Goal: Communication & Community: Answer question/provide support

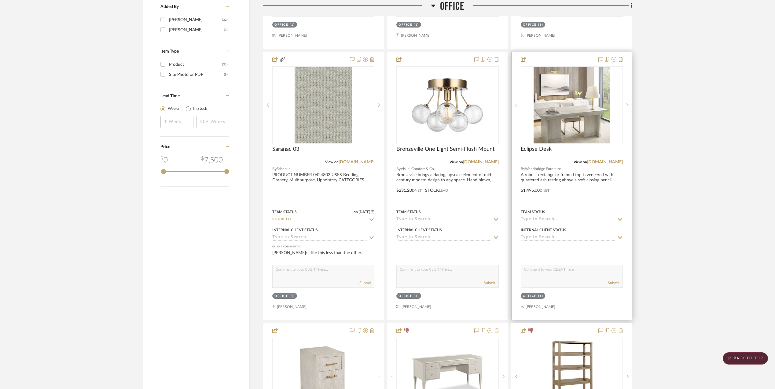
scroll to position [774, 0]
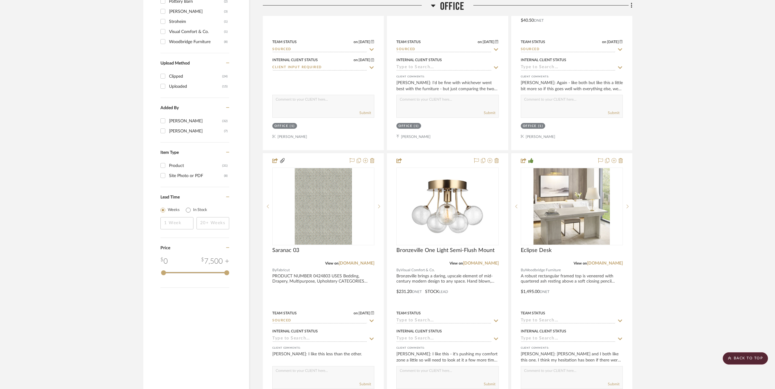
scroll to position [733, 0]
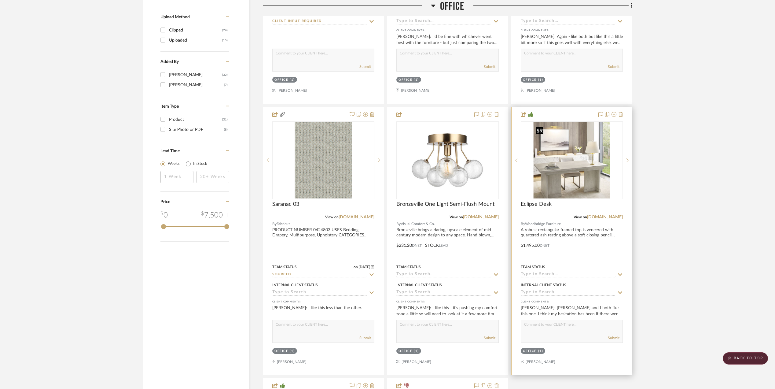
click at [562, 153] on img "0" at bounding box center [572, 160] width 76 height 76
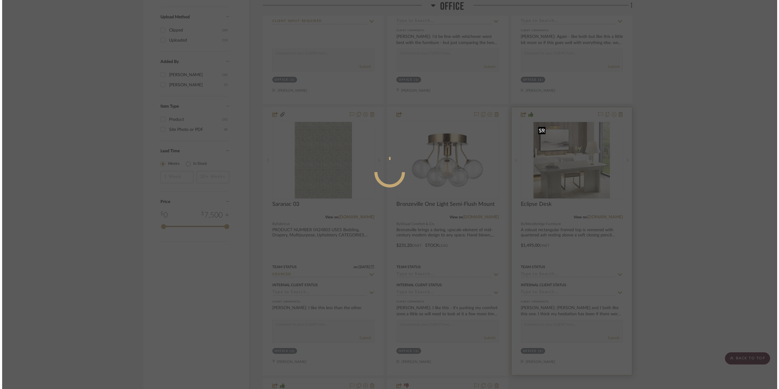
scroll to position [0, 0]
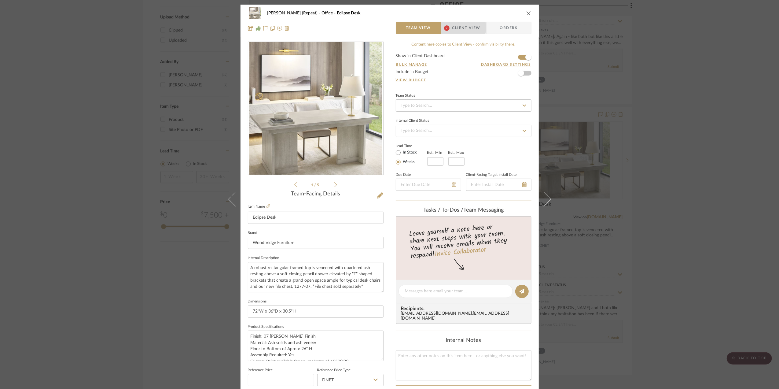
click at [460, 28] on span "Client View" at bounding box center [466, 28] width 28 height 12
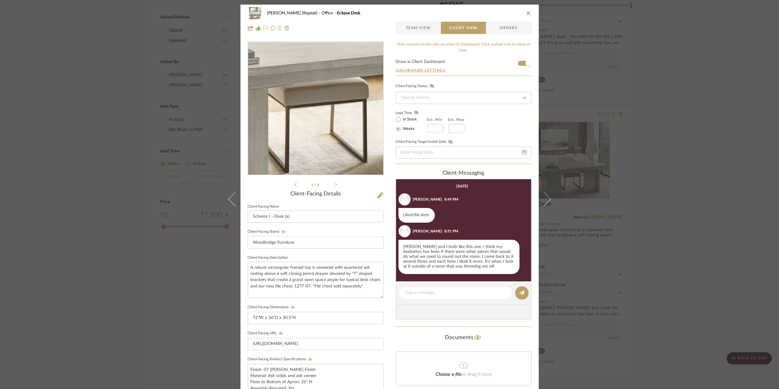
click at [312, 139] on img "0" at bounding box center [315, 108] width 133 height 133
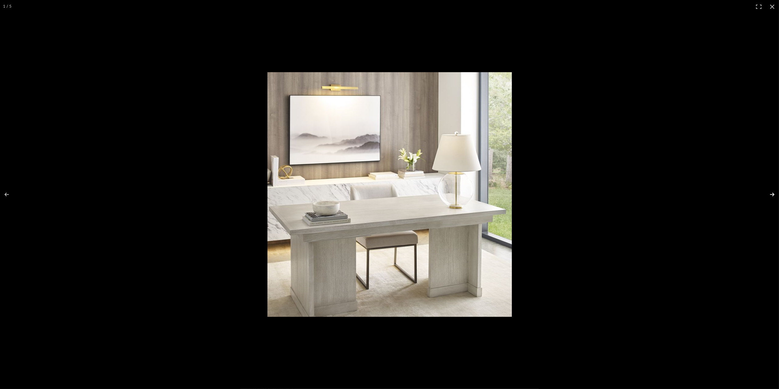
click at [774, 193] on button at bounding box center [768, 194] width 21 height 31
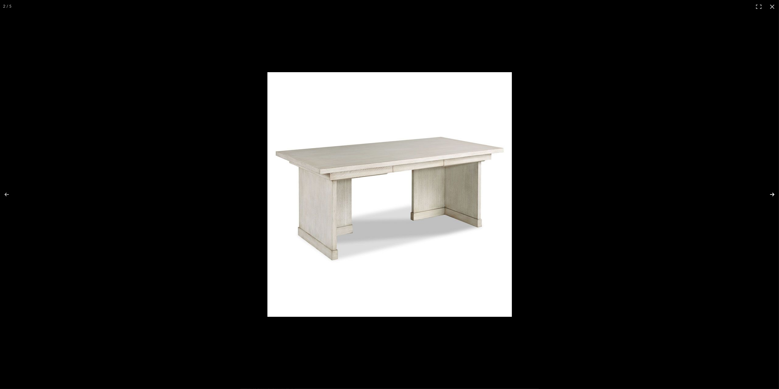
click at [774, 193] on button at bounding box center [768, 194] width 21 height 31
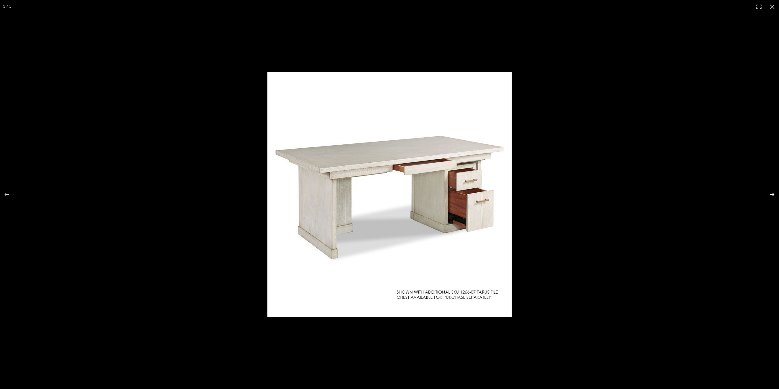
click at [774, 193] on button at bounding box center [768, 194] width 21 height 31
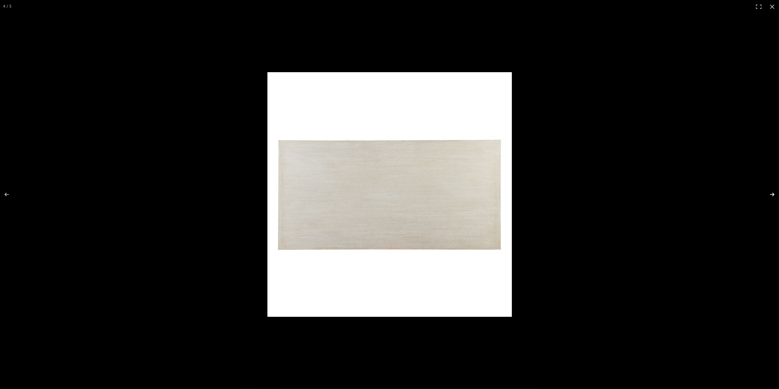
click at [773, 193] on button at bounding box center [768, 194] width 21 height 31
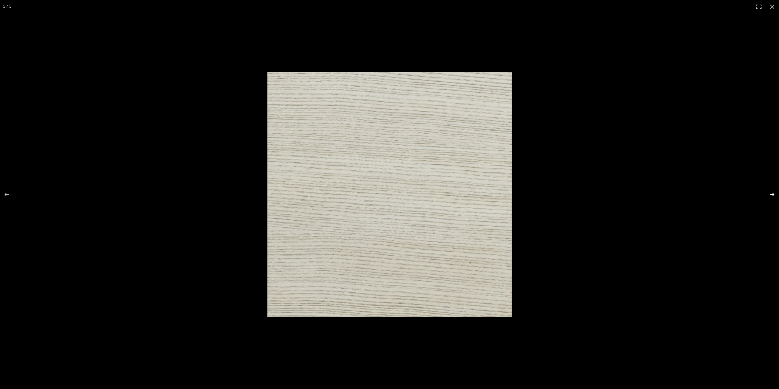
click at [773, 193] on button at bounding box center [768, 194] width 21 height 31
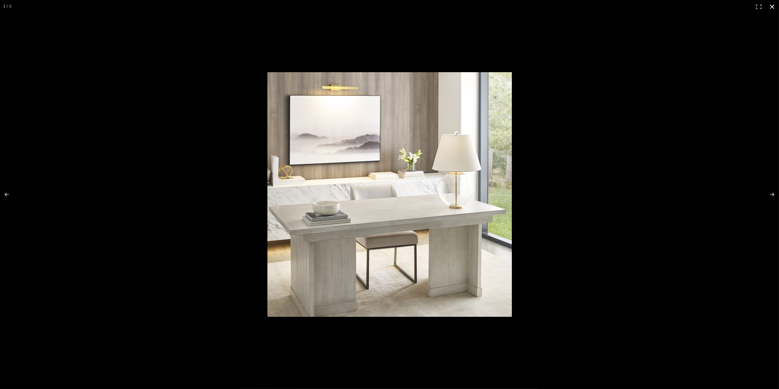
click at [771, 6] on button at bounding box center [772, 6] width 13 height 13
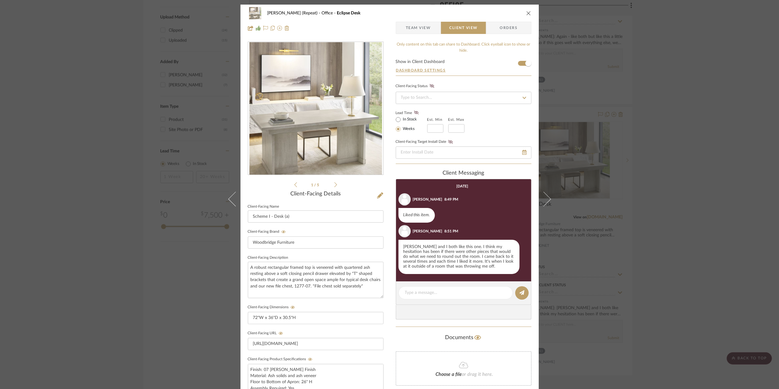
click at [682, 208] on div "Stephanie Bergreen (Repeat) Office Eclipse Desk Team View Client View Orders 1 …" at bounding box center [389, 194] width 779 height 389
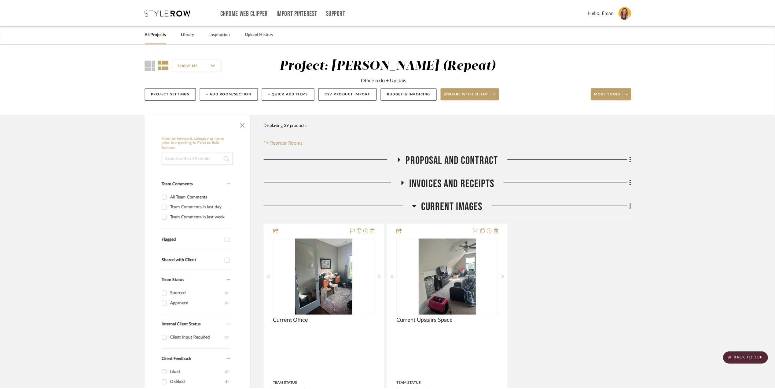
scroll to position [733, 0]
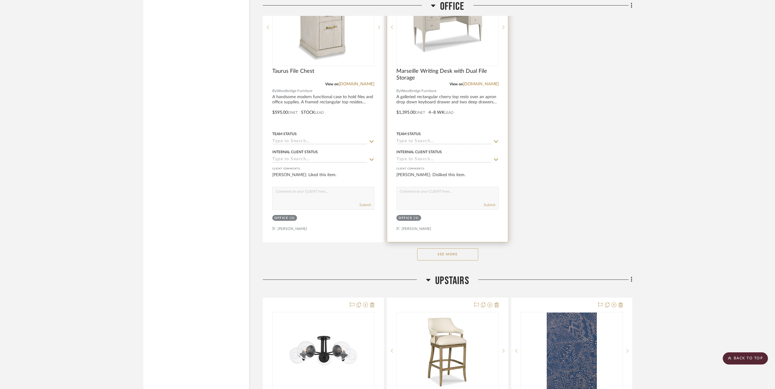
scroll to position [1141, 0]
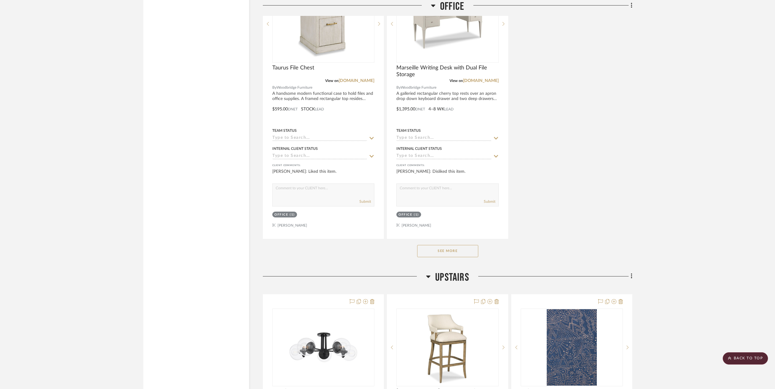
click at [445, 254] on button "See More" at bounding box center [447, 251] width 61 height 12
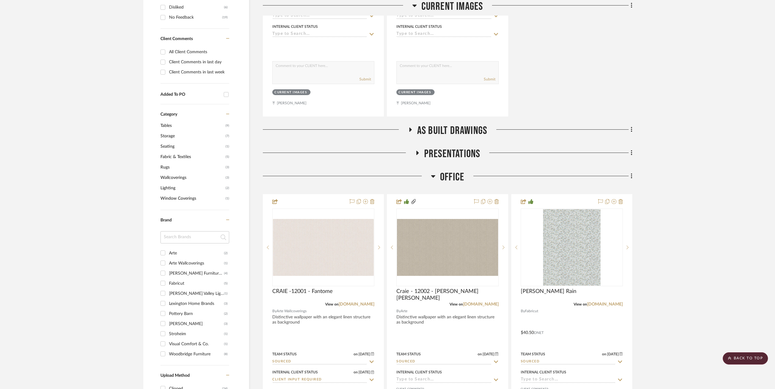
scroll to position [367, 0]
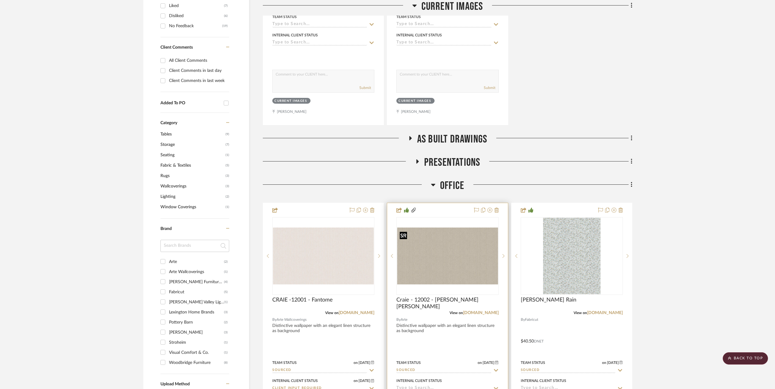
click at [438, 257] on div at bounding box center [447, 256] width 102 height 78
click at [454, 249] on img "0" at bounding box center [447, 255] width 101 height 57
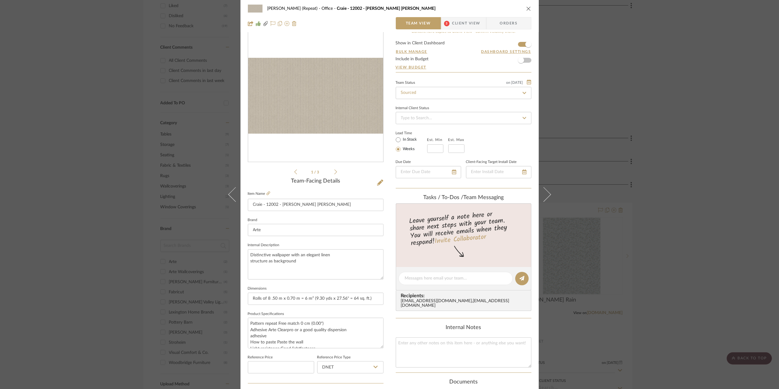
scroll to position [0, 0]
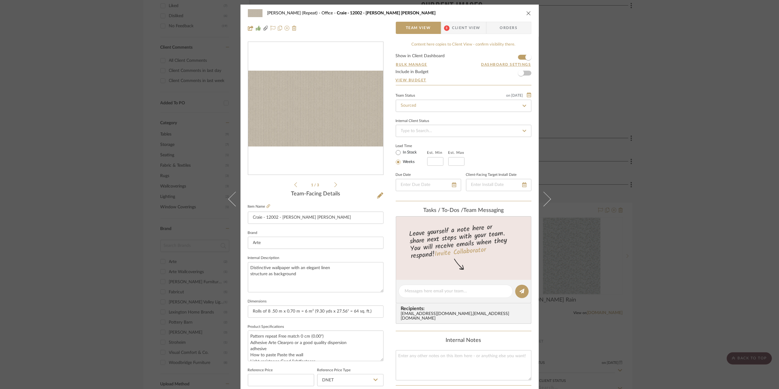
click at [470, 29] on span "Client View" at bounding box center [466, 28] width 28 height 12
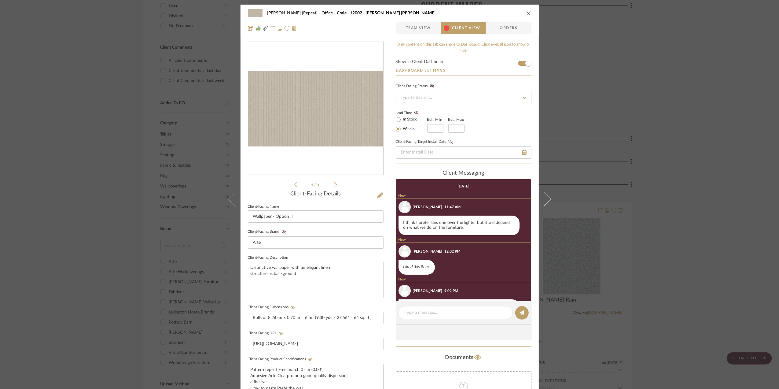
scroll to position [31, 0]
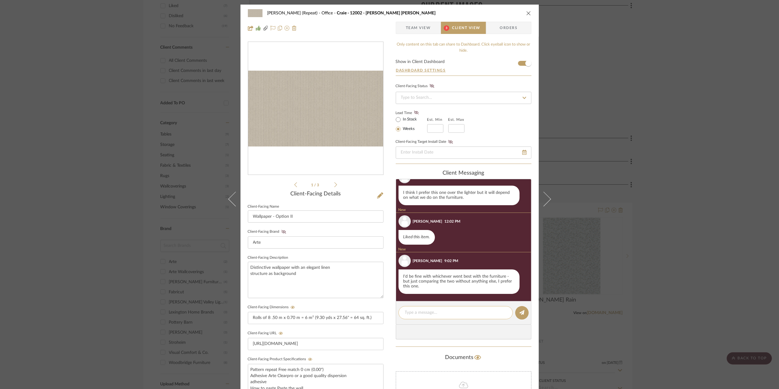
click at [419, 310] on div at bounding box center [455, 312] width 114 height 13
click at [420, 313] on textarea at bounding box center [455, 312] width 101 height 6
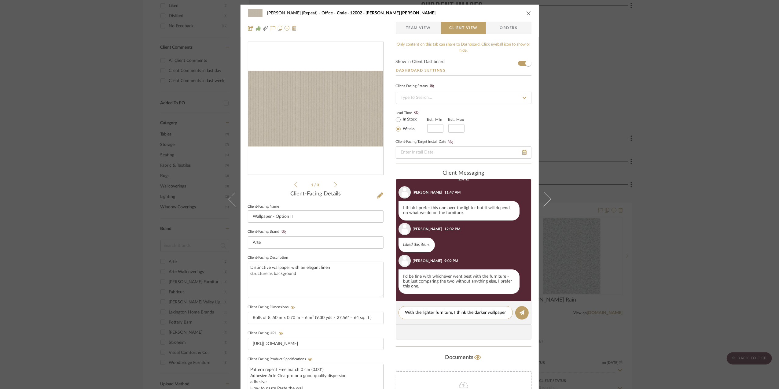
scroll to position [0, 0]
type textarea "With the lighter furniture, I think the darker wallpaper is going to be gorgeou…"
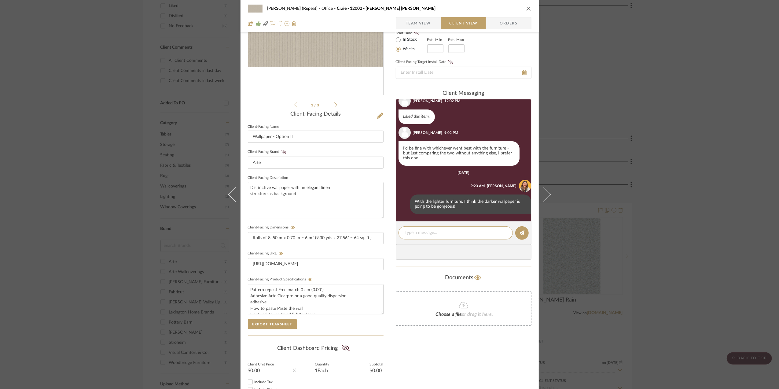
scroll to position [81, 0]
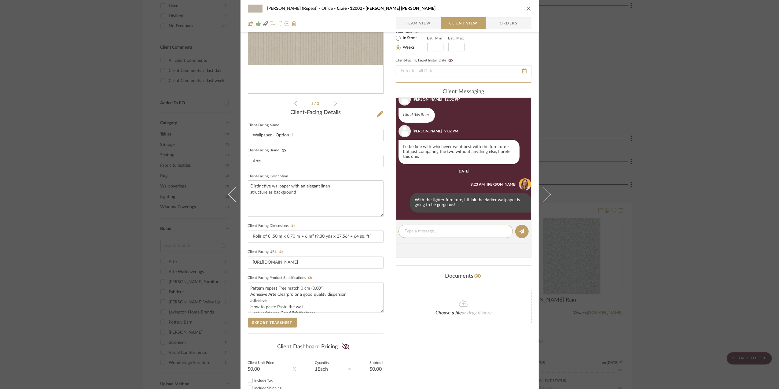
click at [673, 260] on div "Stephanie Bergreen (Repeat) Office Craie - 12002 - Bain de Boue Team View Clien…" at bounding box center [389, 194] width 779 height 389
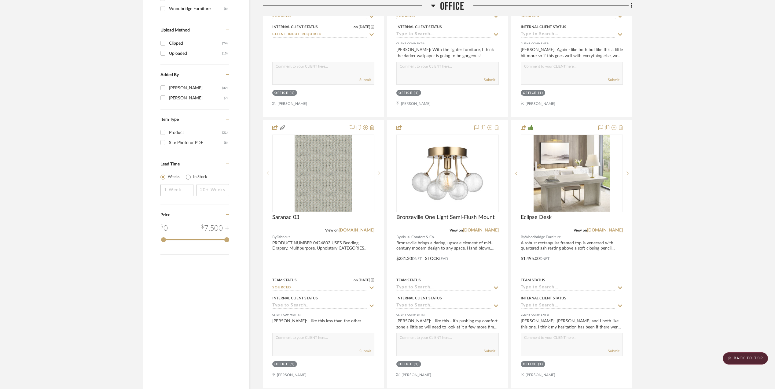
scroll to position [733, 0]
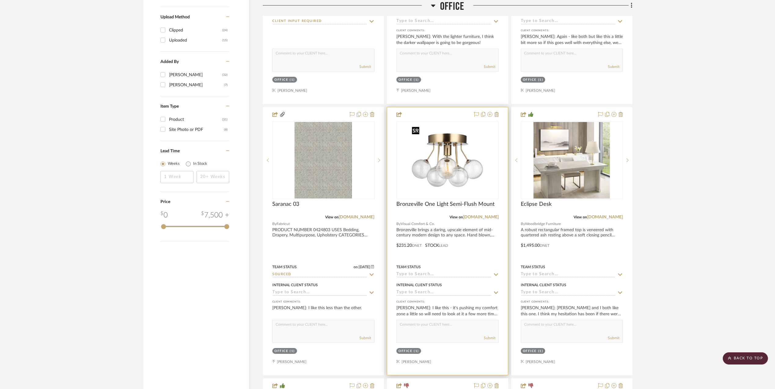
click at [451, 167] on img "0" at bounding box center [447, 160] width 76 height 76
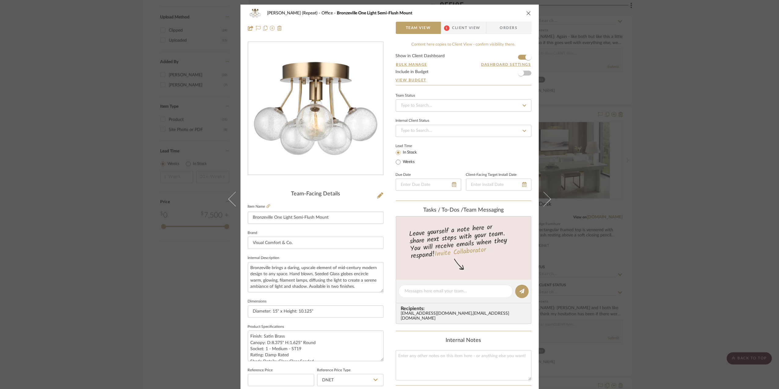
click at [456, 27] on span "Client View" at bounding box center [466, 28] width 28 height 12
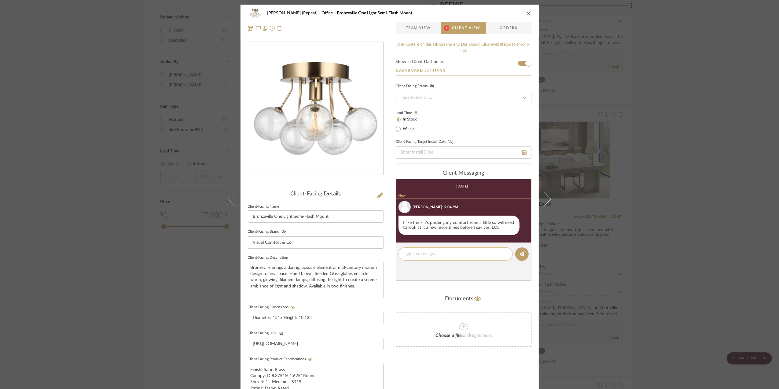
click at [420, 256] on textarea at bounding box center [455, 254] width 101 height 6
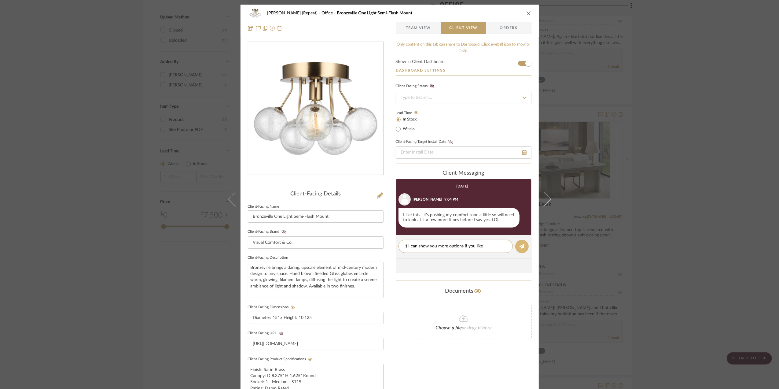
type textarea ":) I can show you more options if you like"
click at [521, 248] on icon at bounding box center [522, 246] width 5 height 5
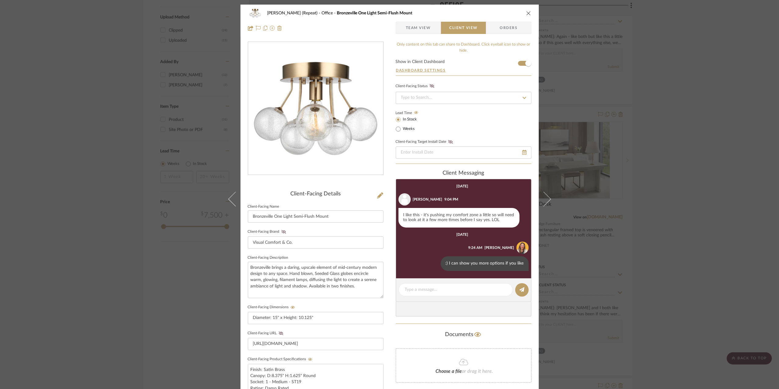
click at [712, 240] on div "Stephanie Bergreen (Repeat) Office Bronzeville One Light Semi-Flush Mount Team …" at bounding box center [389, 194] width 779 height 389
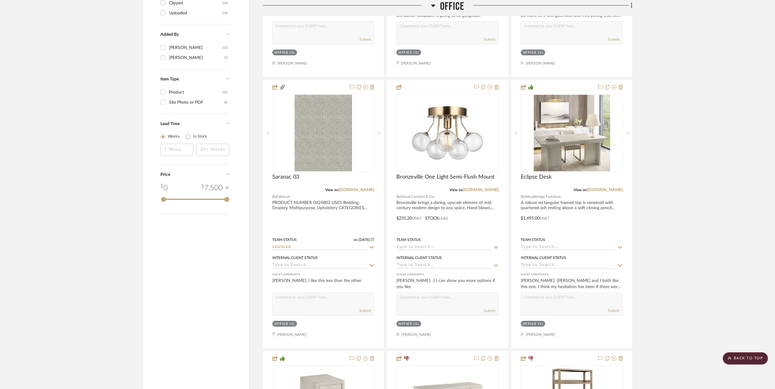
scroll to position [774, 0]
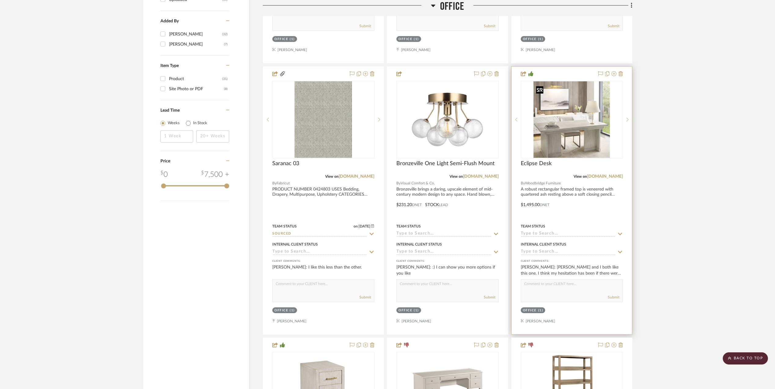
click at [567, 131] on img "0" at bounding box center [572, 119] width 76 height 76
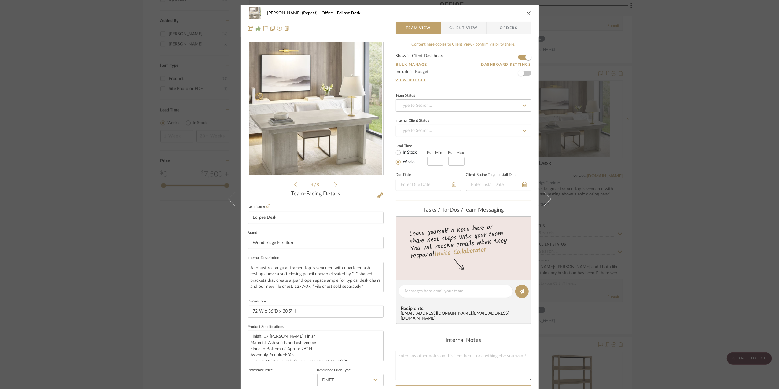
click at [461, 23] on span "Client View" at bounding box center [464, 28] width 28 height 12
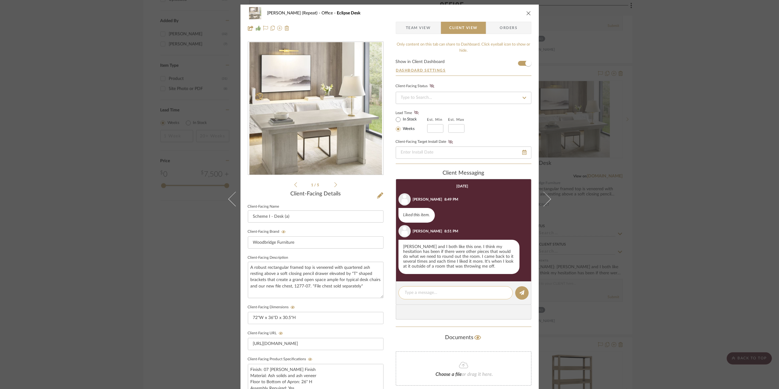
click at [417, 293] on textarea at bounding box center [455, 292] width 101 height 6
type textarea "Perfect!"
click at [516, 294] on button at bounding box center [521, 292] width 13 height 13
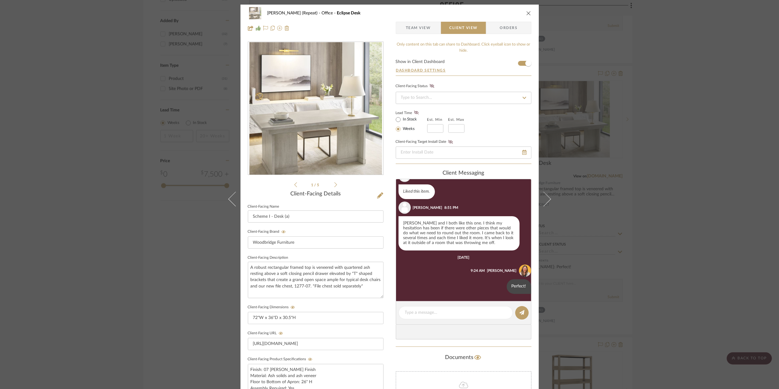
scroll to position [24, 0]
click at [724, 222] on div "Stephanie Bergreen (Repeat) Office Eclipse Desk Team View Client View Orders 1 …" at bounding box center [389, 194] width 779 height 389
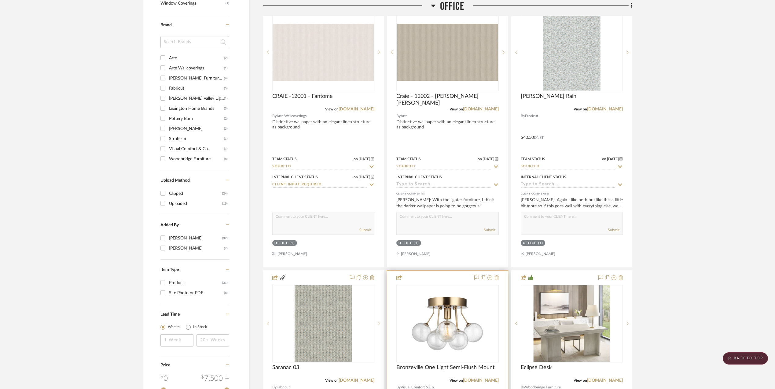
scroll to position [448, 0]
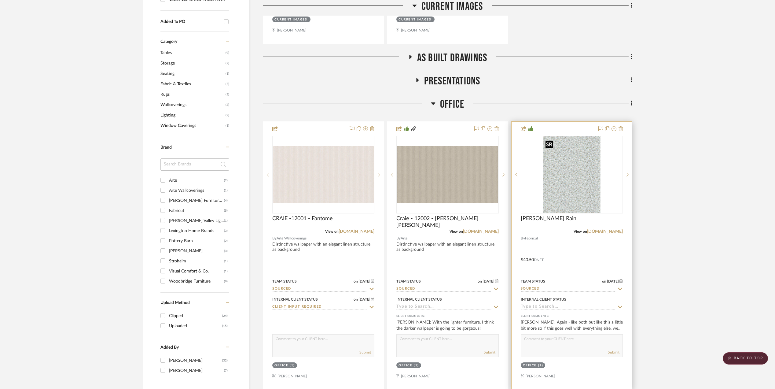
click at [574, 183] on img "0" at bounding box center [571, 174] width 57 height 76
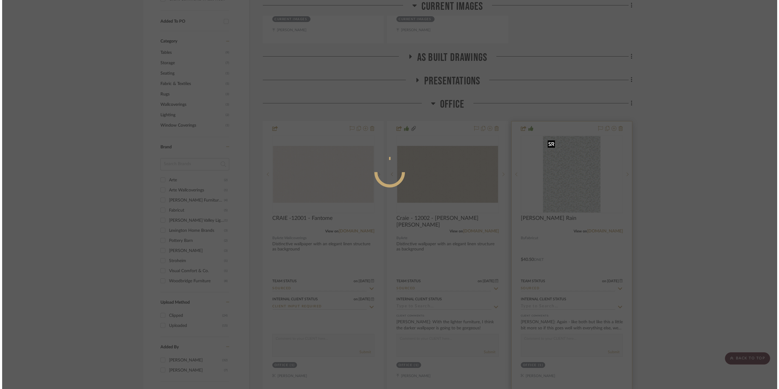
scroll to position [0, 0]
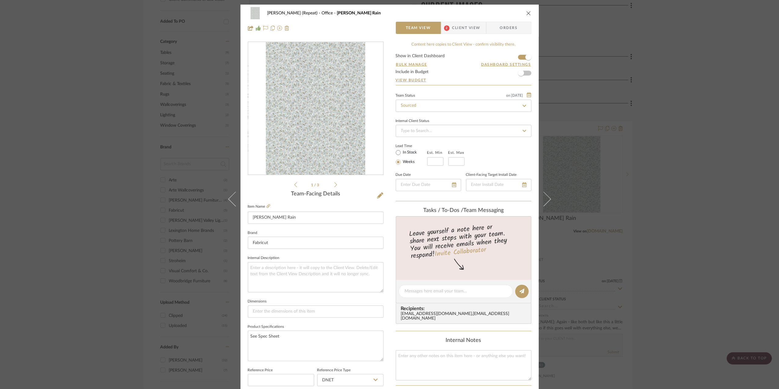
click at [465, 27] on span "Client View" at bounding box center [466, 28] width 28 height 12
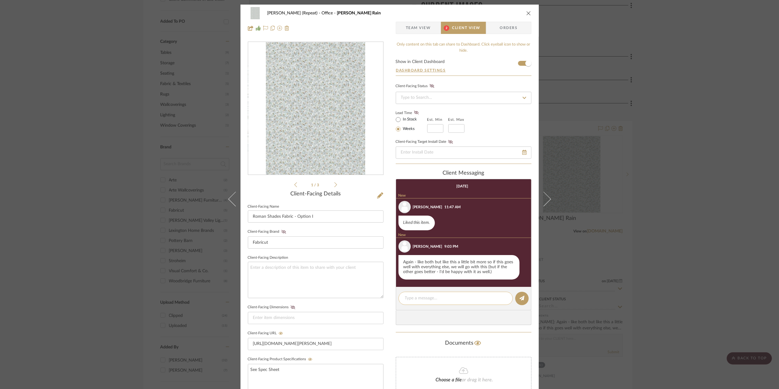
click at [429, 299] on textarea at bounding box center [455, 298] width 101 height 6
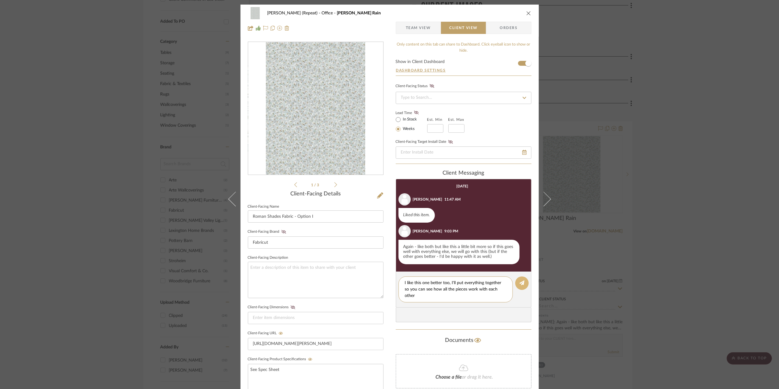
type textarea "I like this one better too, I'll put everything together so you can see how all…"
click at [515, 283] on button at bounding box center [521, 282] width 13 height 13
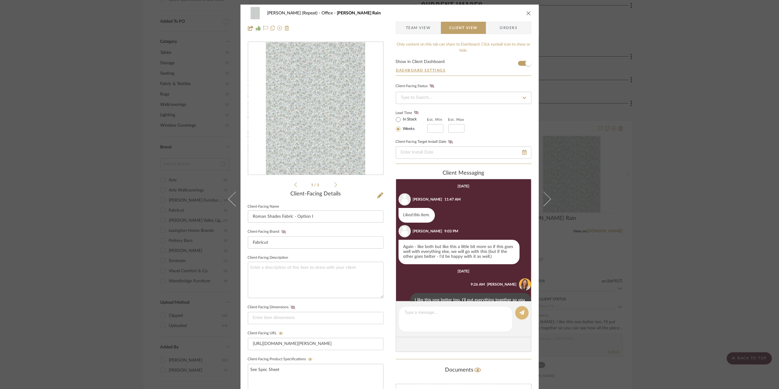
scroll to position [19, 0]
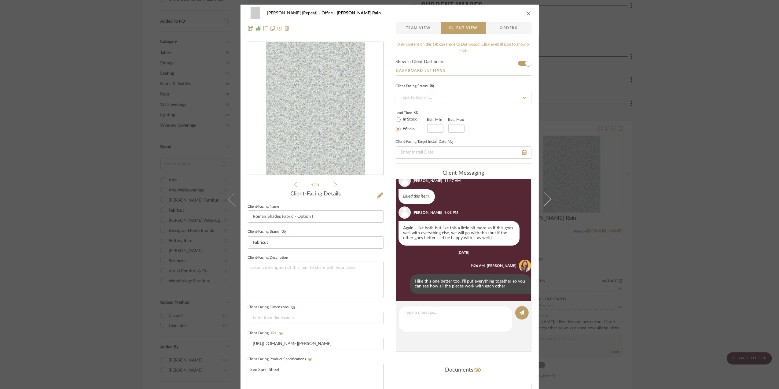
click at [693, 226] on div "Stephanie Bergreen (Repeat) Office Parker Rain Team View Client View Orders 1 /…" at bounding box center [389, 194] width 779 height 389
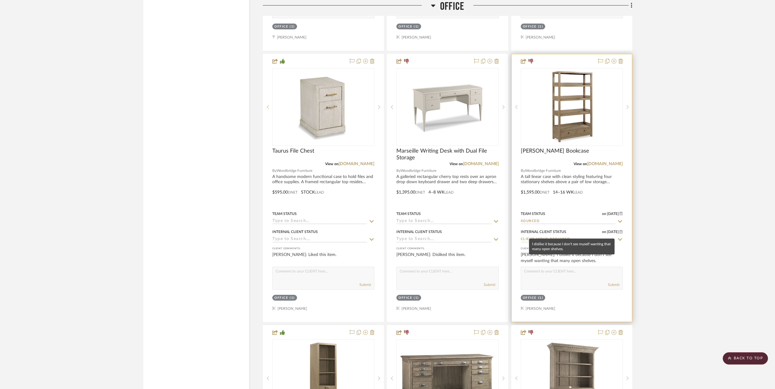
scroll to position [1100, 0]
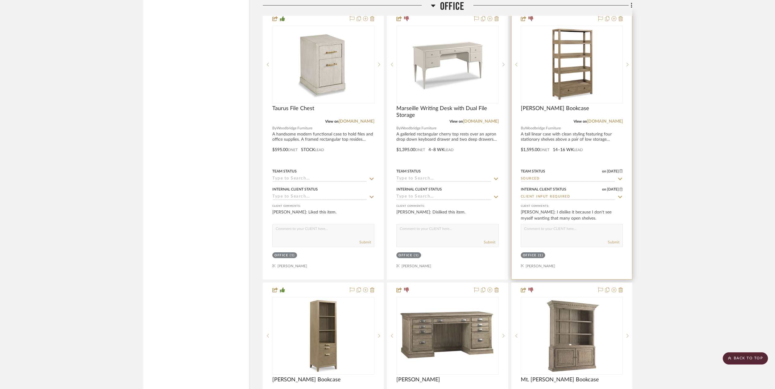
click at [558, 226] on div at bounding box center [572, 145] width 120 height 267
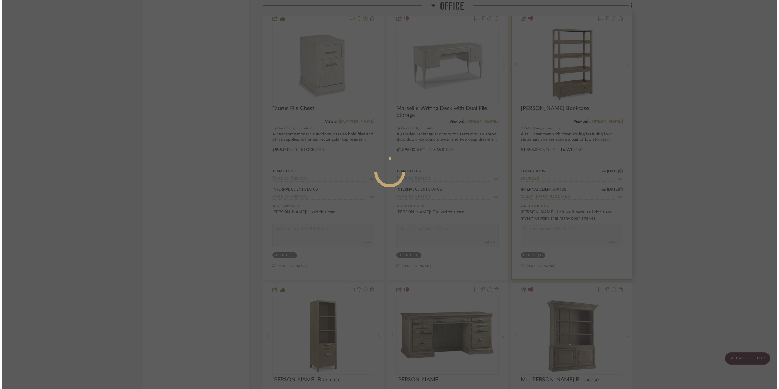
scroll to position [0, 0]
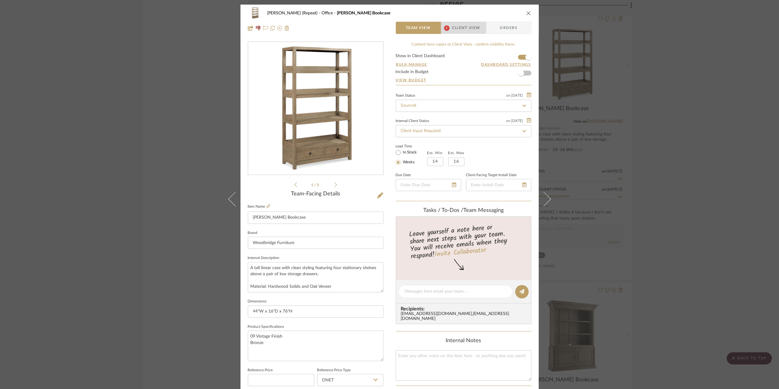
click at [461, 25] on span "Client View" at bounding box center [466, 28] width 28 height 12
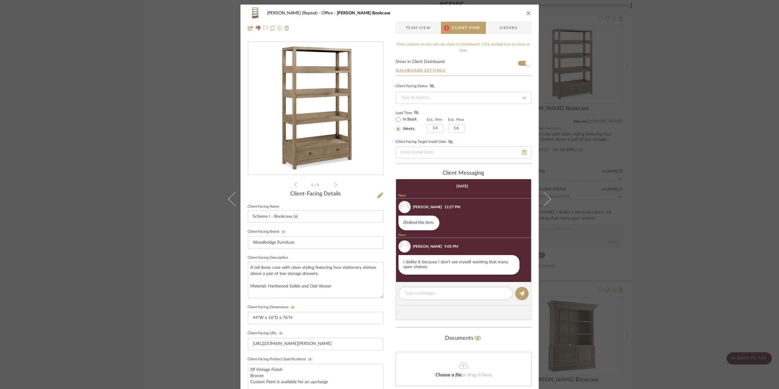
click at [438, 296] on textarea at bounding box center [455, 293] width 101 height 6
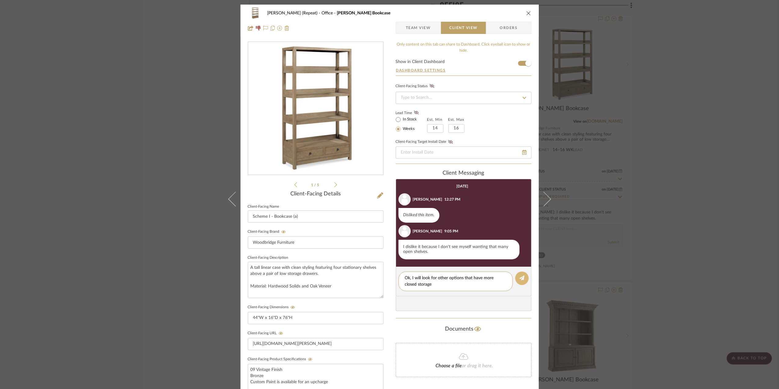
type textarea "Ok, I will look for other options that have more closed storage"
click at [523, 279] on button at bounding box center [521, 277] width 13 height 13
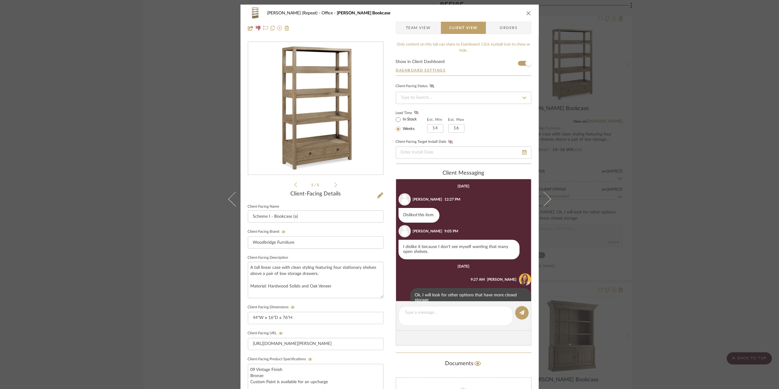
scroll to position [14, 0]
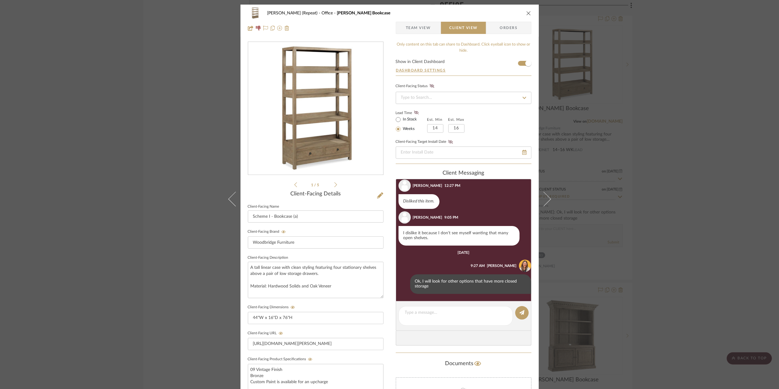
click at [704, 264] on div "Stephanie Bergreen (Repeat) Office Winslow Bookcase Team View Client View Order…" at bounding box center [389, 194] width 779 height 389
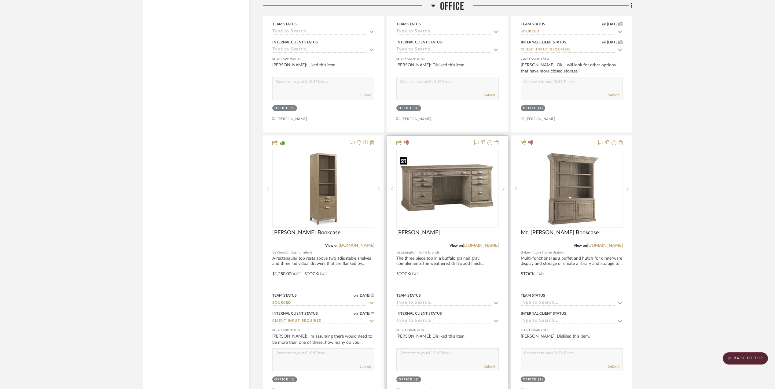
scroll to position [1304, 0]
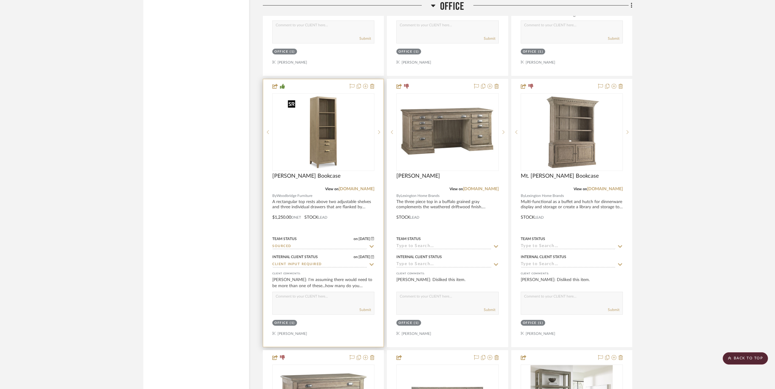
click at [329, 152] on img "0" at bounding box center [323, 132] width 76 height 76
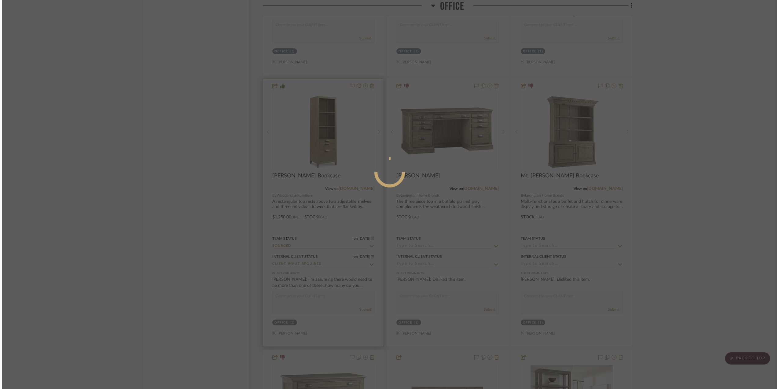
scroll to position [0, 0]
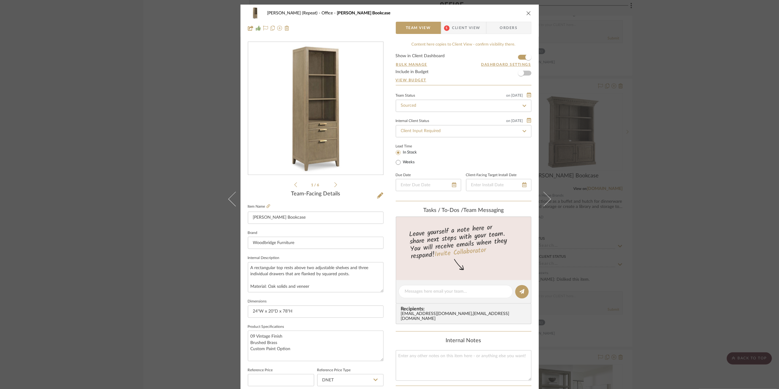
click at [461, 28] on span "Client View" at bounding box center [466, 28] width 28 height 12
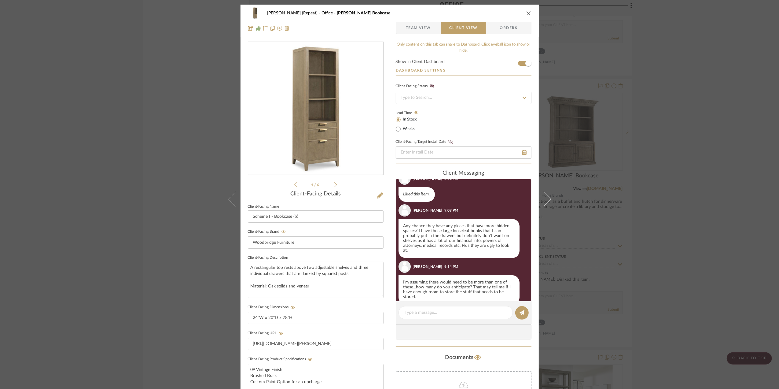
scroll to position [90, 0]
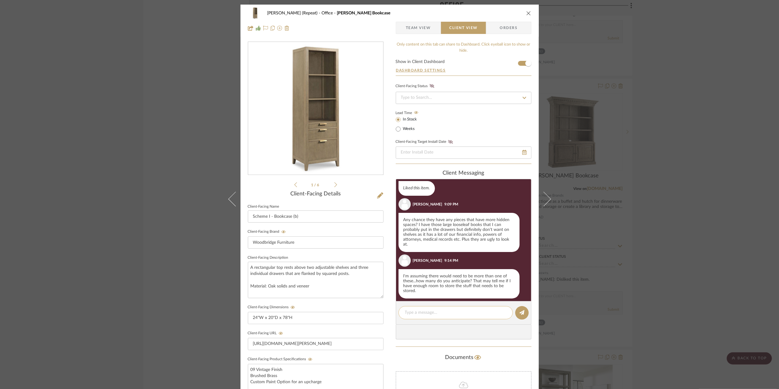
click at [423, 312] on textarea at bounding box center [455, 312] width 101 height 6
drag, startPoint x: 476, startPoint y: 323, endPoint x: 475, endPoint y: 327, distance: 3.6
click at [458, 327] on textarea "Ok so I was thinking combining this one with the open shelves (because it's wid…" at bounding box center [455, 318] width 101 height 19
click at [503, 326] on textarea "Ok so I was thinking combining this one with the open shelves (because it's wid…" at bounding box center [455, 318] width 101 height 19
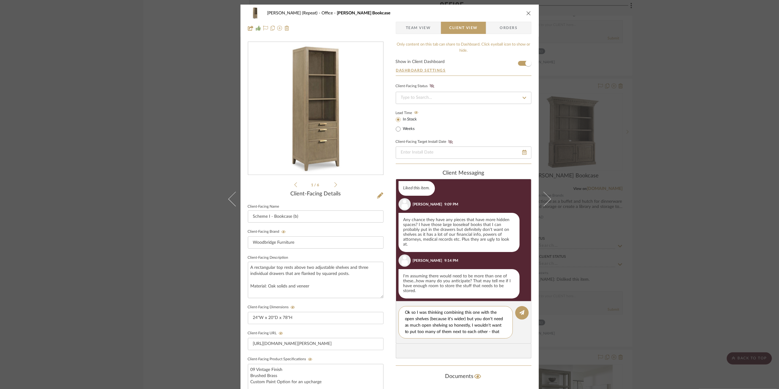
scroll to position [5, 0]
type textarea "Ok so I was thinking combining this one with the open shelves (because it's wid…"
click at [525, 313] on button at bounding box center [521, 312] width 13 height 13
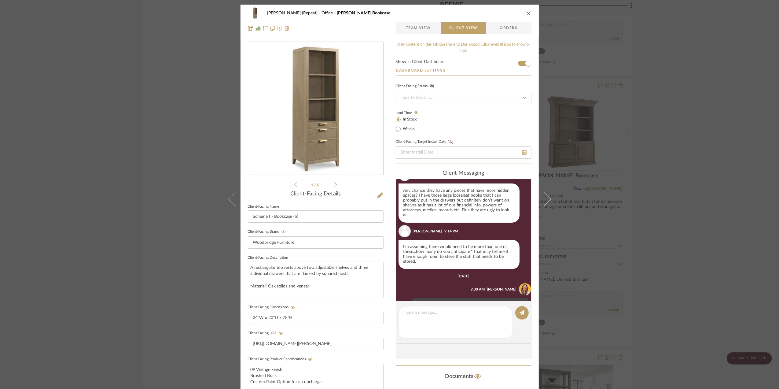
scroll to position [149, 0]
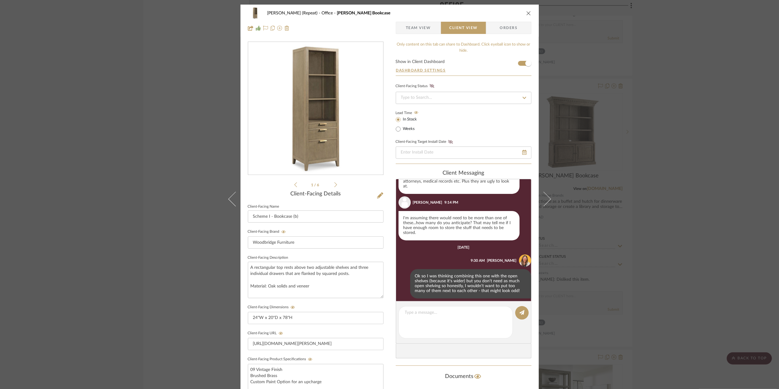
click at [694, 175] on div "Stephanie Bergreen (Repeat) Office Beall Bookcase Team View Client View Orders …" at bounding box center [389, 194] width 779 height 389
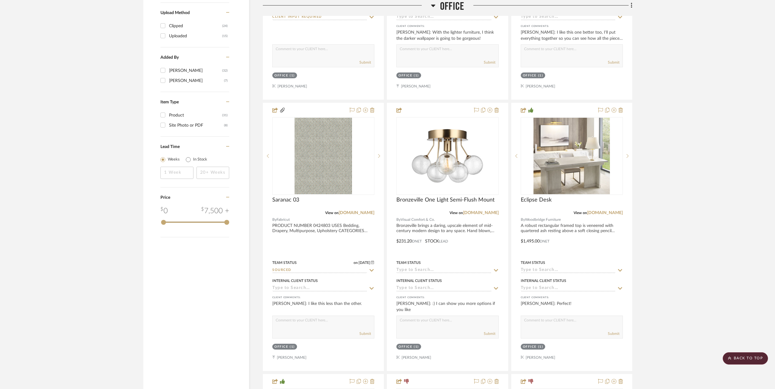
scroll to position [774, 0]
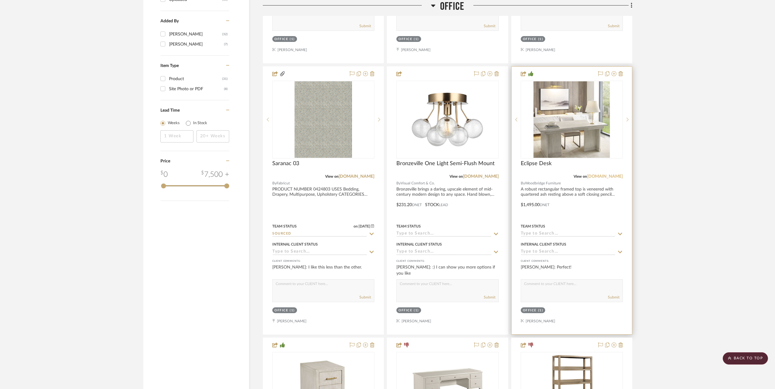
click at [598, 176] on link "[DOMAIN_NAME]" at bounding box center [605, 176] width 36 height 4
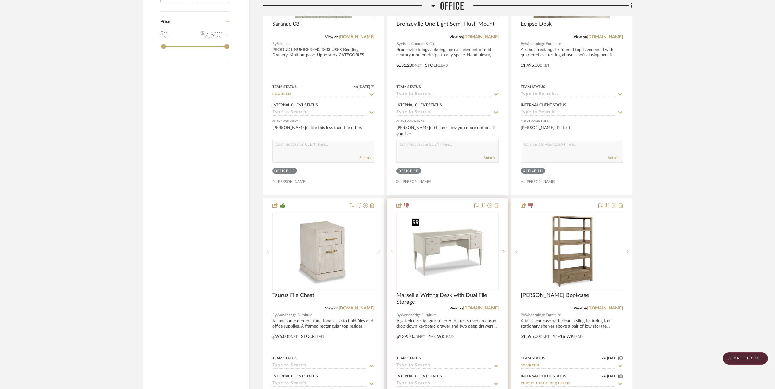
scroll to position [978, 0]
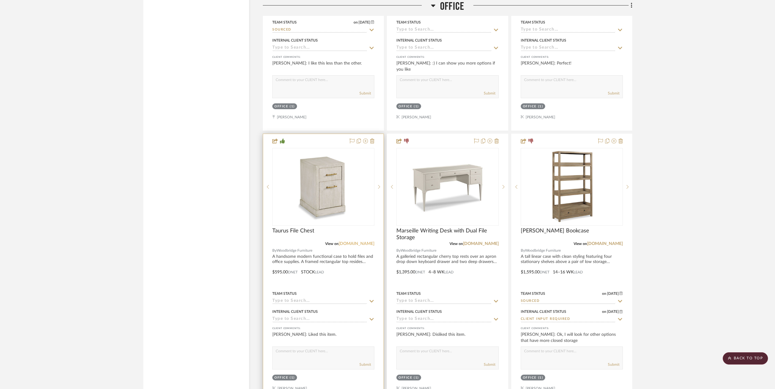
click at [350, 245] on link "[DOMAIN_NAME]" at bounding box center [357, 243] width 36 height 4
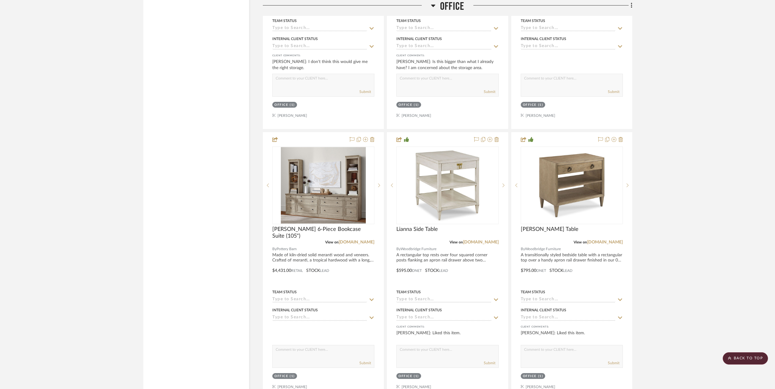
scroll to position [2078, 0]
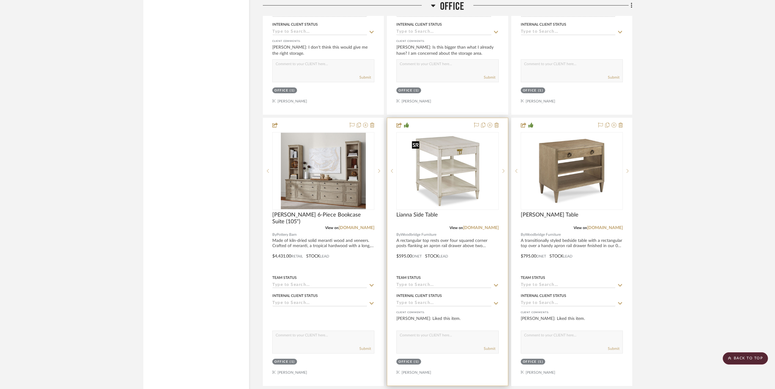
click at [0, 0] on img at bounding box center [0, 0] width 0 height 0
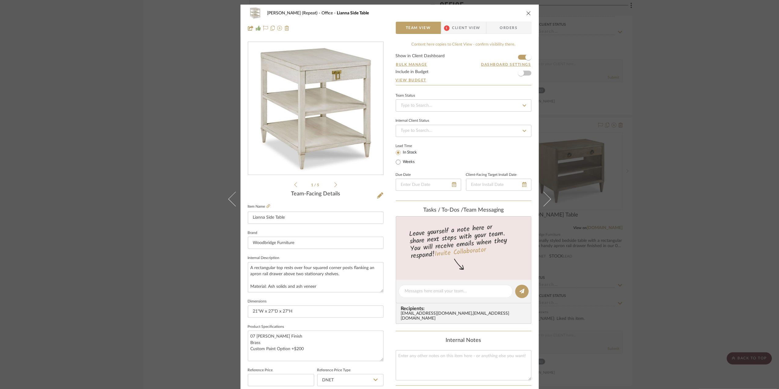
click at [689, 94] on div "Stephanie Bergreen (Repeat) Office Lianna Side Table Team View 1 Client View Or…" at bounding box center [389, 194] width 779 height 389
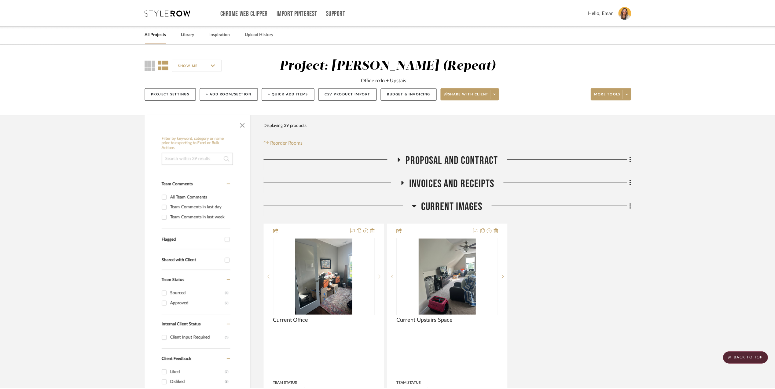
scroll to position [2078, 0]
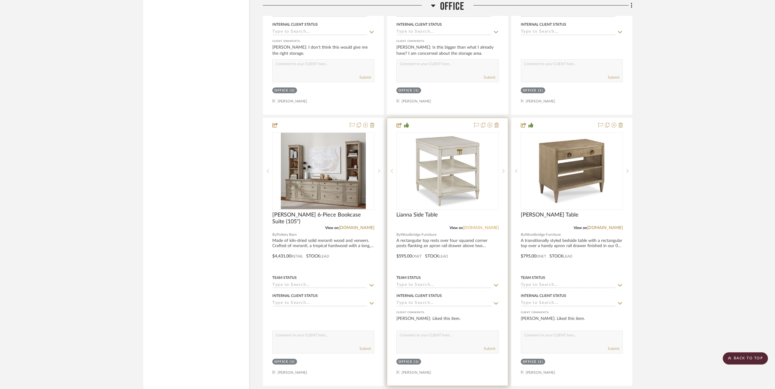
click at [480, 230] on link "[DOMAIN_NAME]" at bounding box center [481, 228] width 36 height 4
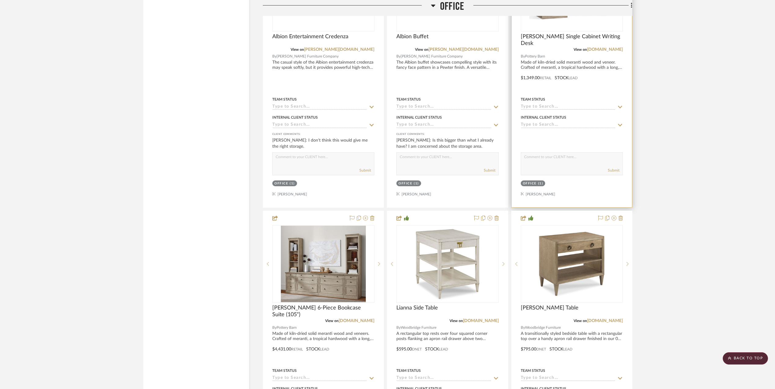
scroll to position [1996, 0]
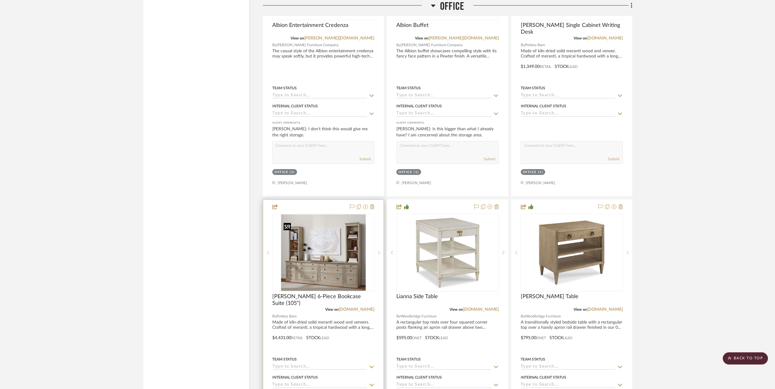
click at [0, 0] on img at bounding box center [0, 0] width 0 height 0
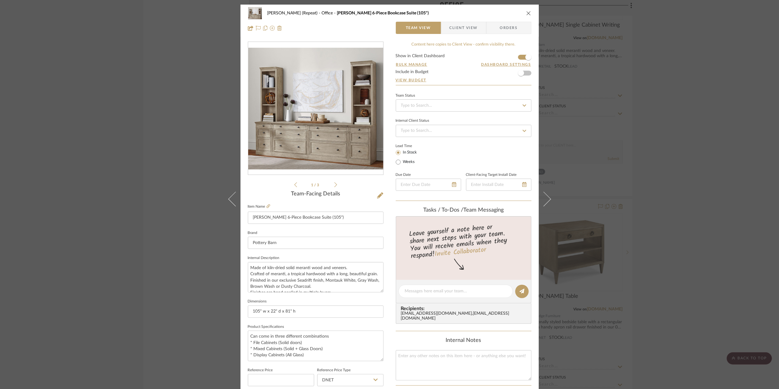
click at [747, 157] on div "Stephanie Bergreen (Repeat) Office Livingston 6-Piece Bookcase Suite (105") Tea…" at bounding box center [389, 194] width 779 height 389
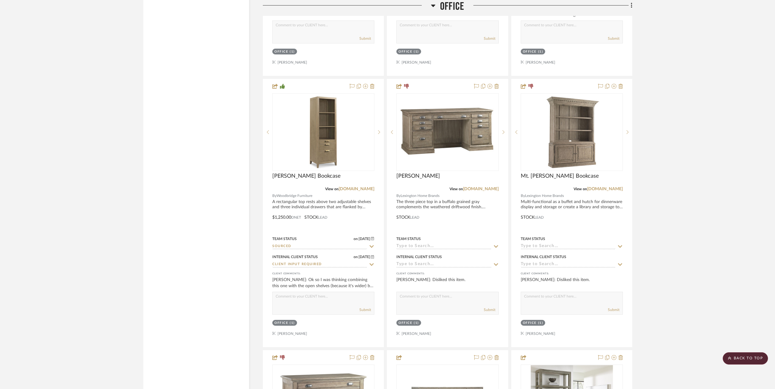
scroll to position [1263, 0]
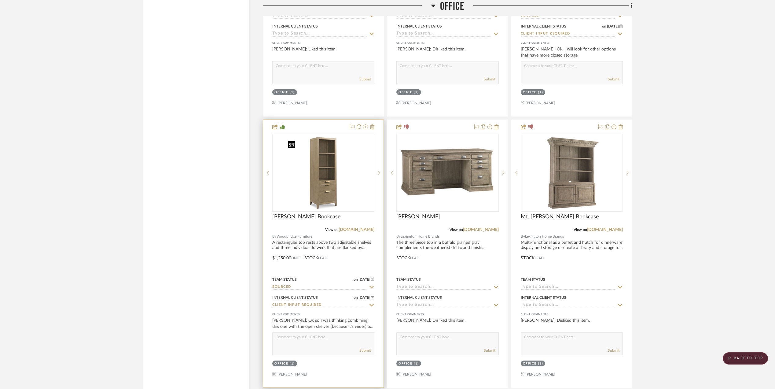
click at [325, 194] on img "0" at bounding box center [323, 172] width 76 height 76
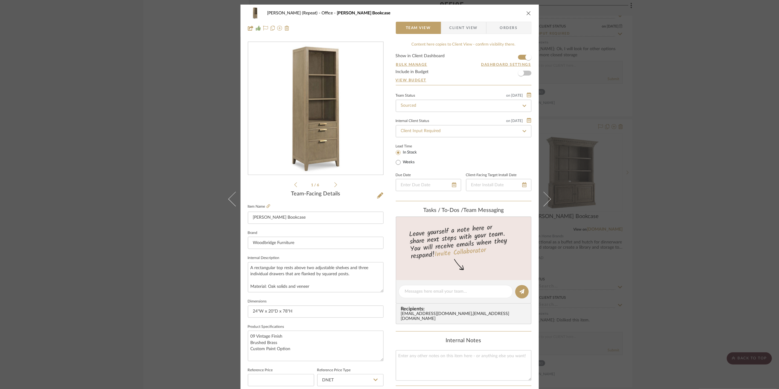
click at [336, 131] on img "0" at bounding box center [315, 108] width 133 height 133
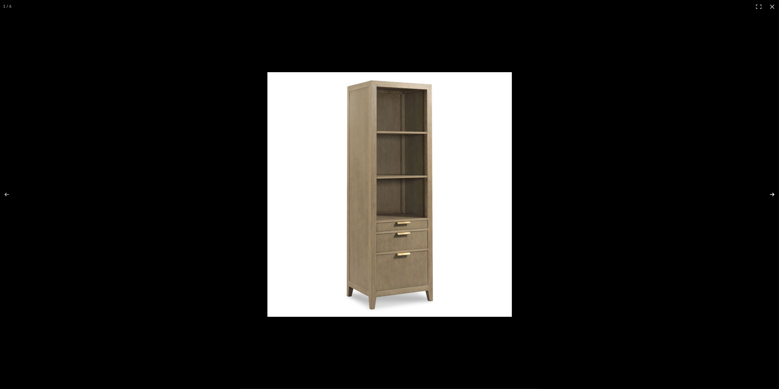
click at [774, 192] on button at bounding box center [768, 194] width 21 height 31
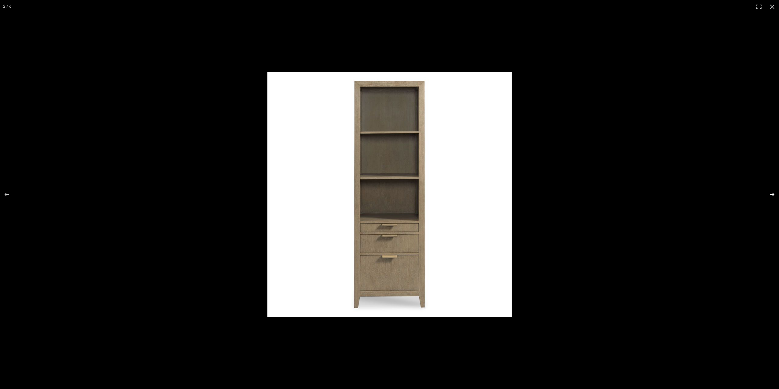
click at [773, 197] on button at bounding box center [768, 194] width 21 height 31
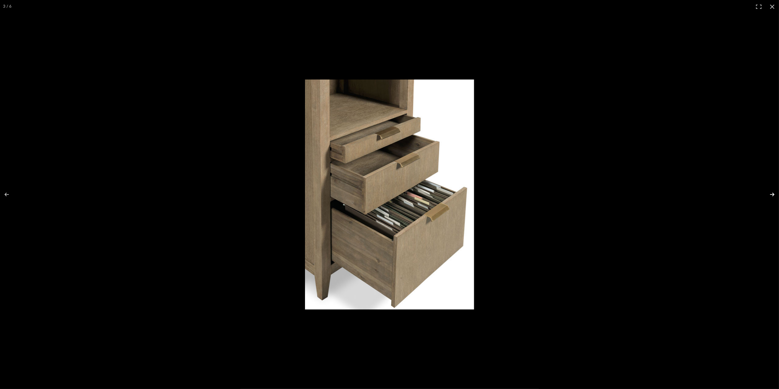
click at [773, 197] on button at bounding box center [768, 194] width 21 height 31
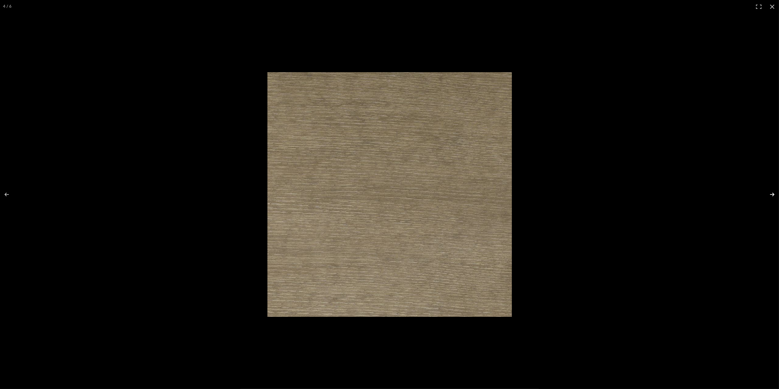
click at [773, 197] on button at bounding box center [768, 194] width 21 height 31
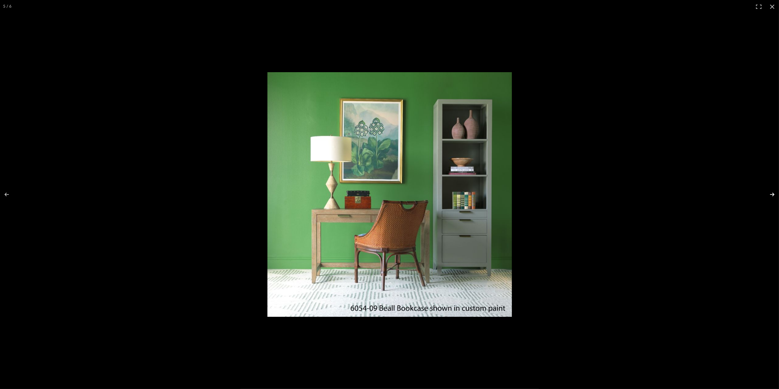
click at [773, 196] on button at bounding box center [768, 194] width 21 height 31
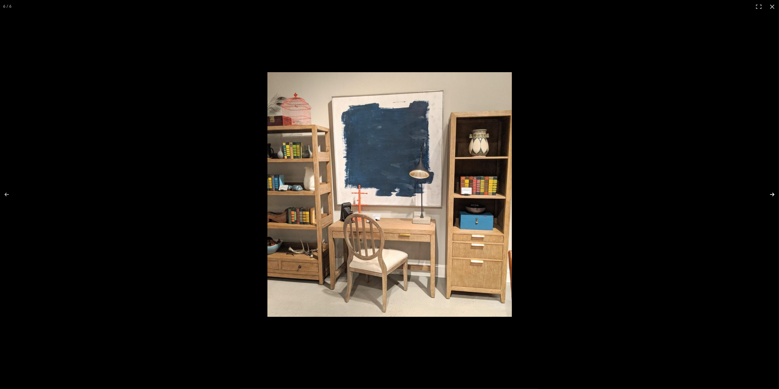
click at [773, 194] on button at bounding box center [768, 194] width 21 height 31
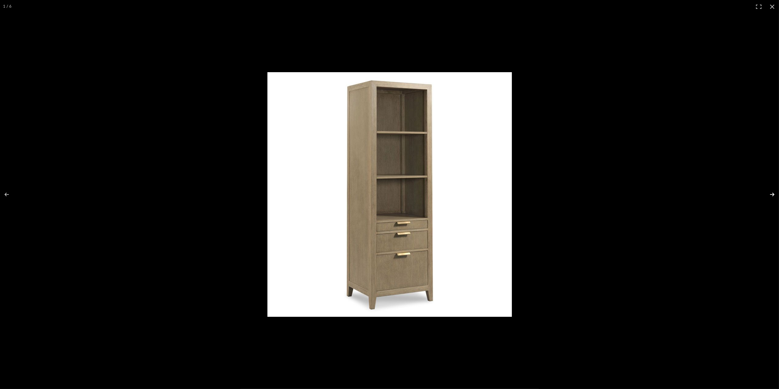
click at [773, 194] on button at bounding box center [768, 194] width 21 height 31
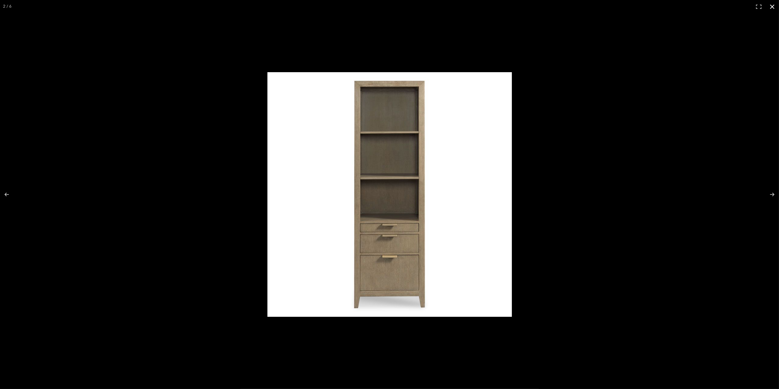
click at [772, 7] on button at bounding box center [772, 6] width 13 height 13
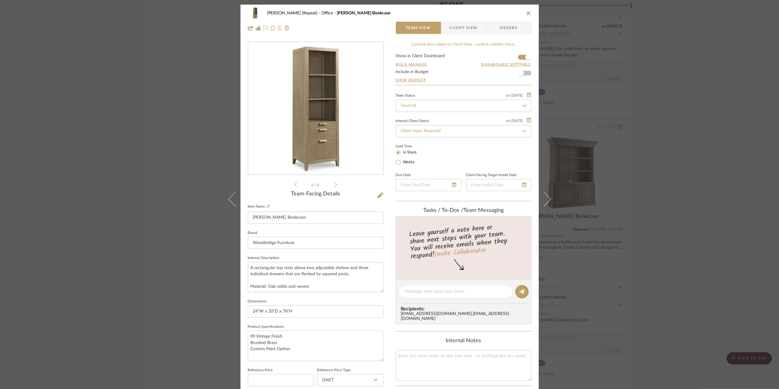
click at [731, 181] on div "Stephanie Bergreen (Repeat) Office Beall Bookcase Team View Client View Orders …" at bounding box center [389, 194] width 779 height 389
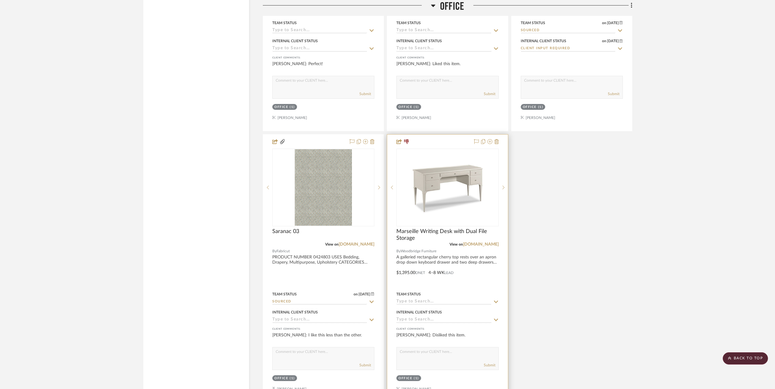
scroll to position [1079, 0]
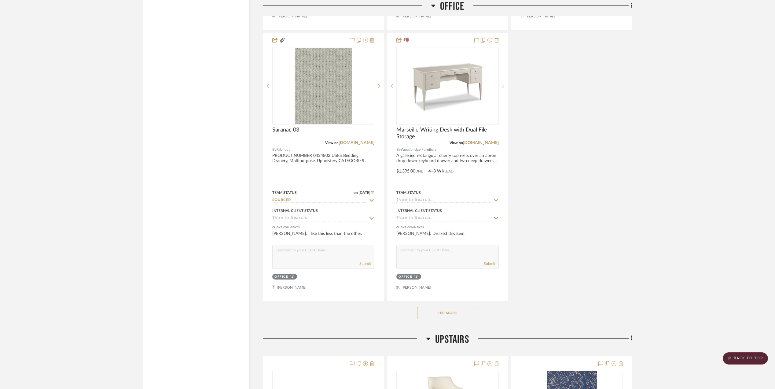
click at [450, 316] on button "See More" at bounding box center [447, 313] width 61 height 12
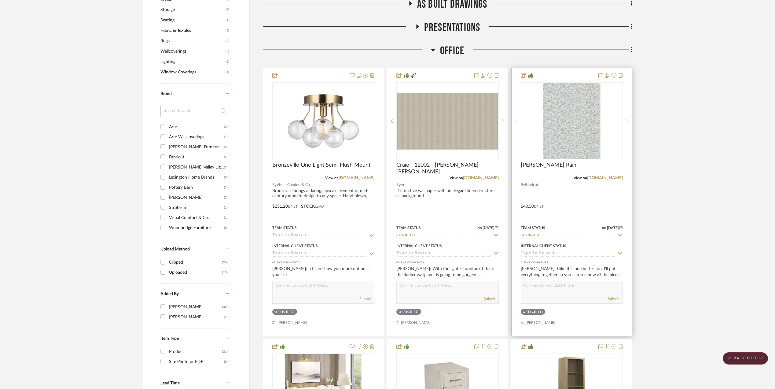
scroll to position [347, 0]
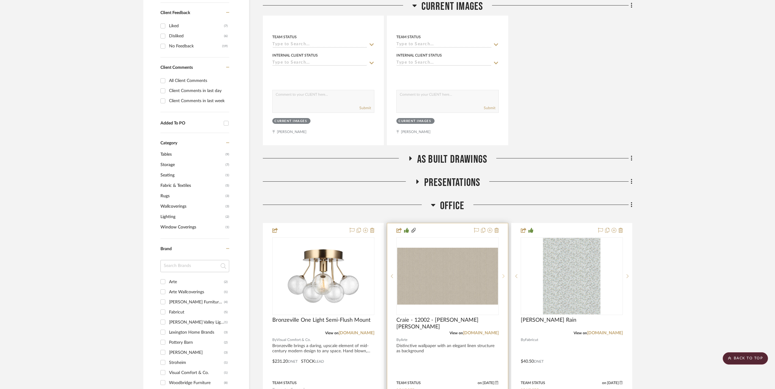
click at [503, 277] on icon at bounding box center [503, 276] width 2 height 4
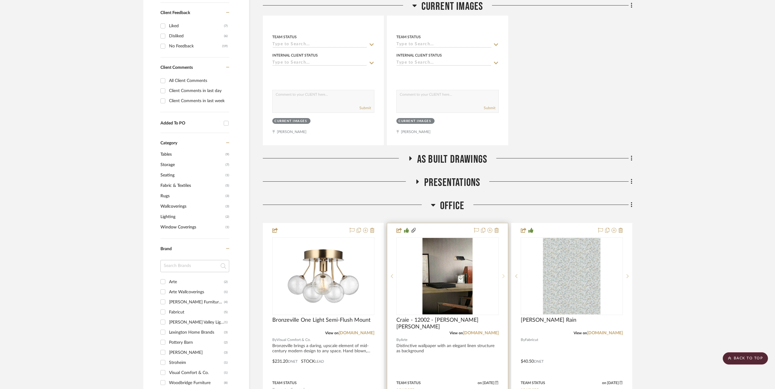
click at [503, 277] on icon at bounding box center [503, 276] width 2 height 4
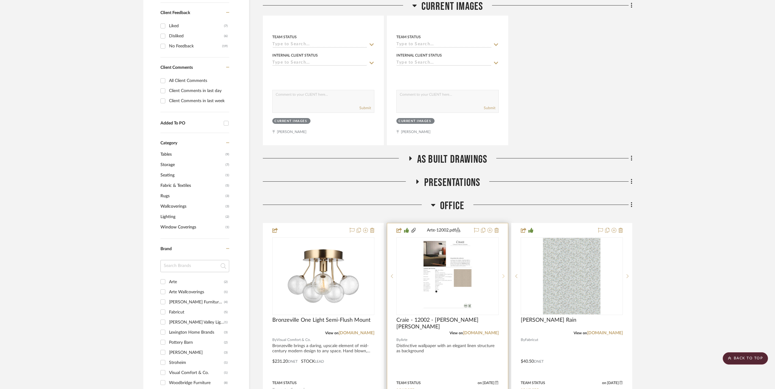
click at [503, 277] on icon at bounding box center [503, 276] width 2 height 4
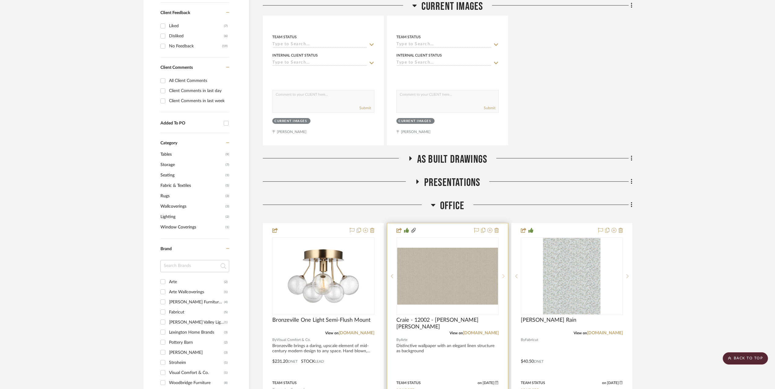
click at [503, 277] on icon at bounding box center [503, 276] width 2 height 4
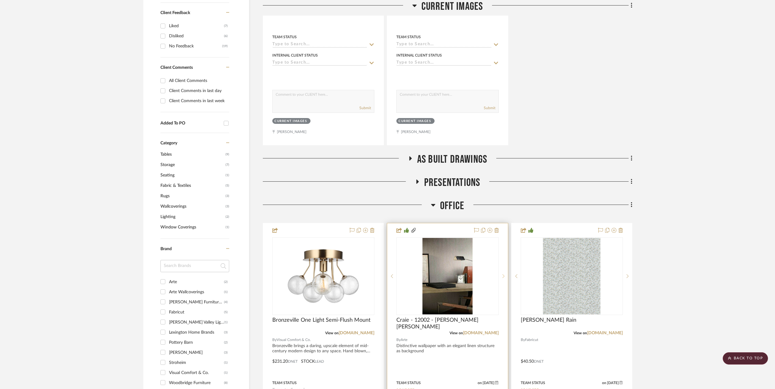
click at [503, 277] on icon at bounding box center [503, 276] width 2 height 4
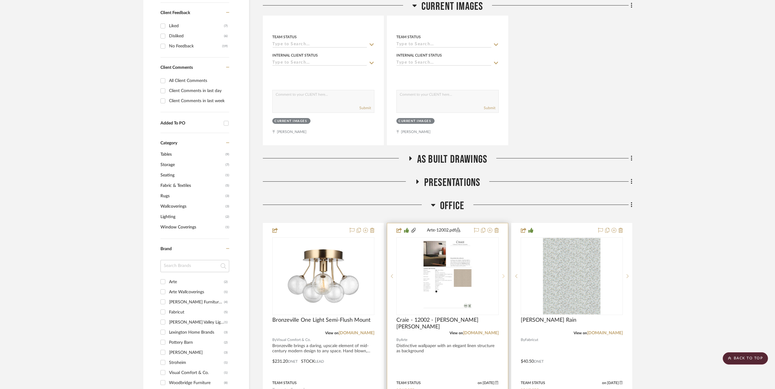
click at [503, 277] on icon at bounding box center [503, 276] width 2 height 4
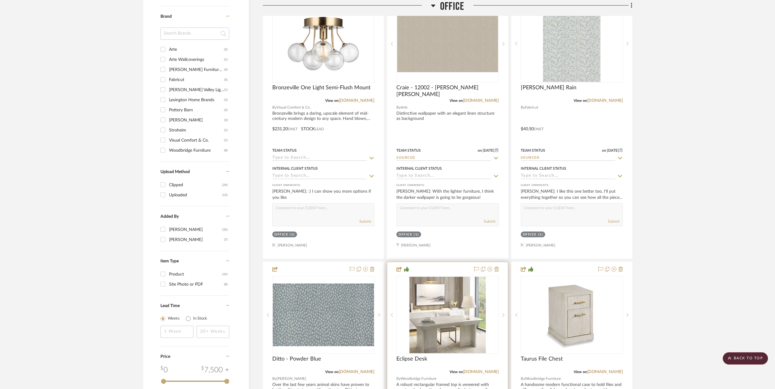
scroll to position [632, 0]
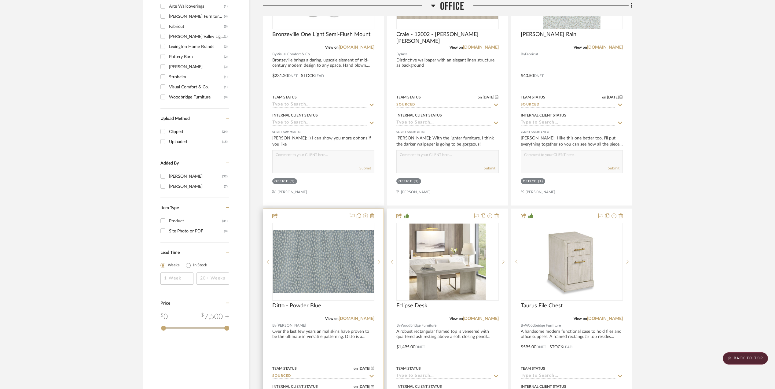
click at [378, 263] on icon at bounding box center [379, 261] width 2 height 4
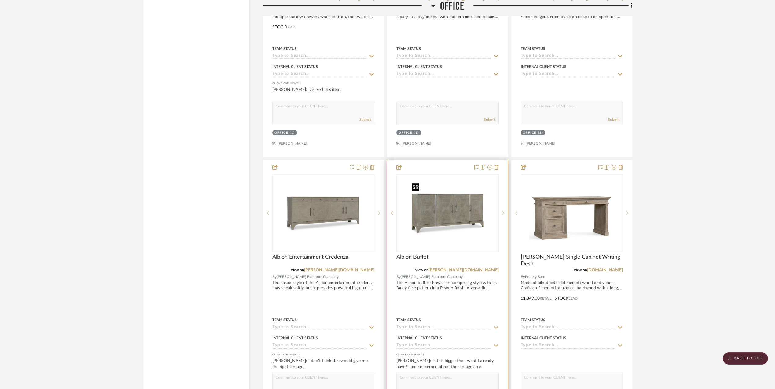
scroll to position [2099, 0]
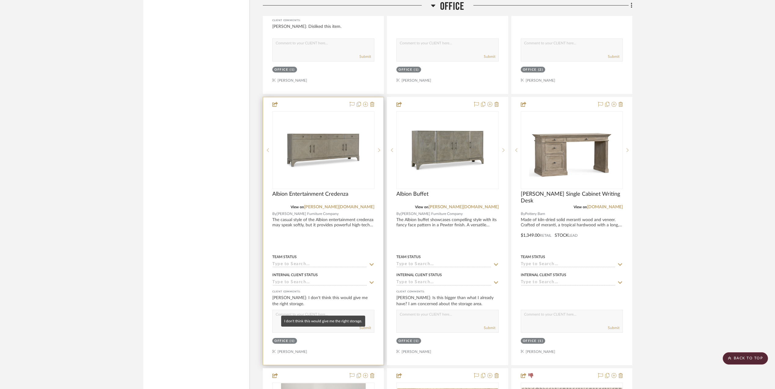
click at [310, 301] on div "Stephanie Bergreen: I don't think this would give me the right storage." at bounding box center [323, 301] width 102 height 12
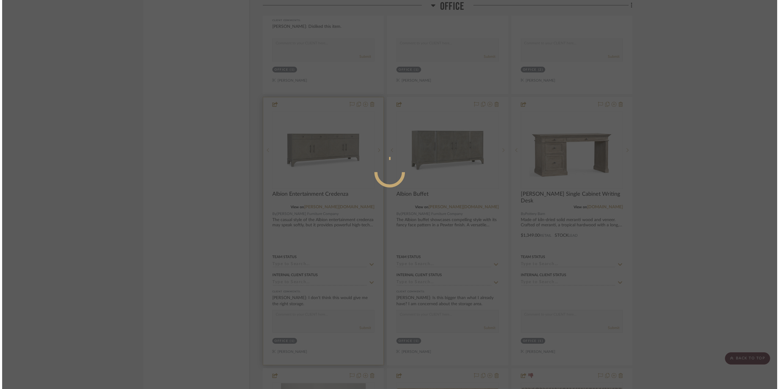
scroll to position [0, 0]
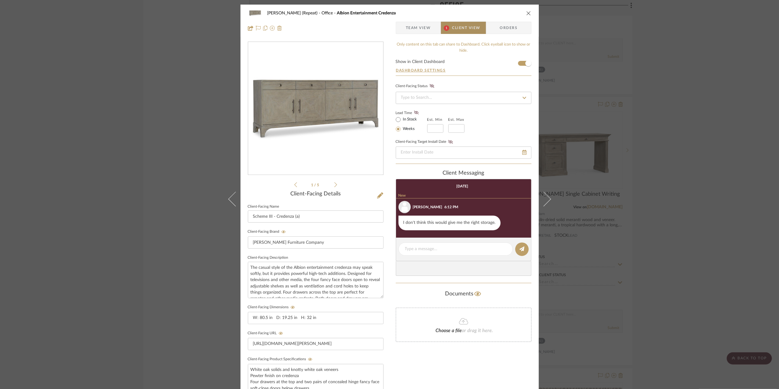
click at [463, 28] on span "Client View" at bounding box center [466, 28] width 28 height 12
click at [447, 249] on textarea at bounding box center [455, 249] width 101 height 6
type textarea "ok"
click at [520, 248] on icon at bounding box center [522, 248] width 5 height 5
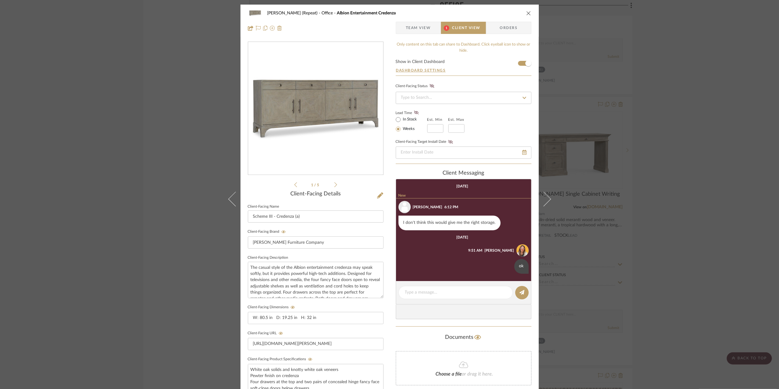
click at [693, 242] on div "Stephanie Bergreen (Repeat) Office Albion Entertainment Credenza Team View 1 Cl…" at bounding box center [389, 194] width 779 height 389
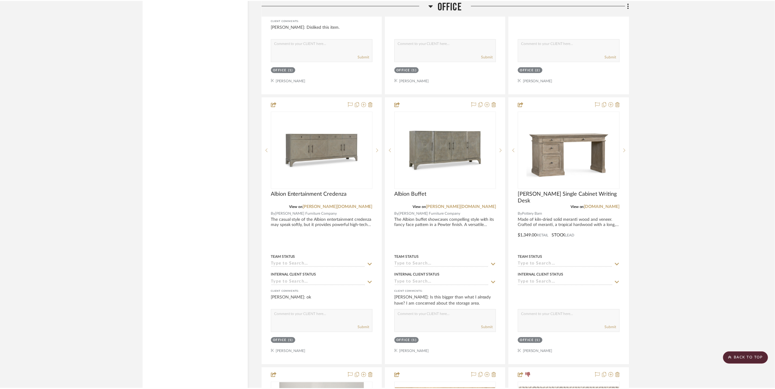
scroll to position [2099, 0]
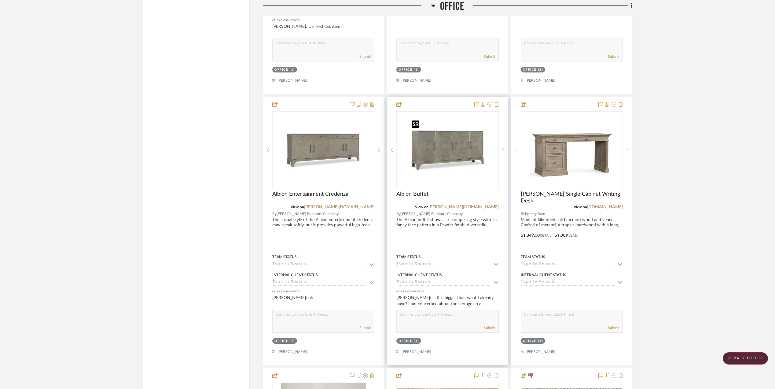
click at [483, 179] on img "0" at bounding box center [447, 150] width 76 height 76
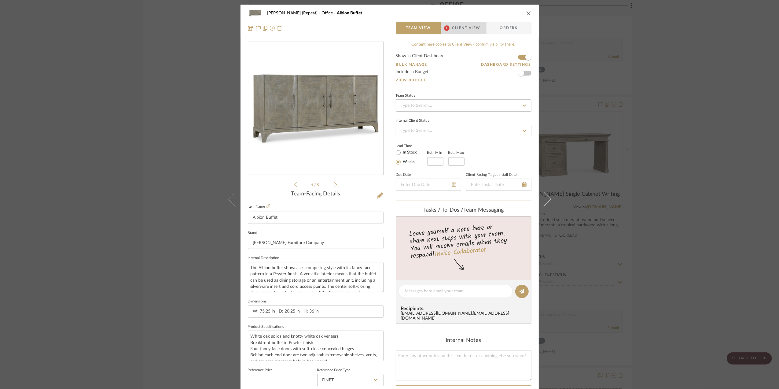
click at [477, 32] on span "1 Client View" at bounding box center [463, 28] width 45 height 12
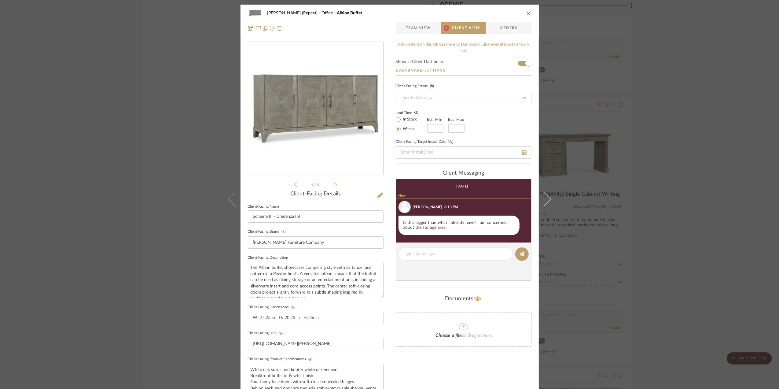
click at [707, 230] on div "Stephanie Bergreen (Repeat) Office Albion Buffet Team View 1 Client View Orders…" at bounding box center [389, 194] width 779 height 389
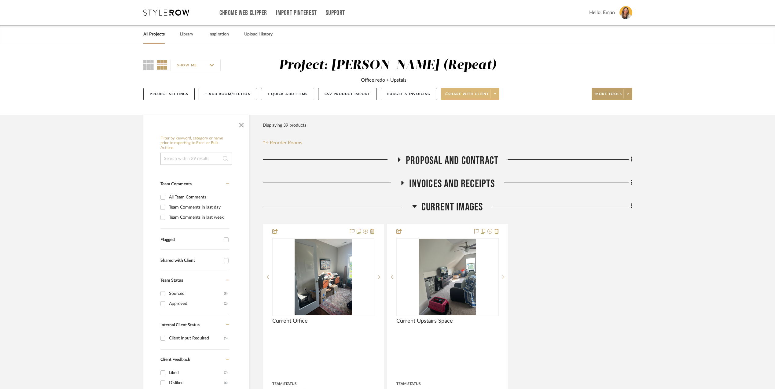
click at [496, 94] on icon at bounding box center [495, 93] width 2 height 3
click at [489, 110] on span "Preview Client Dashboard" at bounding box center [474, 111] width 52 height 5
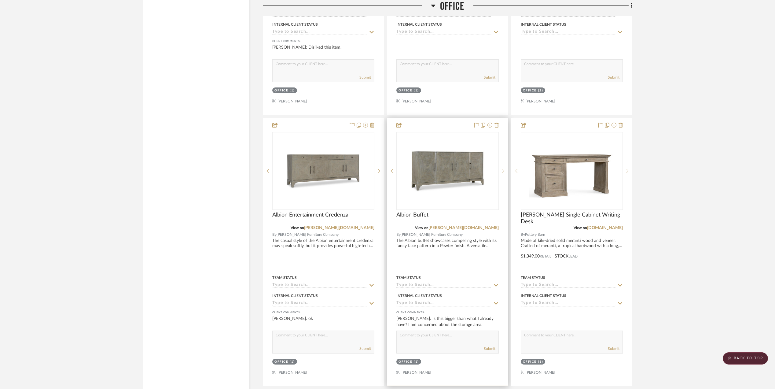
scroll to position [2200, 0]
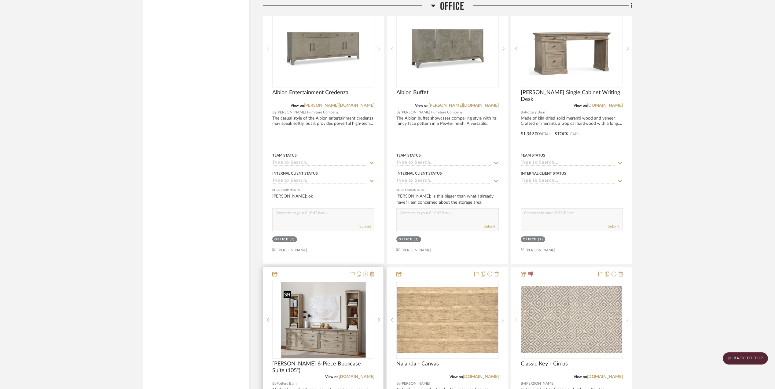
click at [304, 322] on img "0" at bounding box center [323, 319] width 85 height 76
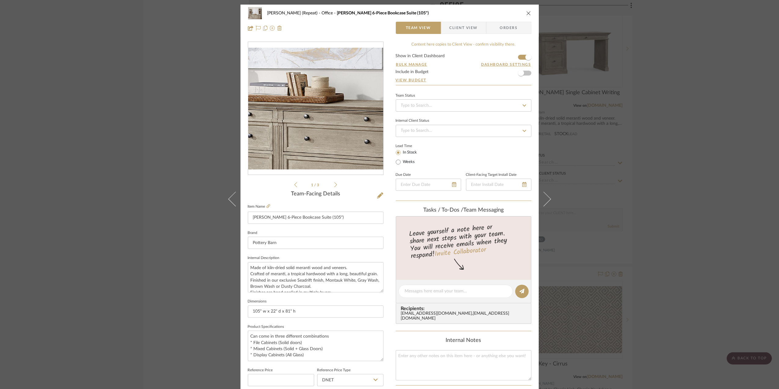
click at [320, 136] on img "0" at bounding box center [315, 109] width 135 height 122
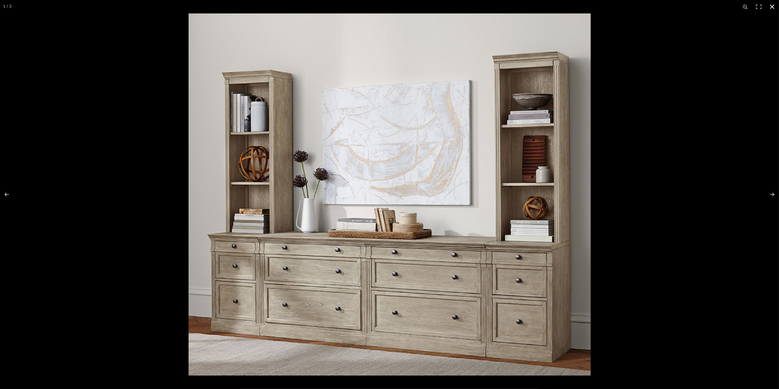
click at [772, 5] on button at bounding box center [772, 6] width 13 height 13
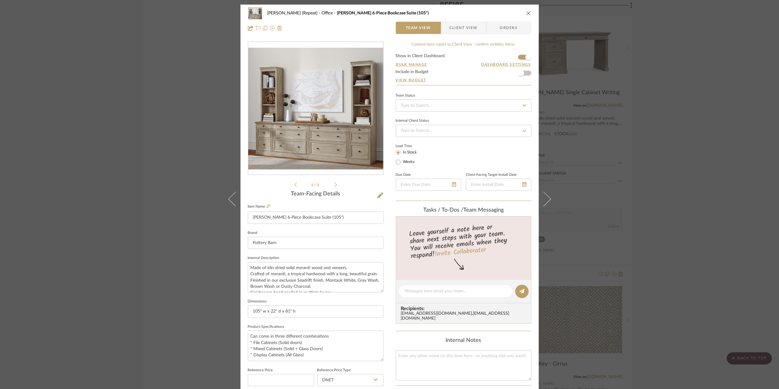
click at [676, 204] on div "Stephanie Bergreen (Repeat) Office Livingston 6-Piece Bookcase Suite (105") Tea…" at bounding box center [389, 194] width 779 height 389
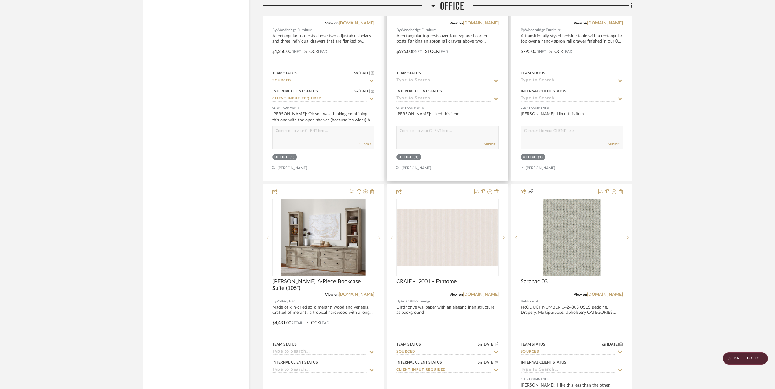
scroll to position [1067, 0]
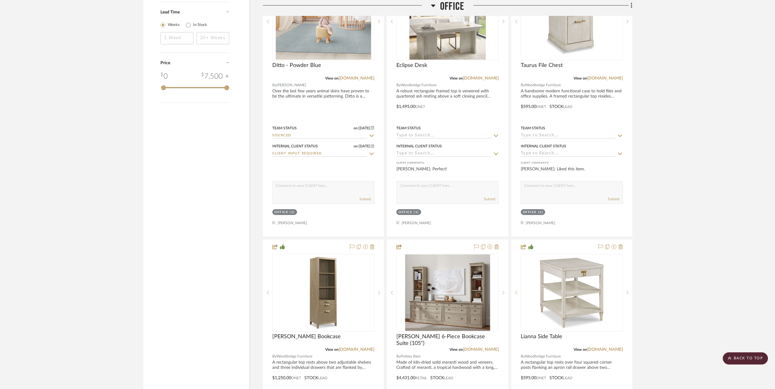
scroll to position [863, 0]
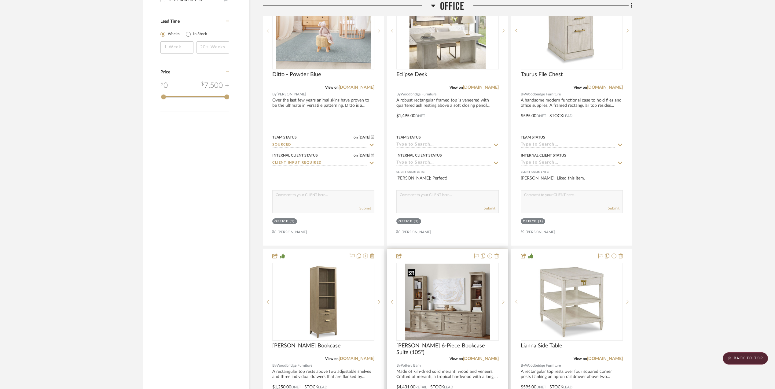
click at [432, 290] on img "0" at bounding box center [447, 301] width 85 height 76
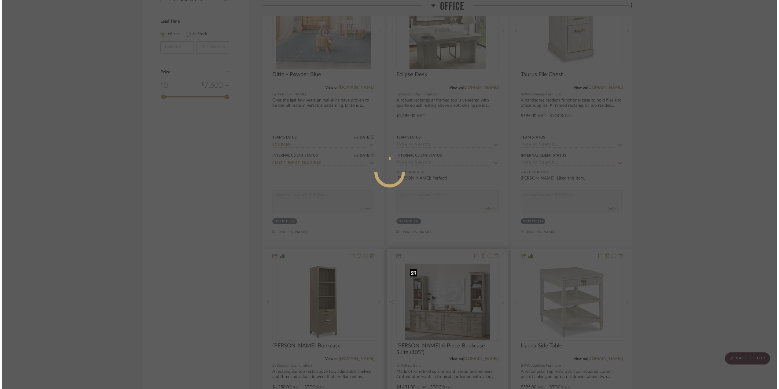
scroll to position [0, 0]
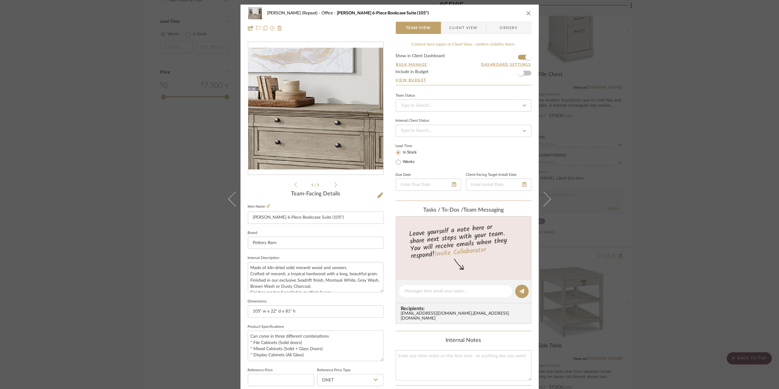
click at [328, 124] on img "0" at bounding box center [315, 109] width 135 height 122
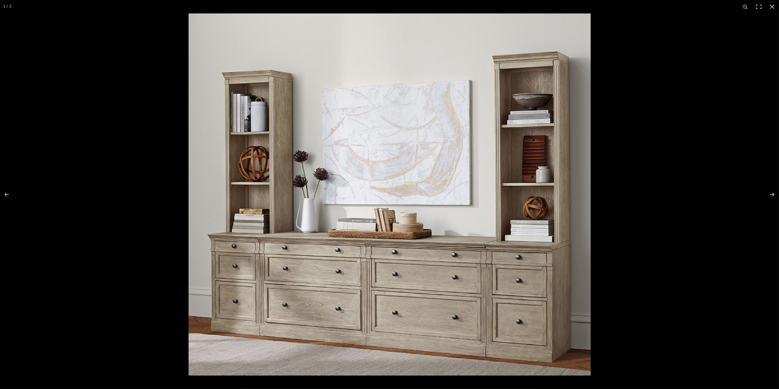
click at [719, 150] on div at bounding box center [578, 207] width 779 height 389
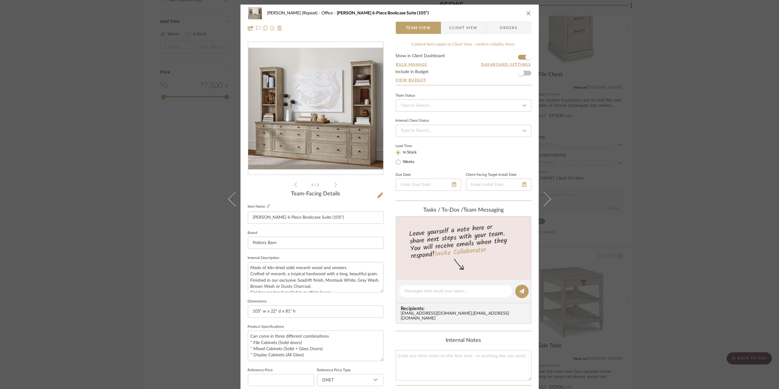
click at [656, 162] on div "Stephanie Bergreen (Repeat) Office Livingston 6-Piece Bookcase Suite (105") Tea…" at bounding box center [389, 194] width 779 height 389
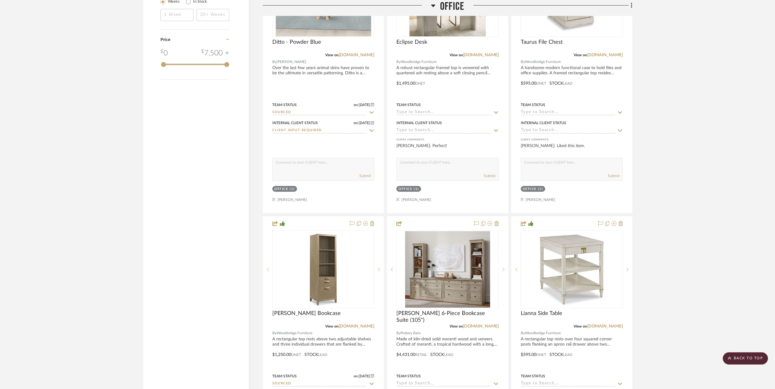
scroll to position [887, 0]
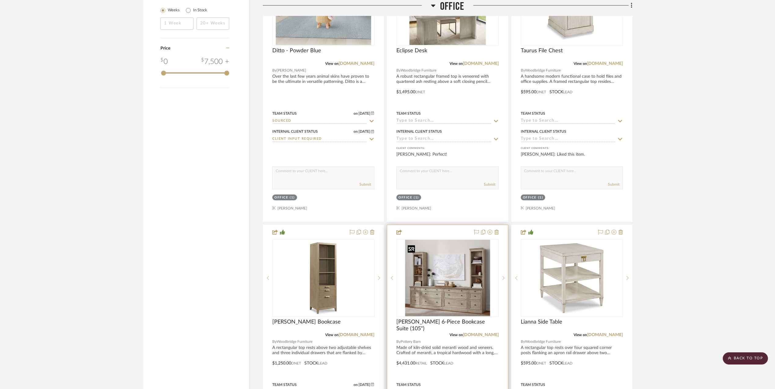
click at [456, 288] on img "0" at bounding box center [447, 278] width 85 height 76
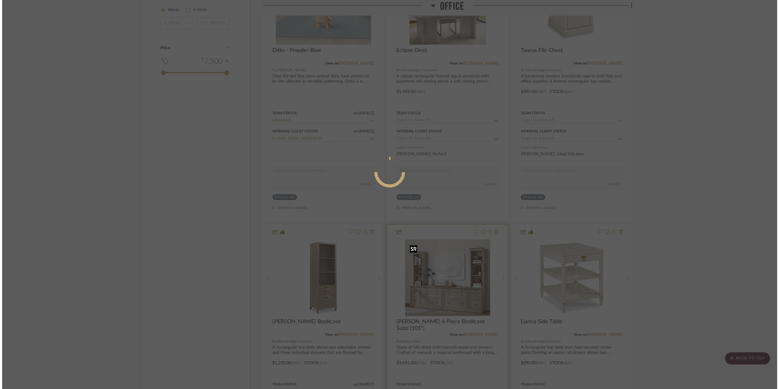
scroll to position [0, 0]
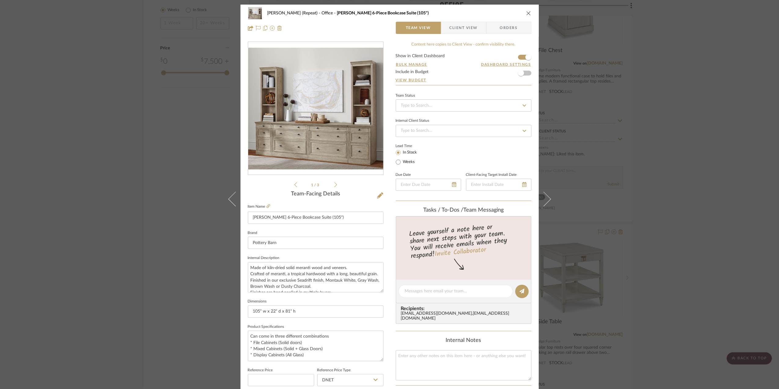
click at [460, 28] on span "Client View" at bounding box center [464, 28] width 28 height 12
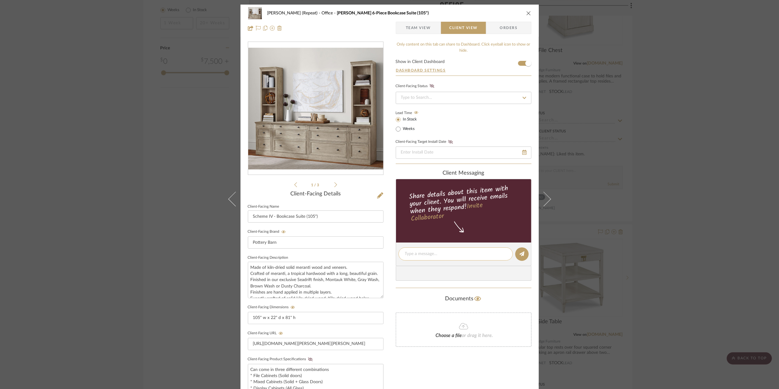
click at [438, 252] on textarea at bounding box center [455, 254] width 101 height 6
click at [675, 238] on div "Stephanie Bergreen (Repeat) Office Livingston 6-Piece Bookcase Suite (105") Tea…" at bounding box center [389, 194] width 779 height 389
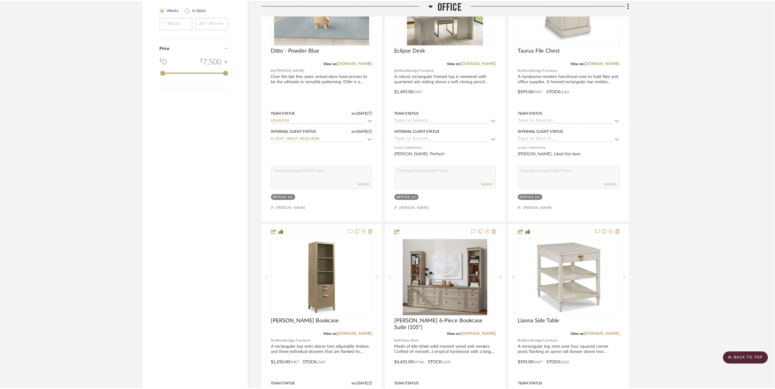
scroll to position [887, 0]
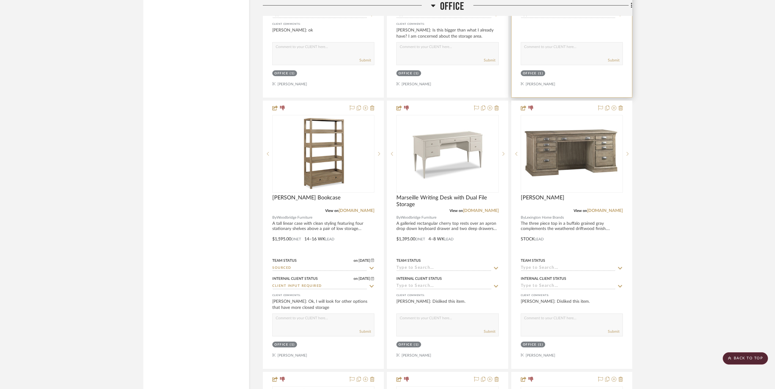
scroll to position [2150, 0]
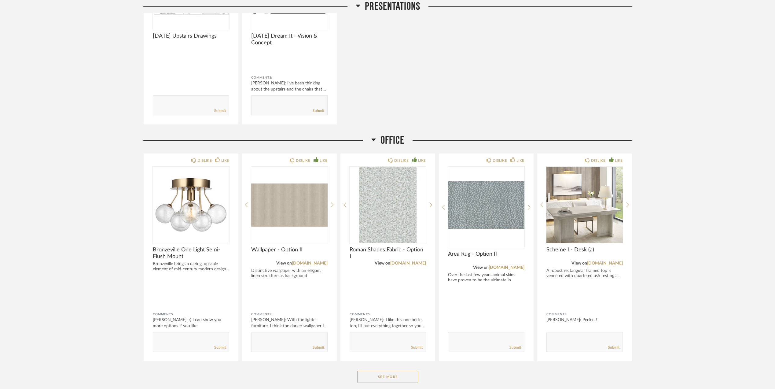
scroll to position [1059, 0]
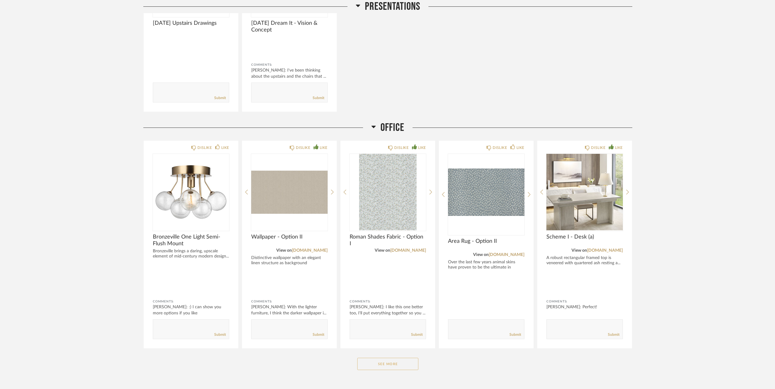
click at [375, 363] on button "See More" at bounding box center [387, 364] width 61 height 12
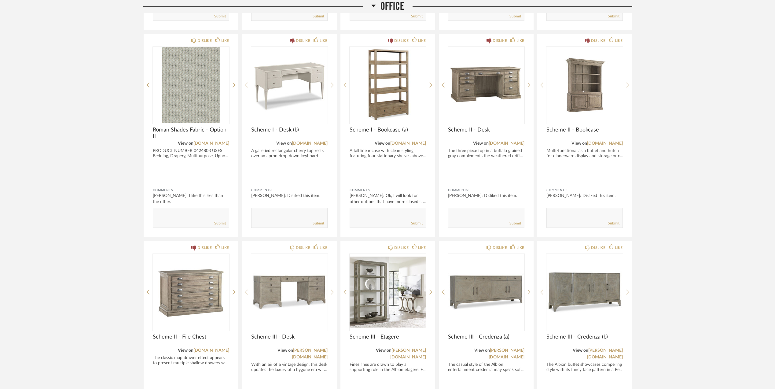
scroll to position [1507, 0]
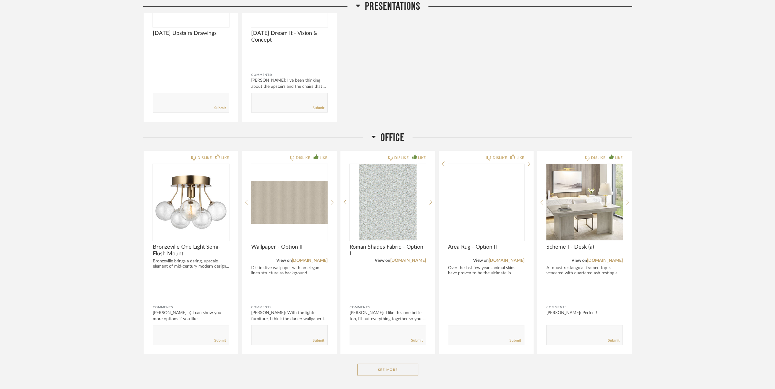
scroll to position [1059, 0]
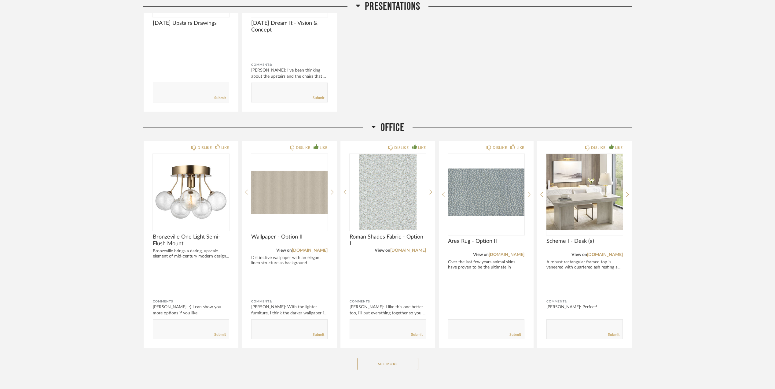
click at [391, 362] on button "See More" at bounding box center [387, 364] width 61 height 12
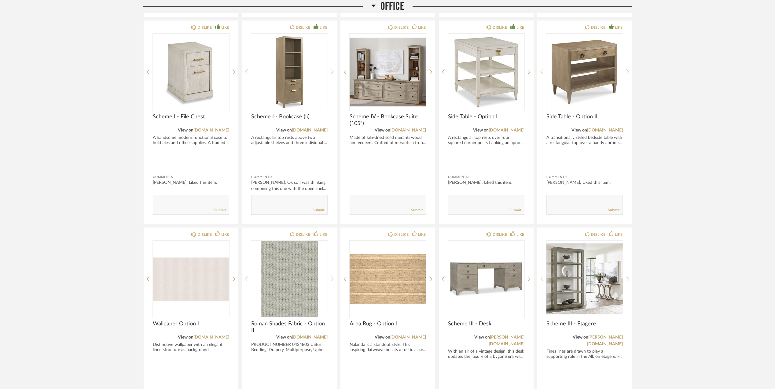
scroll to position [1426, 0]
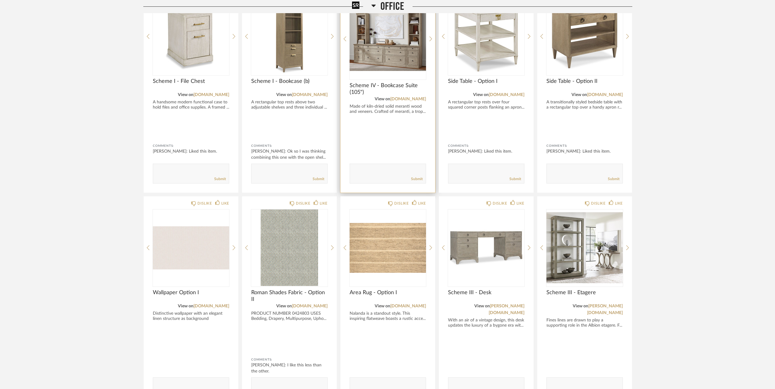
click at [0, 0] on img at bounding box center [0, 0] width 0 height 0
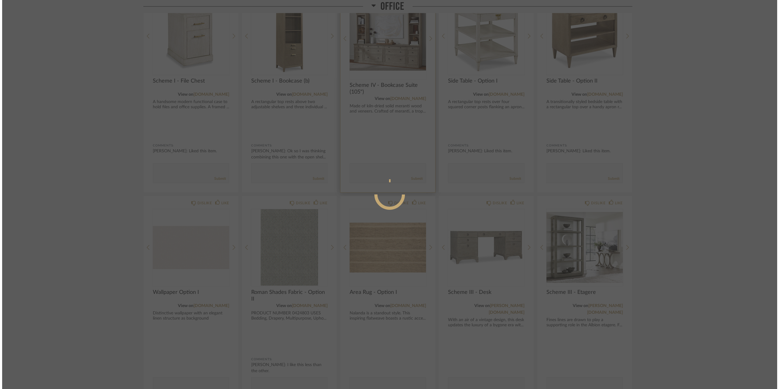
scroll to position [0, 0]
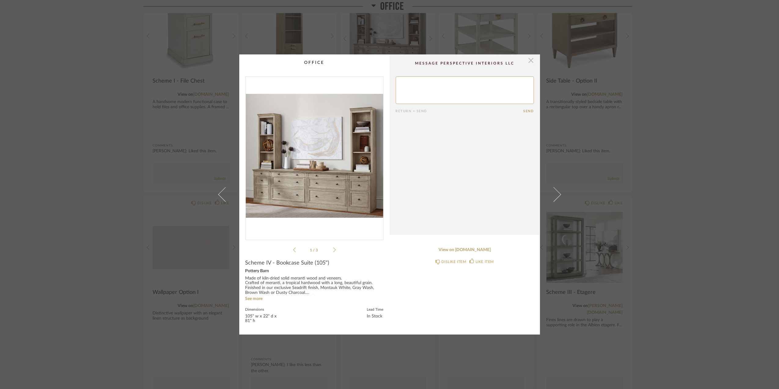
click at [527, 62] on span "button" at bounding box center [531, 60] width 12 height 12
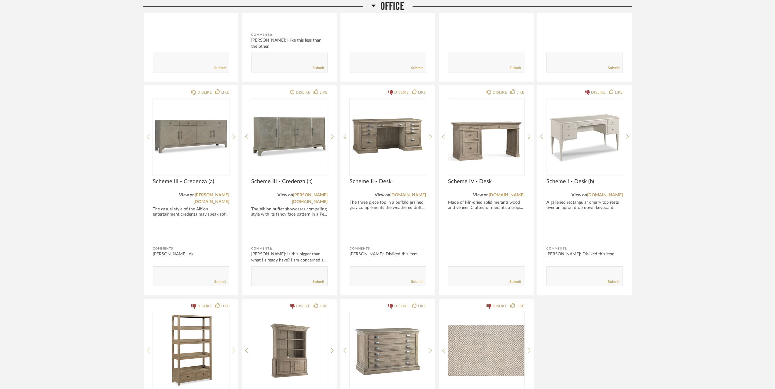
scroll to position [1752, 0]
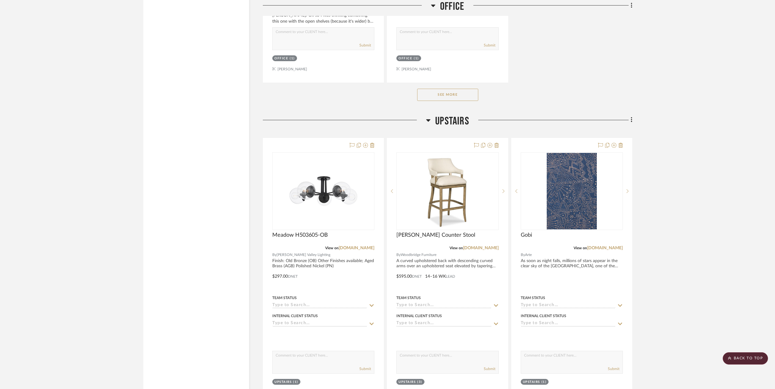
scroll to position [1304, 0]
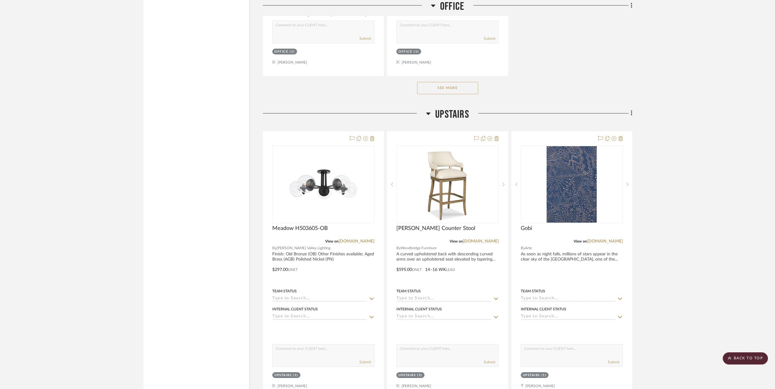
click at [450, 94] on button "See More" at bounding box center [447, 88] width 61 height 12
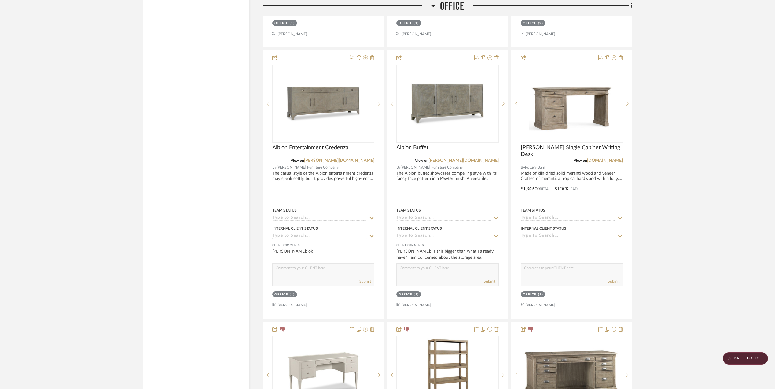
scroll to position [1834, 0]
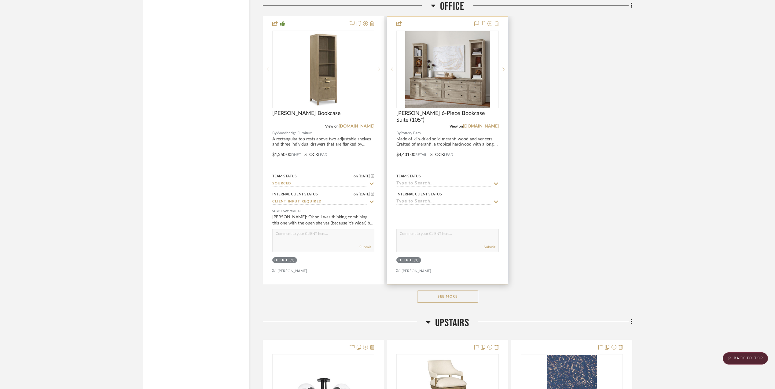
scroll to position [1100, 0]
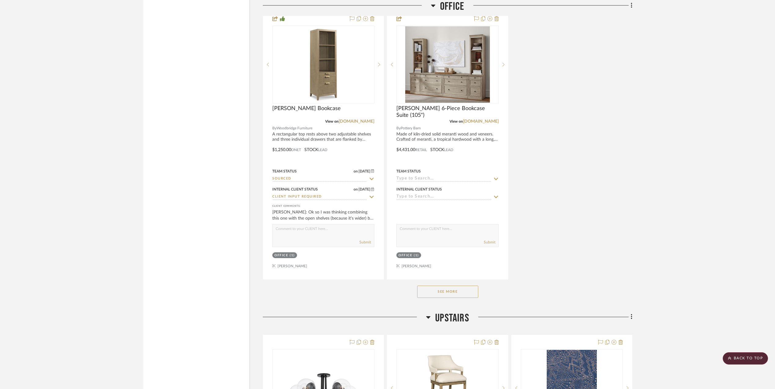
click at [459, 298] on button "See More" at bounding box center [447, 291] width 61 height 12
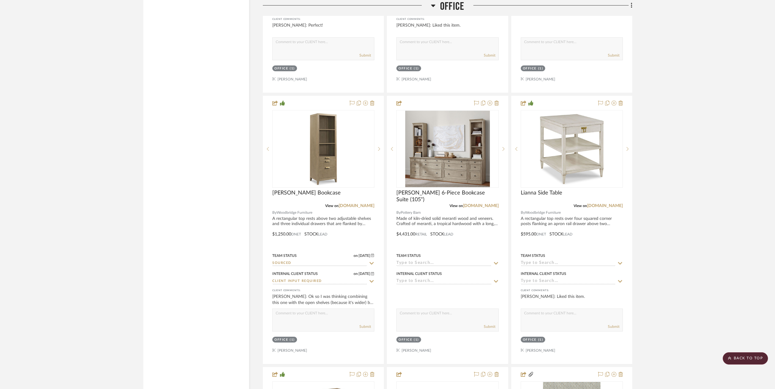
scroll to position [937, 0]
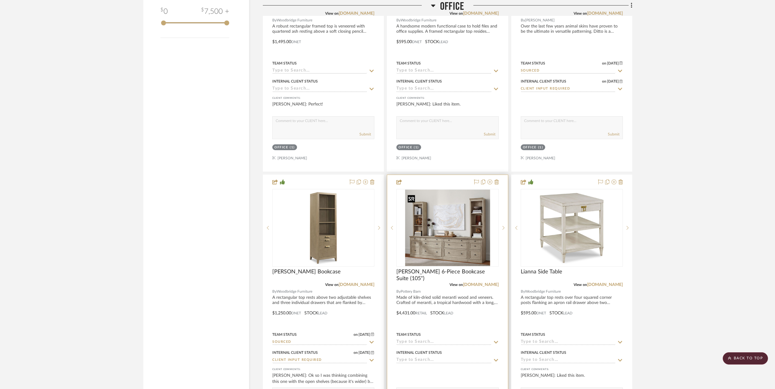
click at [457, 240] on img "0" at bounding box center [447, 227] width 85 height 76
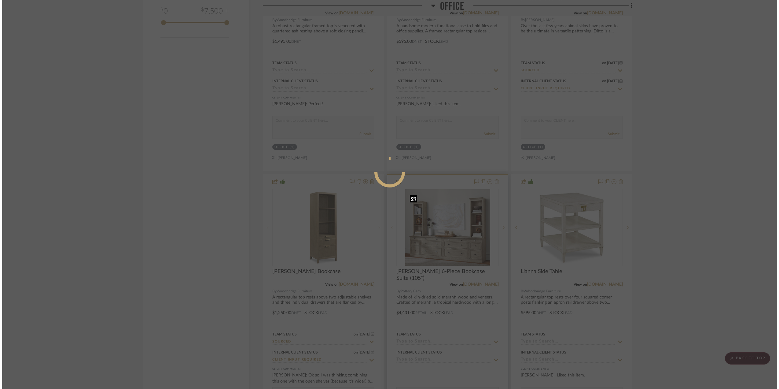
scroll to position [0, 0]
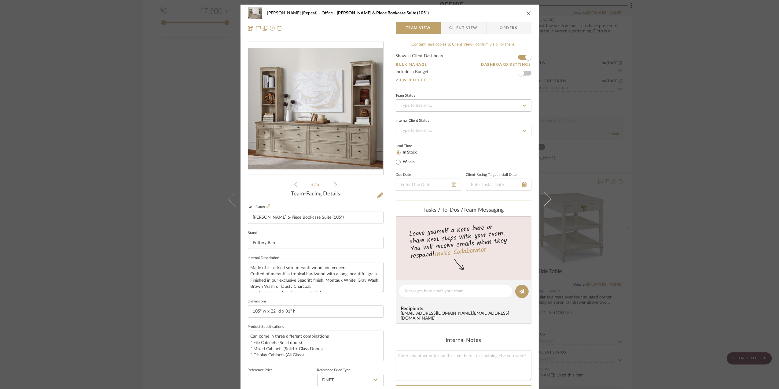
click at [686, 220] on div "[PERSON_NAME] (Repeat) Office [PERSON_NAME] 6-Piece Bookcase Suite (105") Team …" at bounding box center [389, 194] width 779 height 389
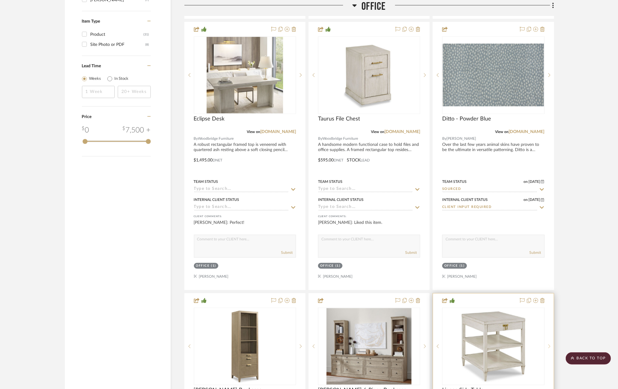
scroll to position [937, 0]
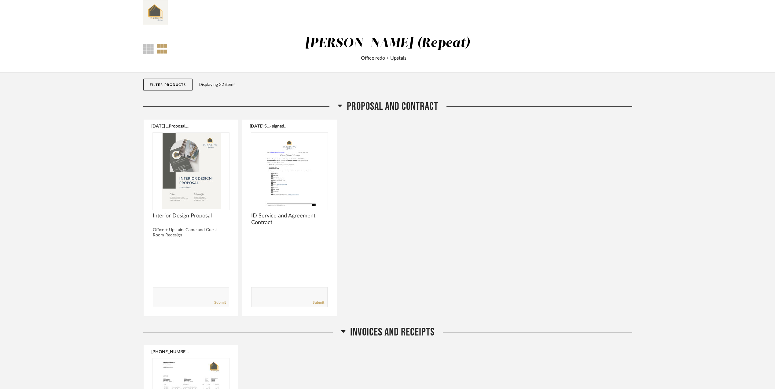
click at [341, 105] on h2 "proposal and contract" at bounding box center [388, 106] width 101 height 13
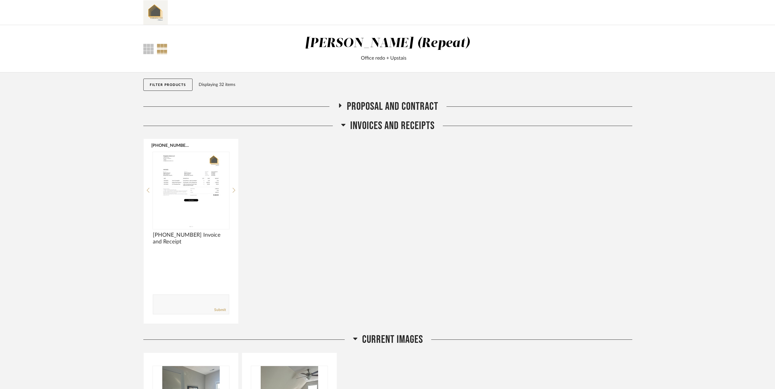
click at [342, 123] on icon at bounding box center [343, 124] width 5 height 7
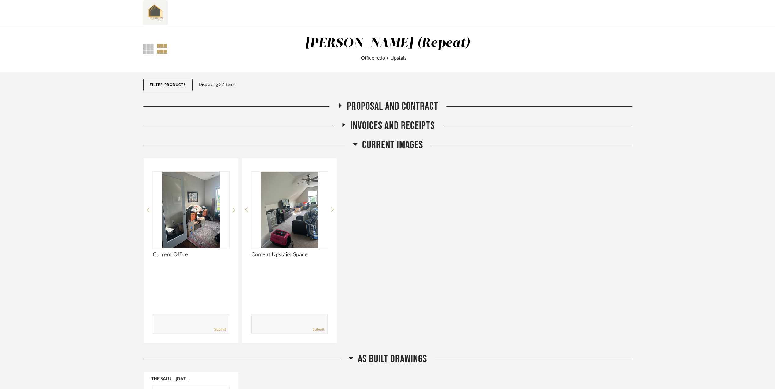
click at [355, 144] on icon at bounding box center [355, 144] width 4 height 2
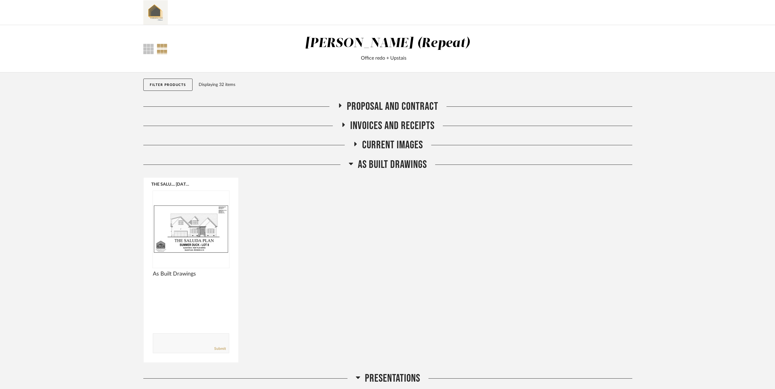
click at [349, 166] on icon at bounding box center [351, 163] width 5 height 7
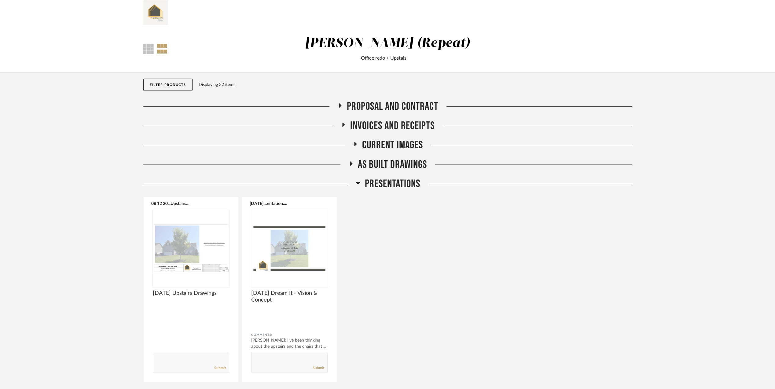
click at [356, 182] on icon at bounding box center [358, 182] width 5 height 7
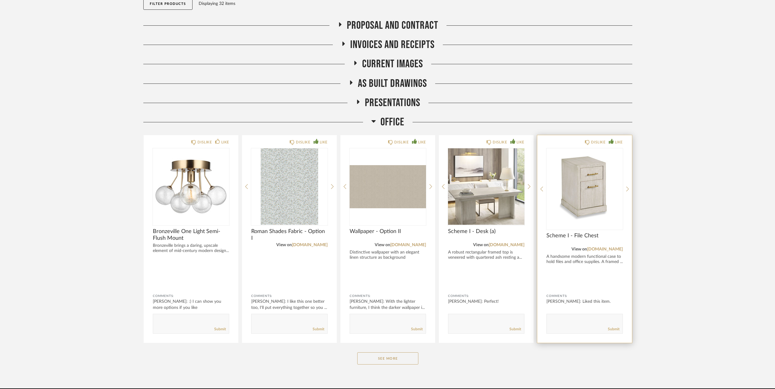
scroll to position [81, 0]
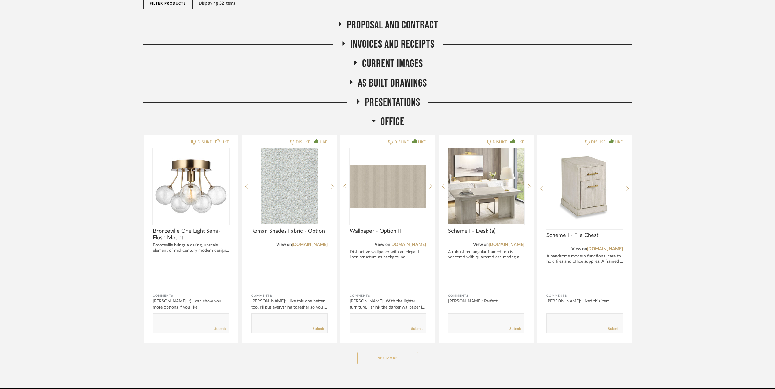
click at [384, 355] on button "See More" at bounding box center [387, 358] width 61 height 12
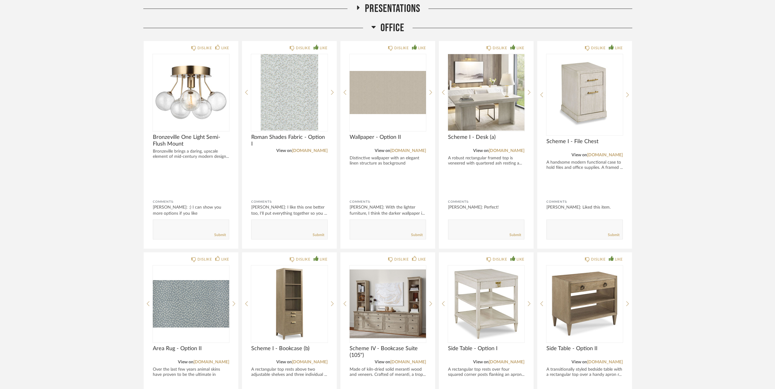
scroll to position [163, 0]
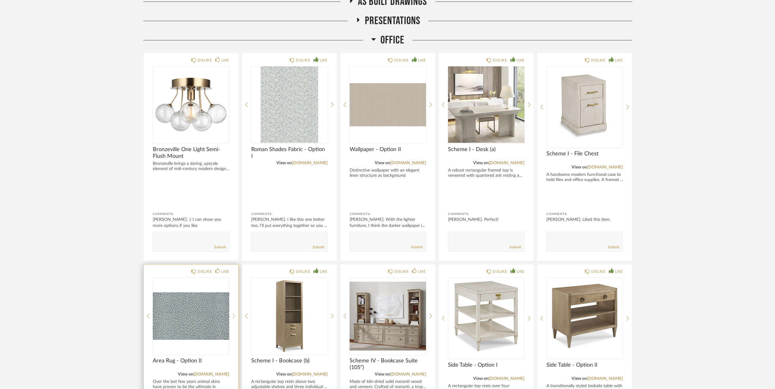
click at [235, 317] on icon at bounding box center [234, 316] width 3 height 6
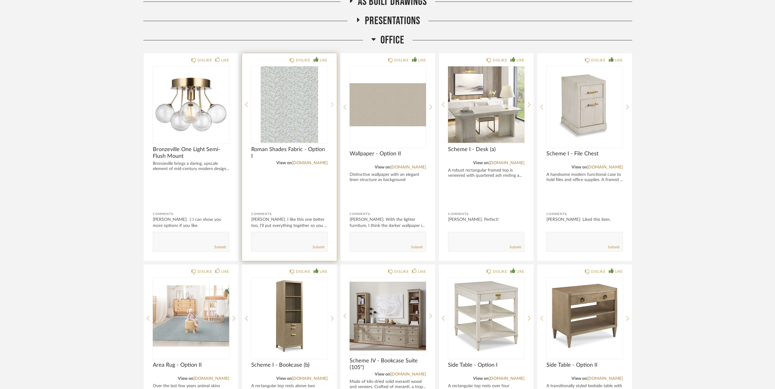
click at [332, 105] on icon at bounding box center [332, 105] width 3 height 6
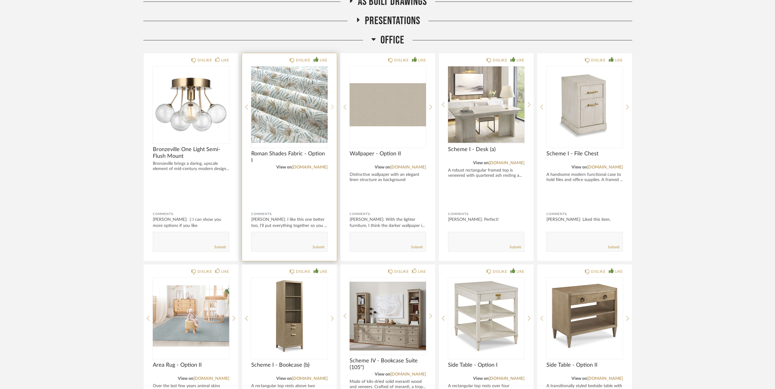
click at [332, 106] on icon at bounding box center [332, 107] width 3 height 6
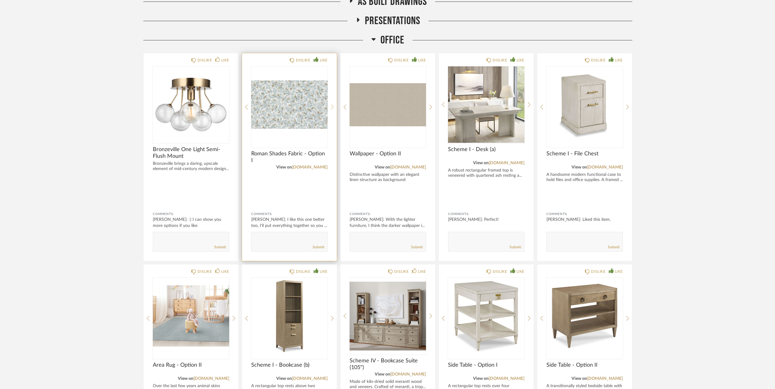
click at [332, 106] on icon at bounding box center [332, 107] width 3 height 5
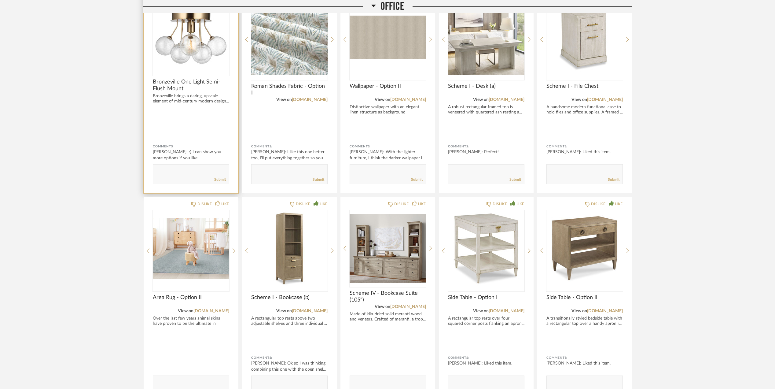
scroll to position [244, 0]
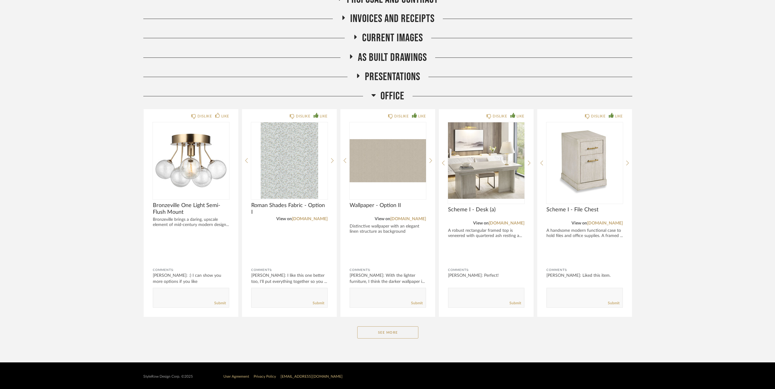
scroll to position [108, 0]
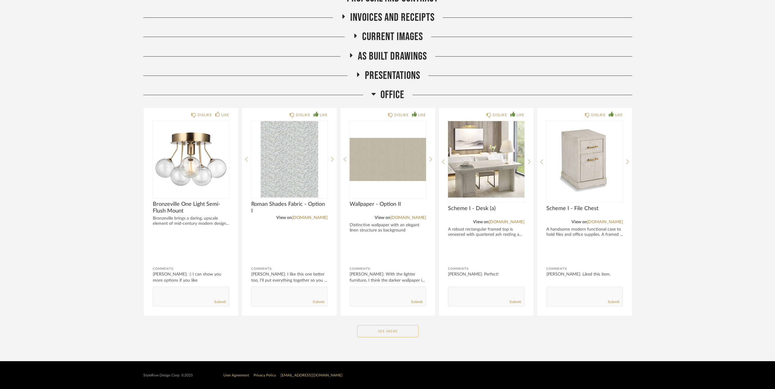
click at [382, 327] on button "See More" at bounding box center [387, 331] width 61 height 12
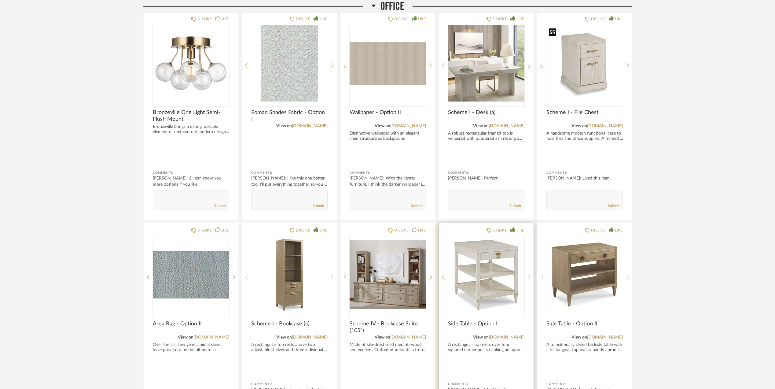
scroll to position [353, 0]
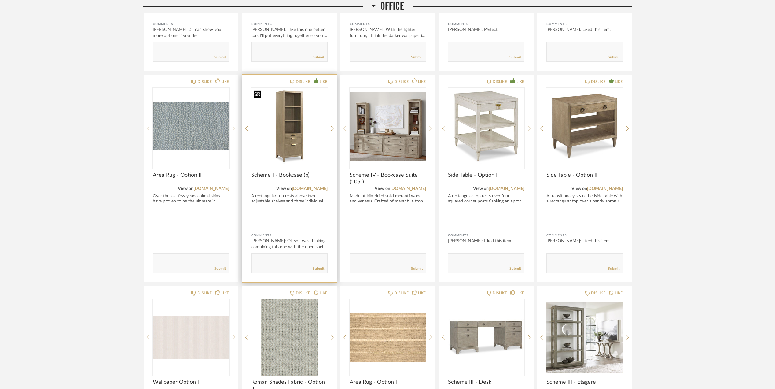
click at [285, 106] on img "0" at bounding box center [289, 126] width 76 height 76
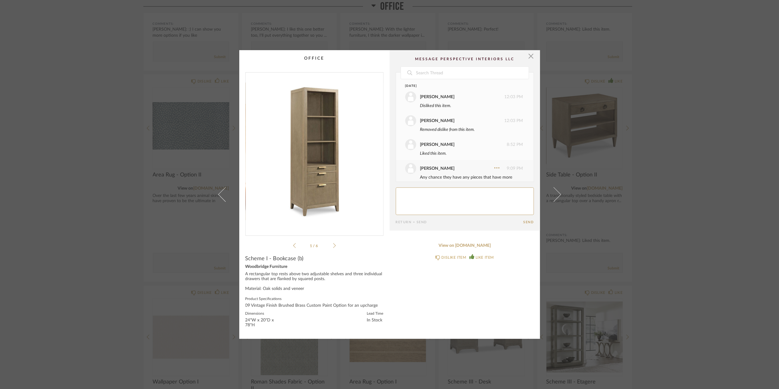
scroll to position [81, 0]
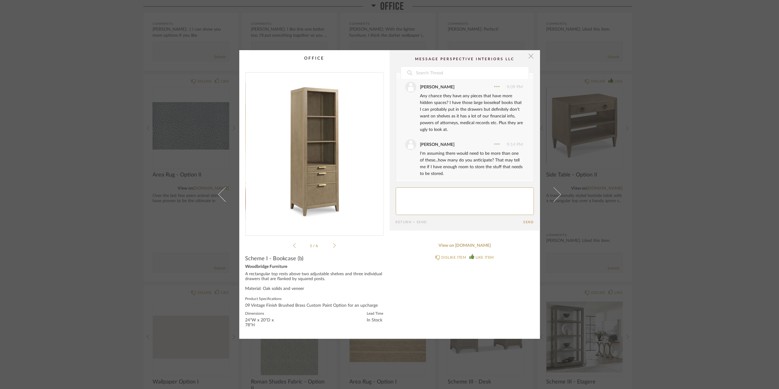
click at [529, 57] on span "button" at bounding box center [531, 56] width 12 height 12
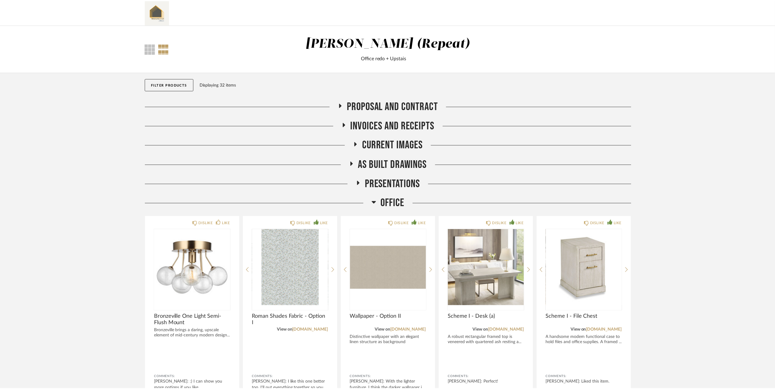
scroll to position [353, 0]
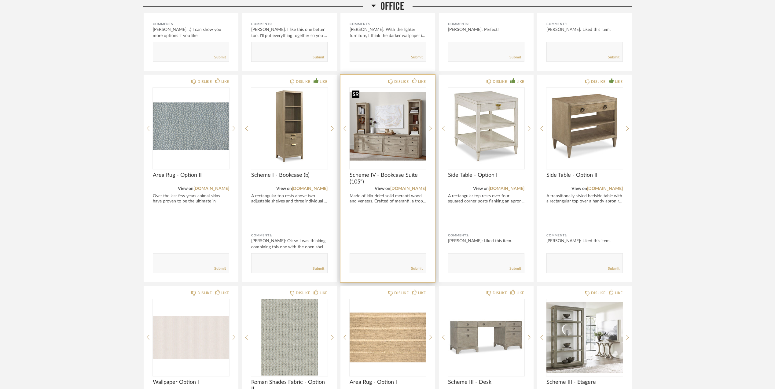
click at [391, 133] on img "0" at bounding box center [388, 126] width 76 height 76
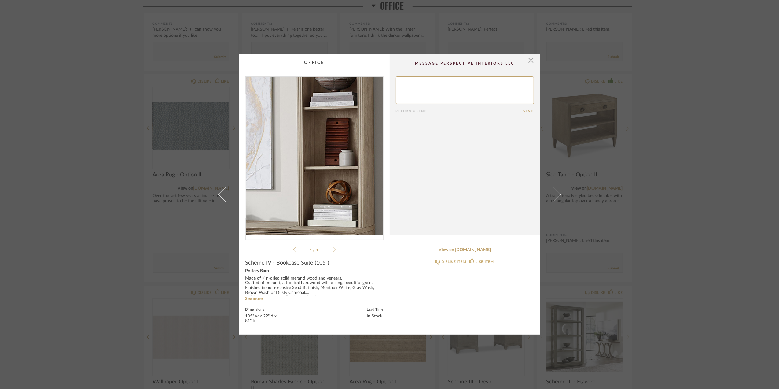
click at [354, 148] on img "0" at bounding box center [315, 156] width 138 height 158
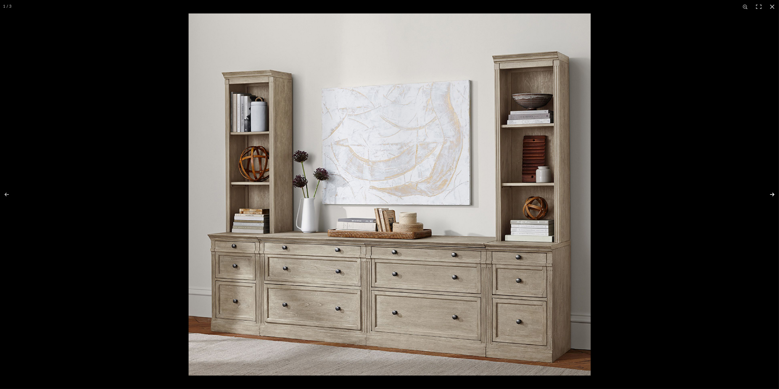
click at [774, 194] on button at bounding box center [768, 194] width 21 height 31
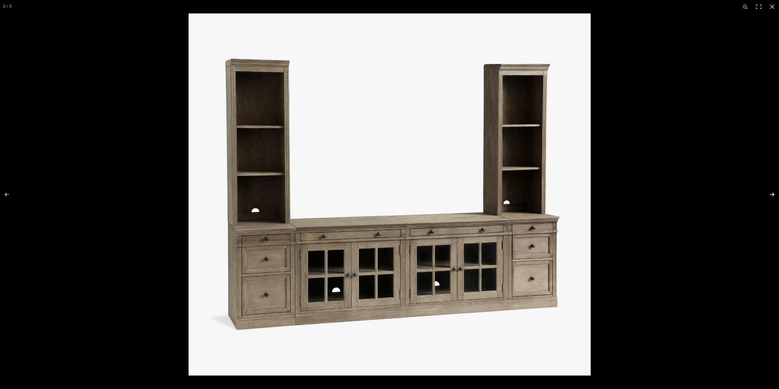
click at [772, 195] on button at bounding box center [768, 194] width 21 height 31
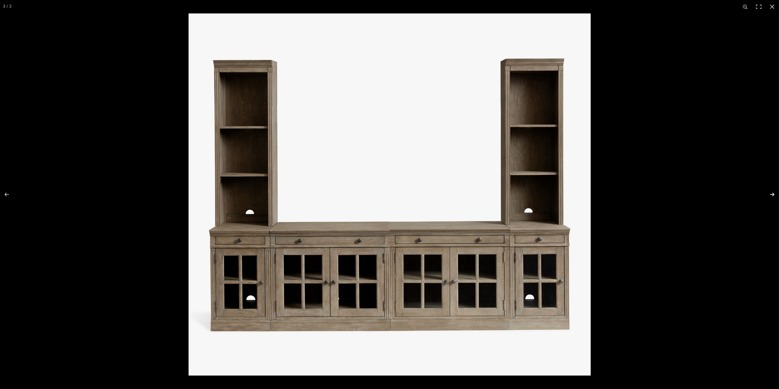
click at [770, 195] on button at bounding box center [768, 194] width 21 height 31
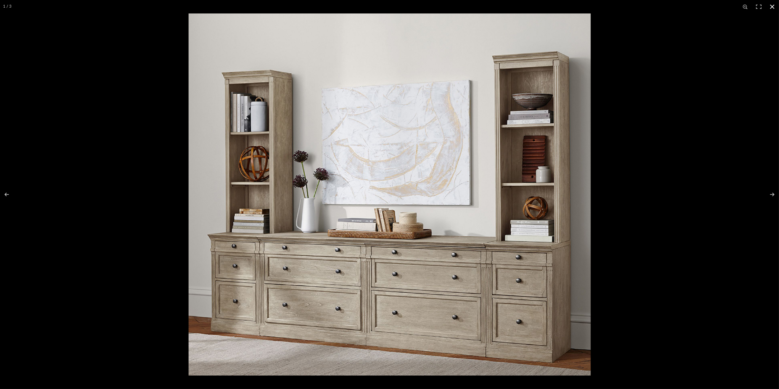
click at [773, 6] on button at bounding box center [772, 6] width 13 height 13
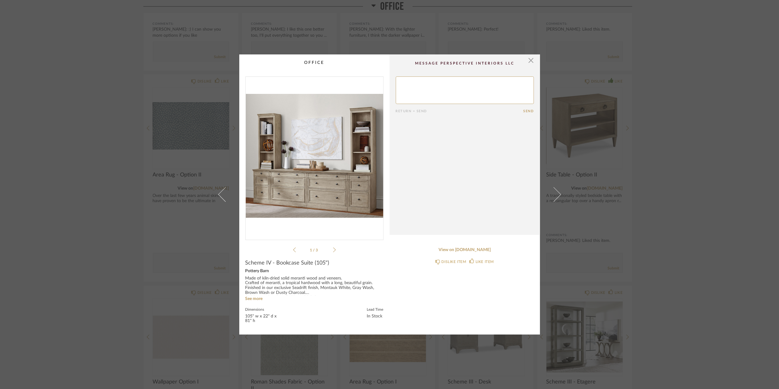
click at [677, 208] on div "× 1 / 3 Return = Send Send Scheme IV - Bookcase Suite (105") Pottery Barn Made …" at bounding box center [389, 194] width 779 height 389
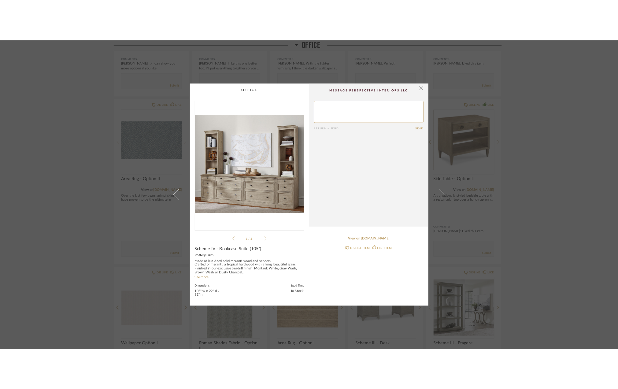
scroll to position [353, 0]
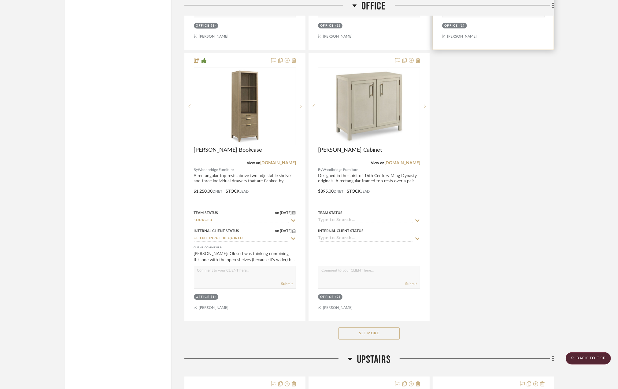
scroll to position [1059, 0]
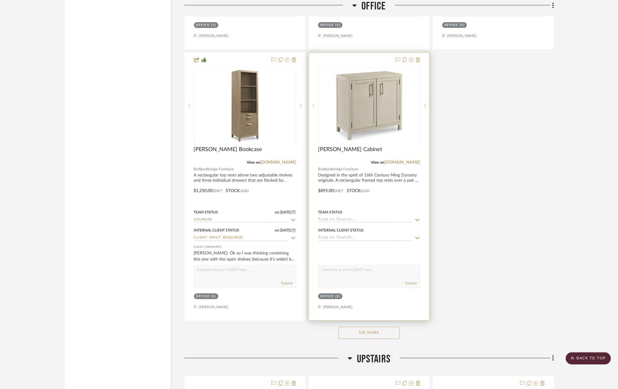
drag, startPoint x: 357, startPoint y: 329, endPoint x: 373, endPoint y: 323, distance: 16.9
click at [357, 329] on div "See More" at bounding box center [368, 332] width 369 height 24
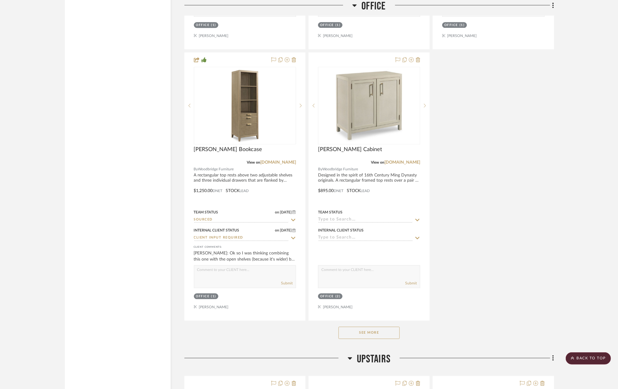
click at [365, 334] on button "See More" at bounding box center [368, 332] width 61 height 12
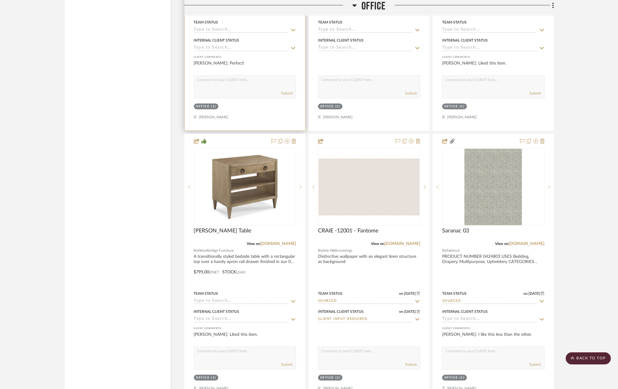
scroll to position [815, 0]
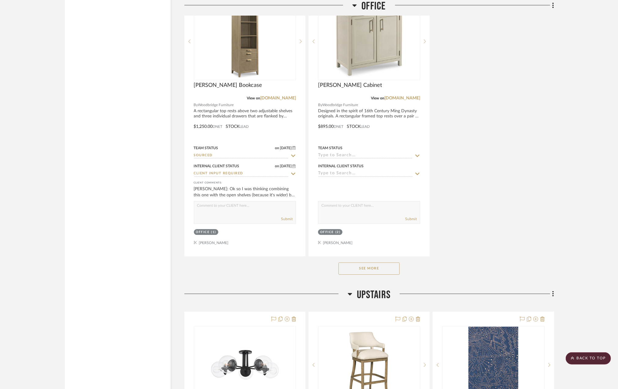
scroll to position [1181, 0]
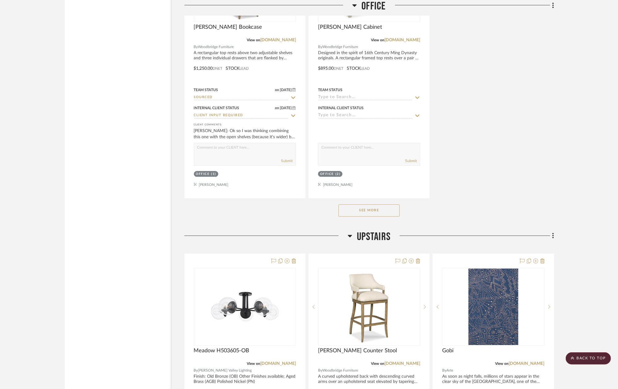
click at [394, 210] on button "See More" at bounding box center [368, 210] width 61 height 12
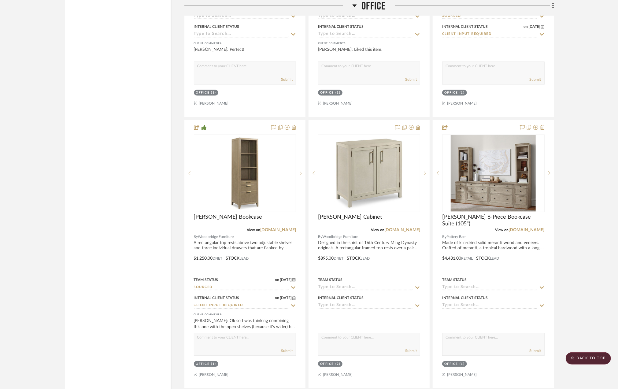
scroll to position [978, 0]
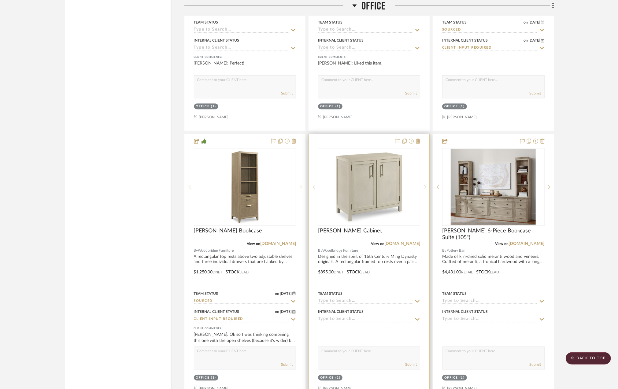
click at [335, 302] on input at bounding box center [365, 301] width 95 height 6
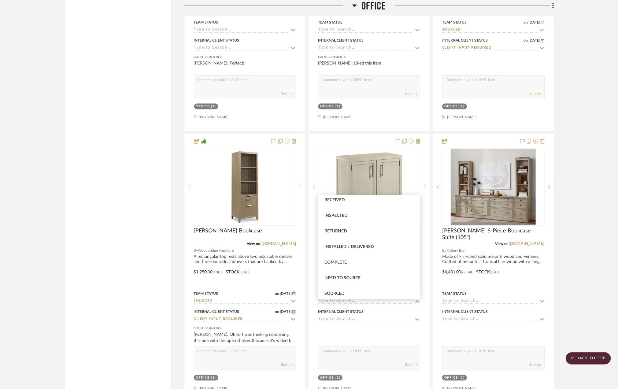
scroll to position [122, 0]
click at [340, 281] on span "Sourced" at bounding box center [334, 283] width 20 height 4
type input "8/20/2025"
type input "Sourced"
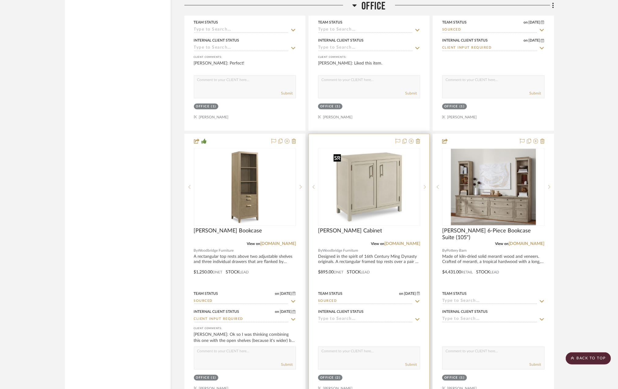
click at [340, 187] on img "0" at bounding box center [369, 187] width 76 height 76
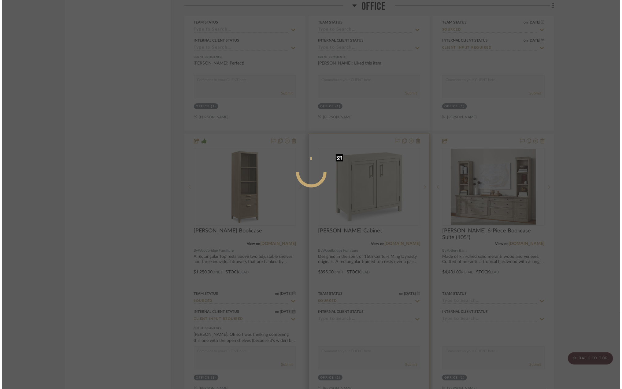
scroll to position [0, 0]
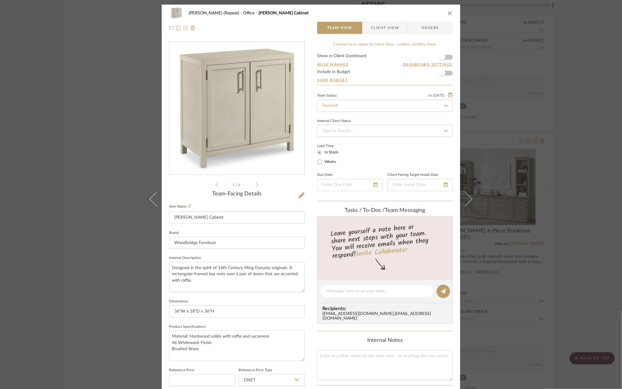
click at [447, 59] on form "Show in Client Dashboard Bulk Manage Dashboard Settings Include in Budget View …" at bounding box center [385, 69] width 136 height 31
click at [447, 57] on form "Show in Client Dashboard Bulk Manage Dashboard Settings Include in Budget View …" at bounding box center [385, 69] width 136 height 31
click at [387, 24] on span "Client View" at bounding box center [385, 28] width 28 height 12
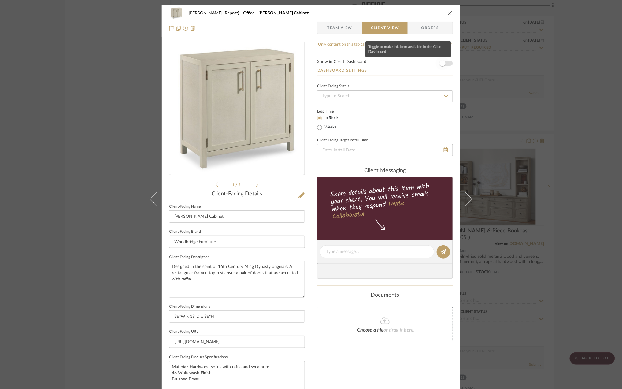
click at [444, 64] on span "button" at bounding box center [441, 63] width 13 height 13
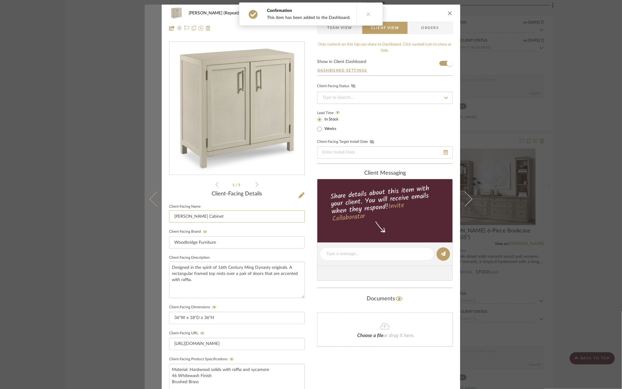
drag, startPoint x: 192, startPoint y: 217, endPoint x: 145, endPoint y: 219, distance: 47.4
click at [145, 219] on mat-dialog-content "Stephanie Bergreen (Repeat) Office Rosemary Cabinet Team View Client View Order…" at bounding box center [311, 259] width 332 height 509
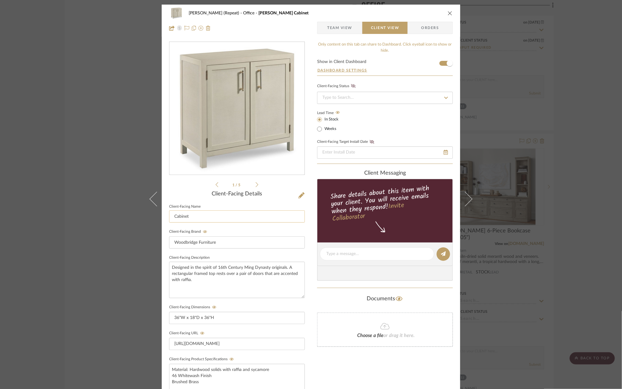
click at [209, 215] on input "Cabinet" at bounding box center [237, 216] width 136 height 12
click at [186, 213] on input "Cabinet Option I" at bounding box center [237, 216] width 136 height 12
type input "Cabinet - Option I"
click at [587, 241] on div "Stephanie Bergreen (Repeat) Office Rosemary Cabinet Team View Client View Order…" at bounding box center [311, 194] width 622 height 389
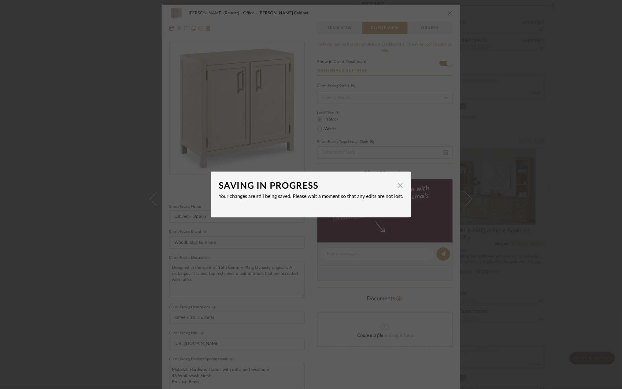
click at [589, 227] on div "SAVING IN PROGRESS × Your changes are still being saved. Please wait a moment s…" at bounding box center [311, 194] width 622 height 389
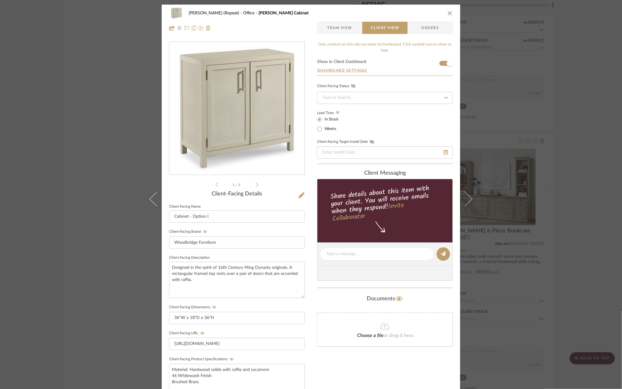
click at [589, 225] on div "Stephanie Bergreen (Repeat) Office Rosemary Cabinet Team View Client View Order…" at bounding box center [311, 194] width 622 height 389
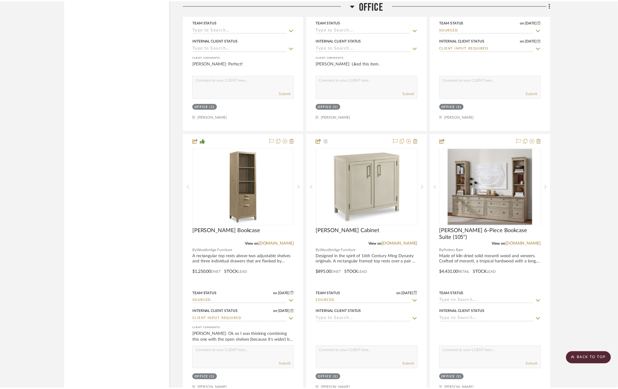
scroll to position [978, 0]
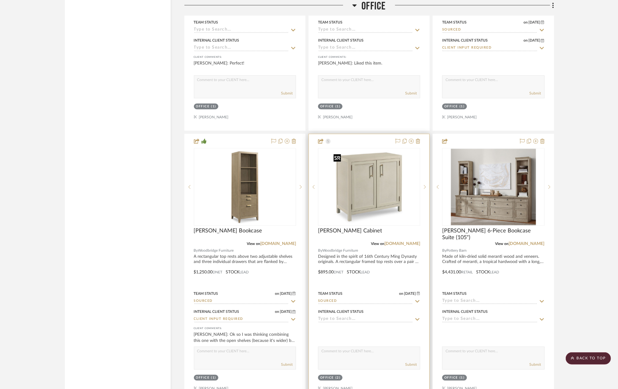
click at [374, 185] on img "0" at bounding box center [369, 187] width 76 height 76
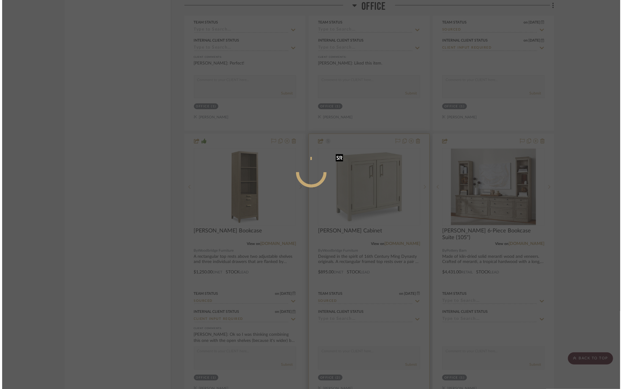
scroll to position [0, 0]
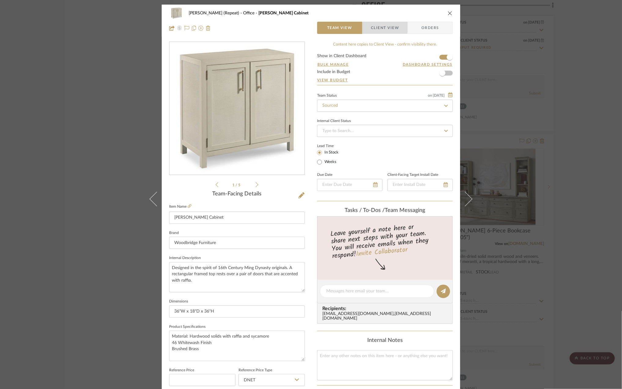
click at [380, 27] on span "Client View" at bounding box center [385, 28] width 28 height 12
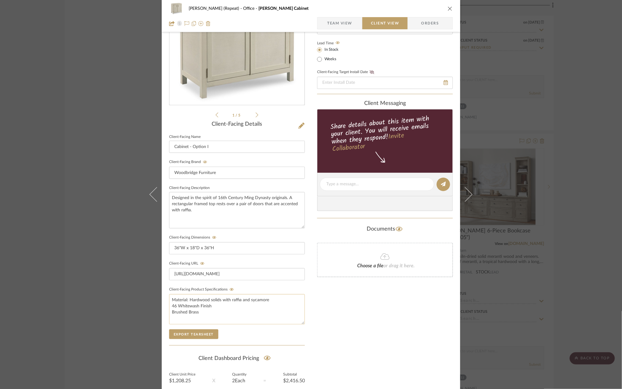
scroll to position [81, 0]
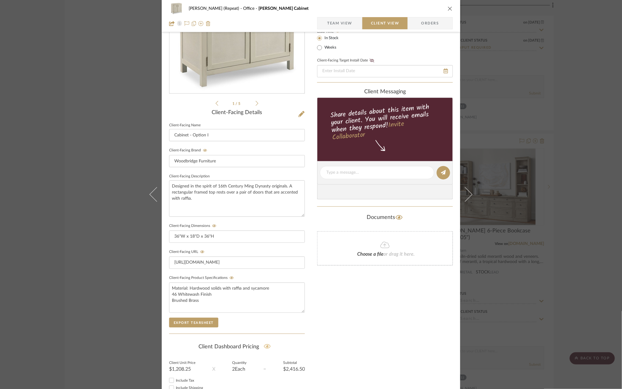
click at [265, 347] on icon at bounding box center [267, 346] width 7 height 6
click at [583, 190] on div "Stephanie Bergreen (Repeat) Office Rosemary Cabinet Team View Client View Order…" at bounding box center [311, 194] width 622 height 389
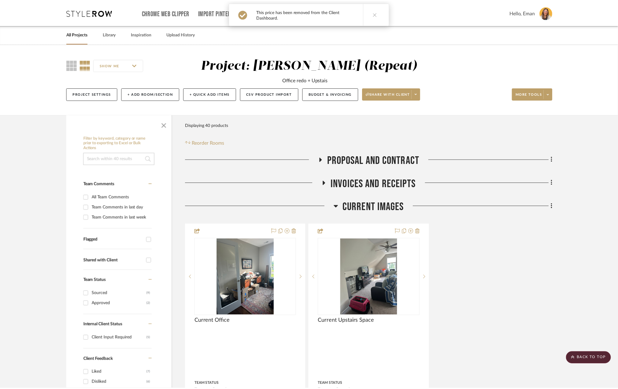
scroll to position [978, 0]
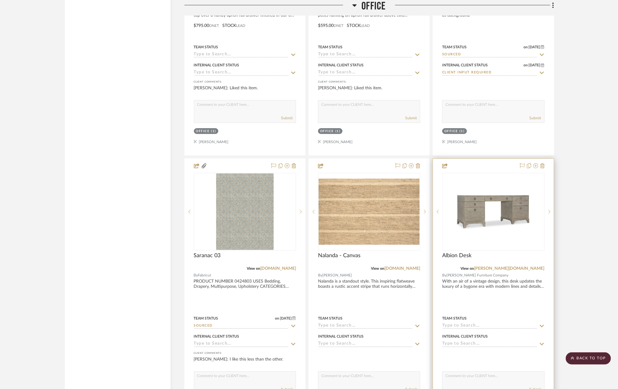
scroll to position [1385, 0]
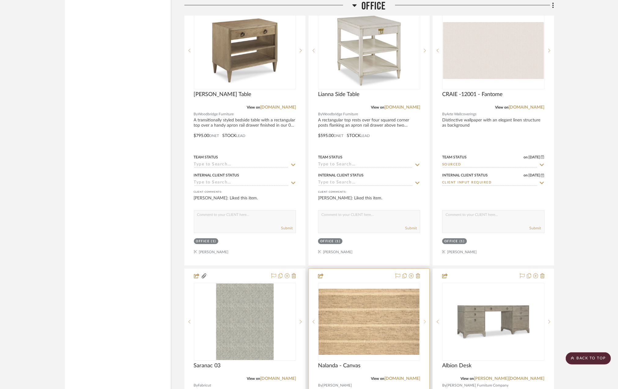
click at [425, 324] on icon at bounding box center [425, 321] width 2 height 4
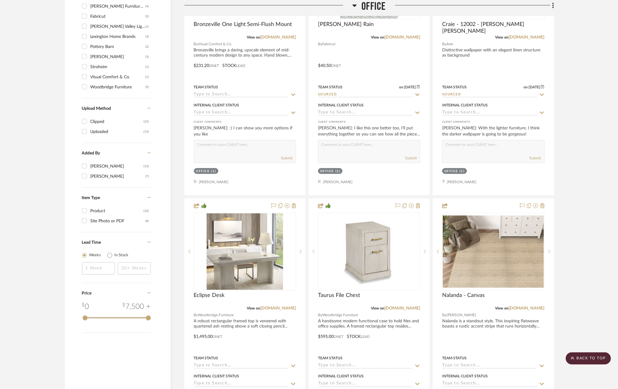
scroll to position [655, 0]
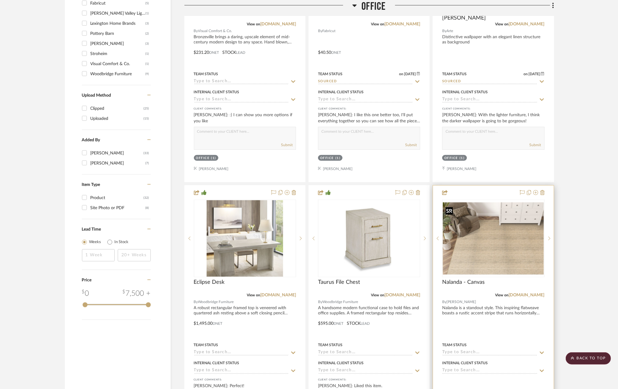
click at [483, 255] on img "1" at bounding box center [492, 238] width 101 height 72
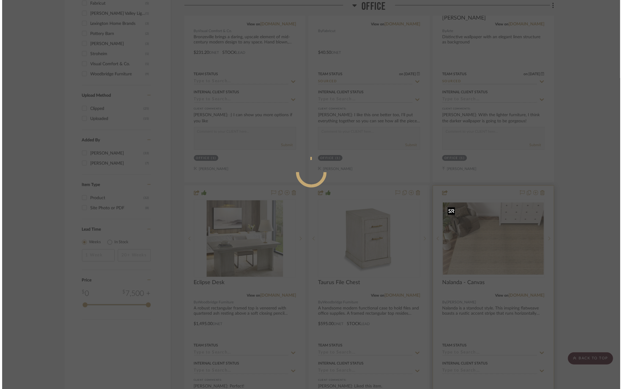
scroll to position [0, 0]
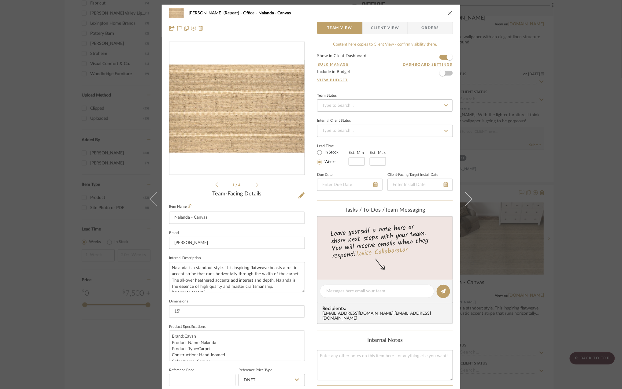
click at [261, 135] on img "0" at bounding box center [236, 108] width 135 height 88
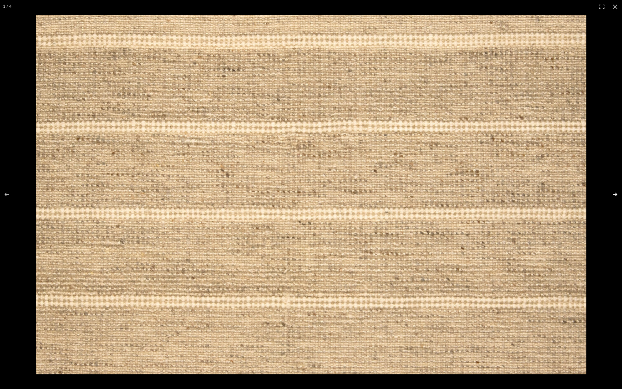
click at [614, 192] on button at bounding box center [610, 194] width 21 height 31
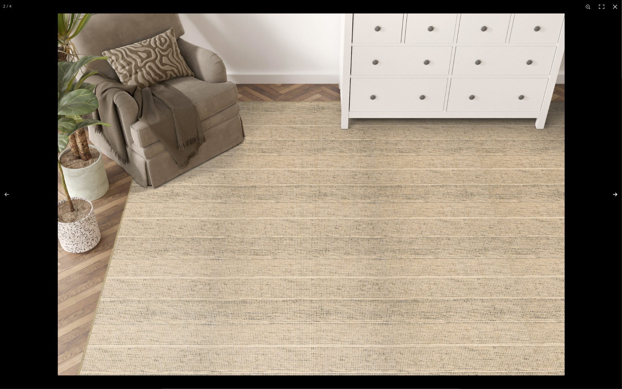
click at [615, 197] on button at bounding box center [610, 194] width 21 height 31
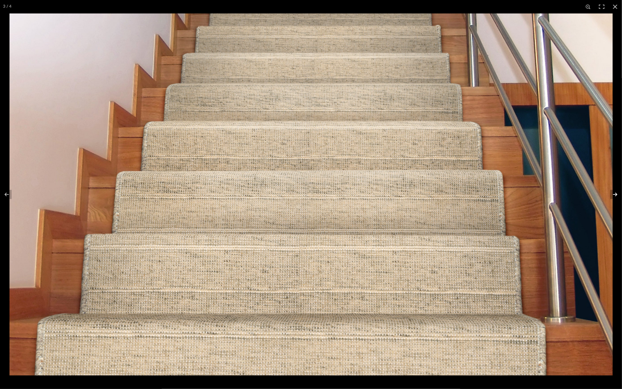
click at [615, 197] on button at bounding box center [610, 194] width 21 height 31
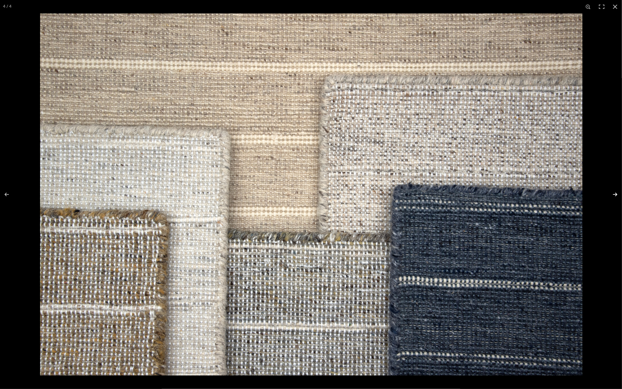
click at [615, 197] on button at bounding box center [610, 194] width 21 height 31
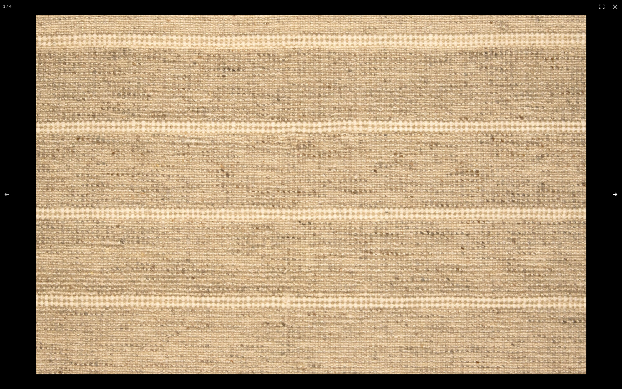
click at [615, 191] on button at bounding box center [610, 194] width 21 height 31
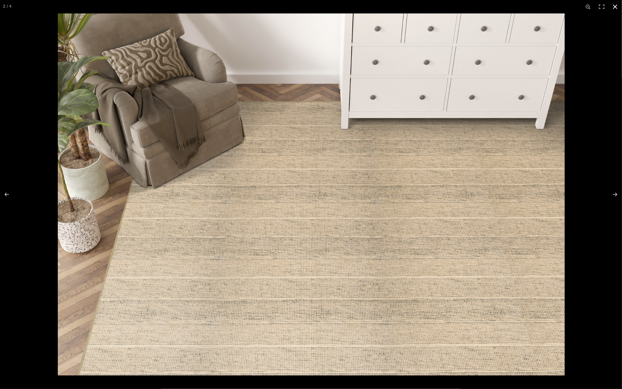
click at [615, 3] on button at bounding box center [614, 6] width 13 height 13
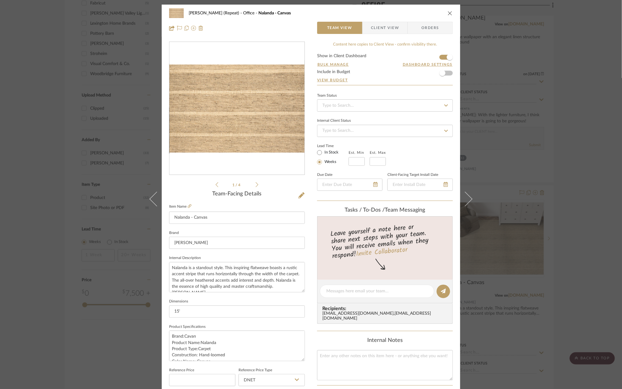
click at [587, 171] on div "Stephanie Bergreen (Repeat) Office Nalanda - Canvas Team View Client View Order…" at bounding box center [311, 194] width 622 height 389
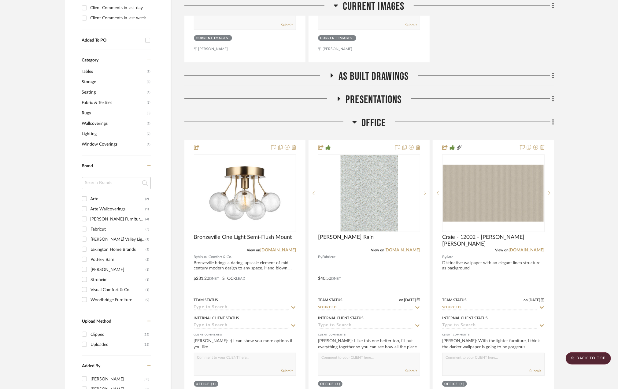
scroll to position [411, 0]
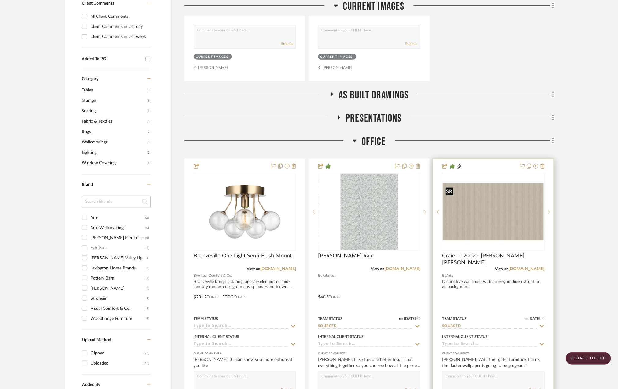
click at [496, 213] on img "0" at bounding box center [492, 211] width 101 height 57
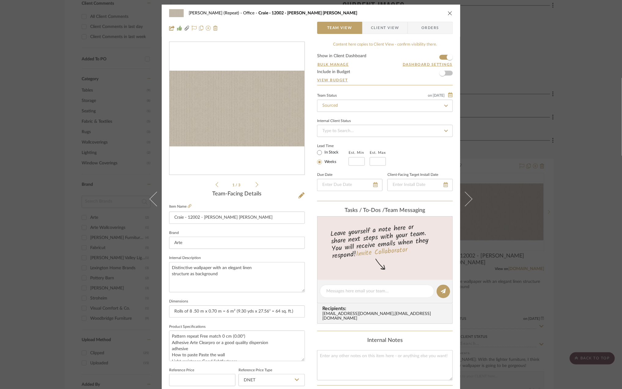
click at [269, 103] on img "0" at bounding box center [236, 109] width 135 height 76
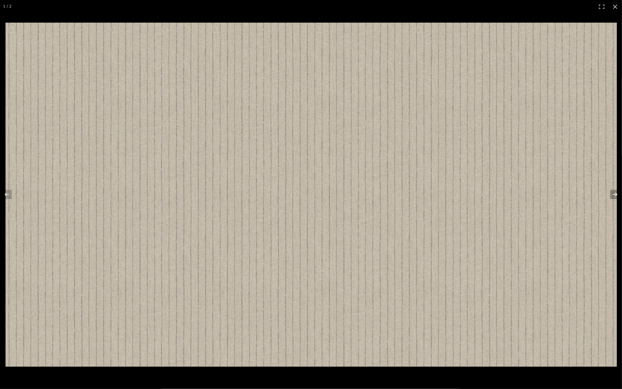
click at [616, 193] on button at bounding box center [610, 194] width 21 height 31
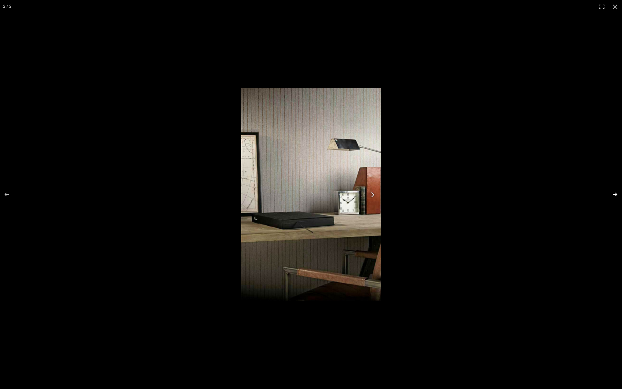
click at [615, 193] on button at bounding box center [610, 194] width 21 height 31
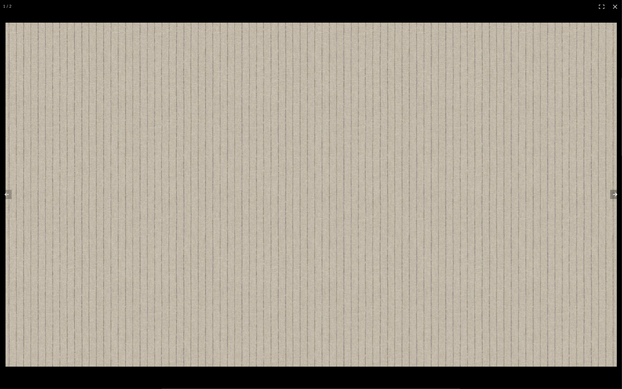
click at [615, 193] on button at bounding box center [610, 194] width 21 height 31
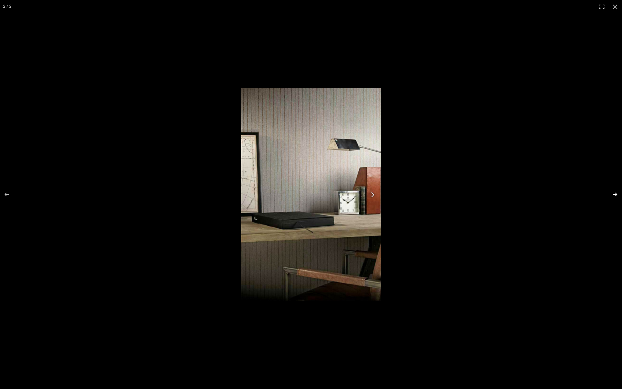
click at [615, 193] on button at bounding box center [610, 194] width 21 height 31
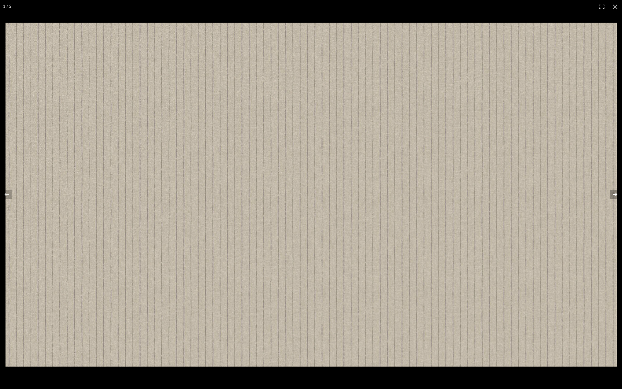
click at [614, 191] on button at bounding box center [610, 194] width 21 height 31
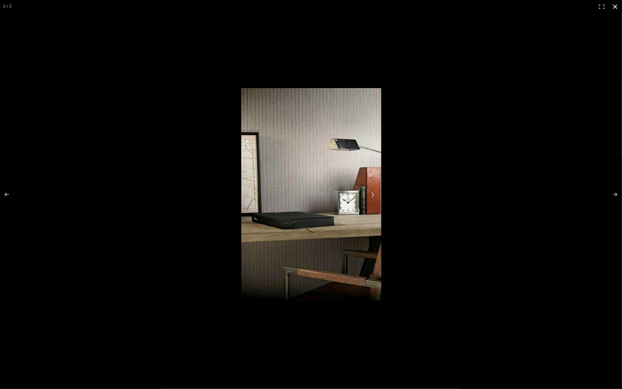
click at [615, 8] on button at bounding box center [614, 6] width 13 height 13
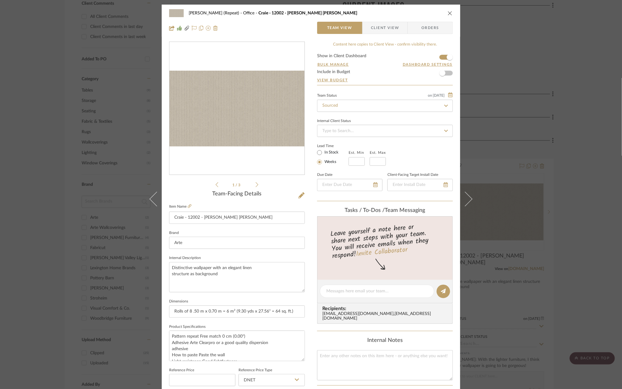
click at [593, 217] on div "Stephanie Bergreen (Repeat) Office Craie - 12002 - Bain de Boue Team View Clien…" at bounding box center [311, 194] width 622 height 389
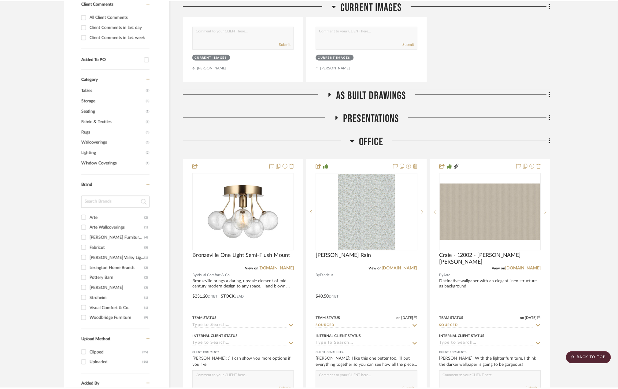
scroll to position [411, 0]
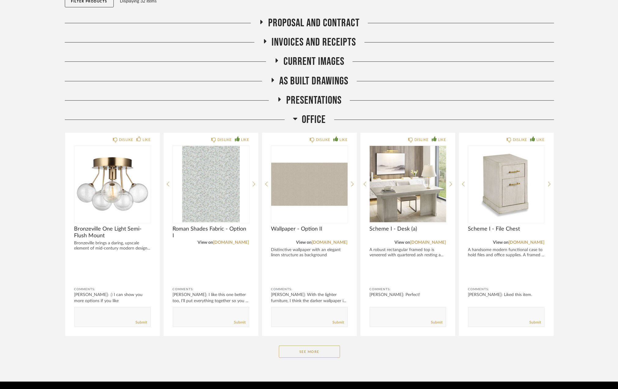
scroll to position [104, 0]
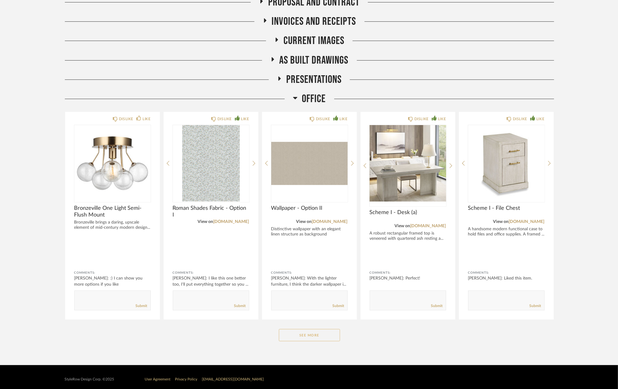
click at [306, 334] on button "See More" at bounding box center [309, 335] width 61 height 12
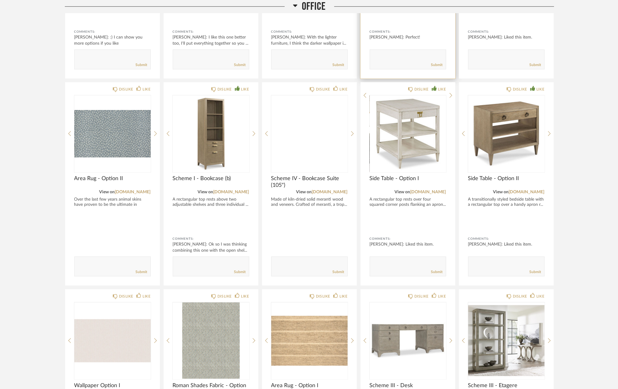
scroll to position [349, 0]
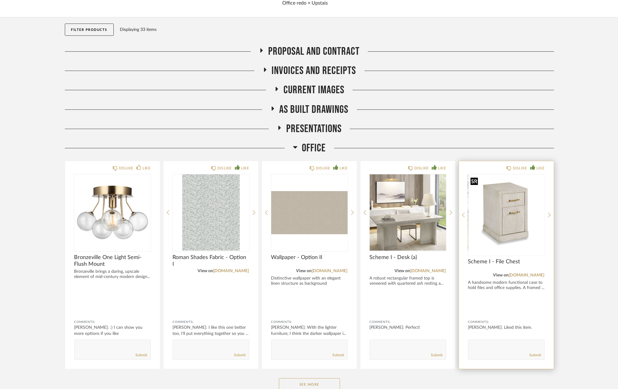
scroll to position [108, 0]
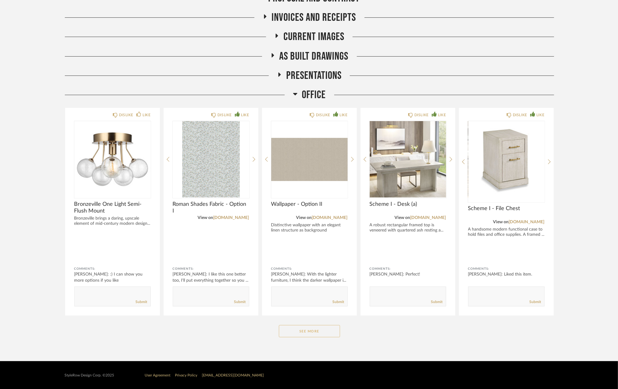
click at [299, 329] on button "See More" at bounding box center [309, 331] width 61 height 12
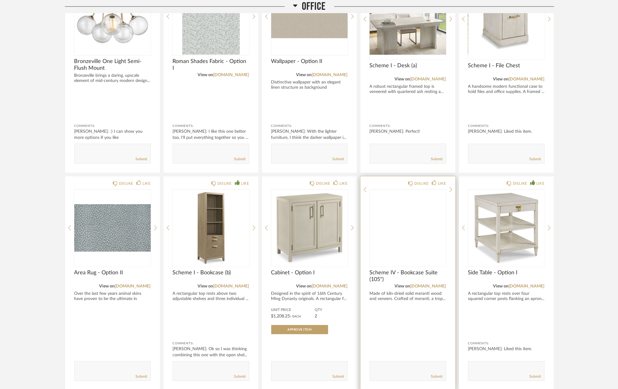
scroll to position [271, 0]
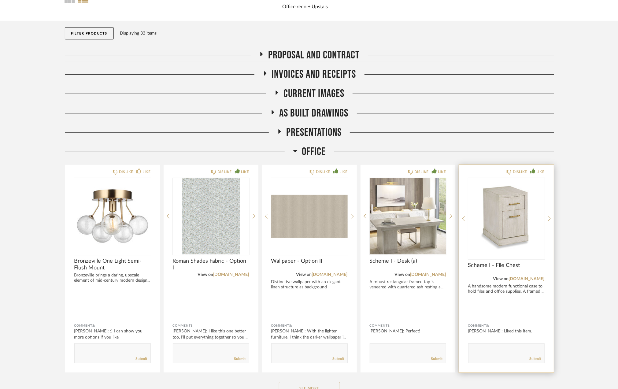
scroll to position [108, 0]
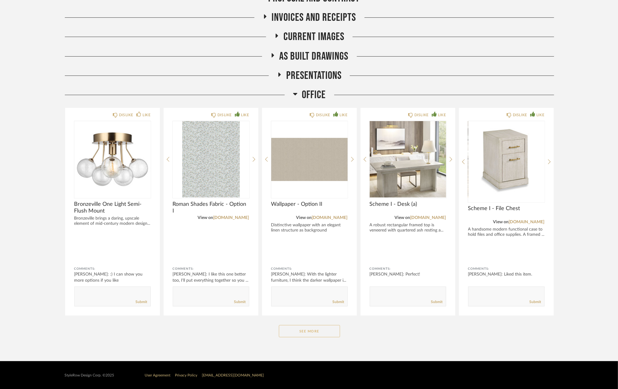
click at [315, 330] on button "See More" at bounding box center [309, 331] width 61 height 12
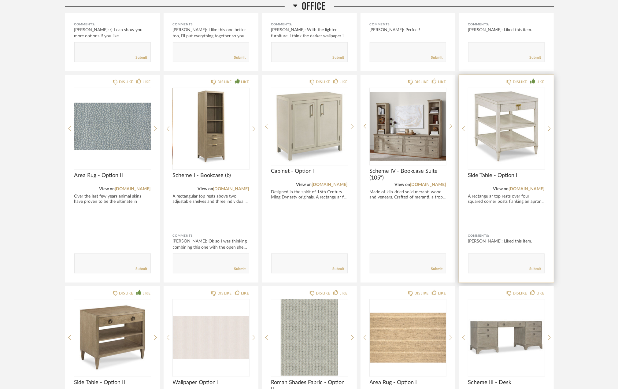
scroll to position [353, 0]
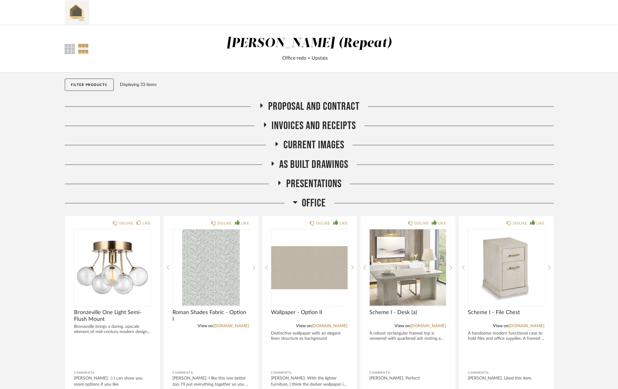
scroll to position [104, 0]
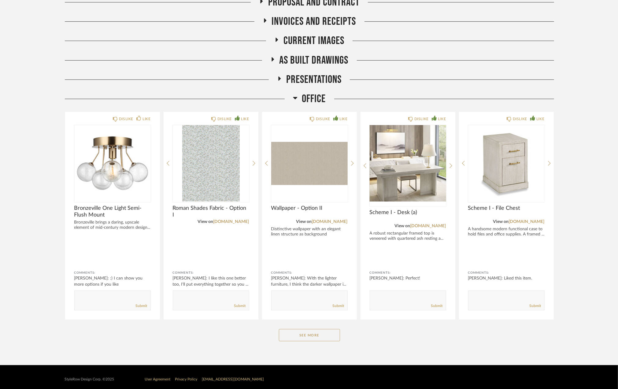
click at [318, 326] on div "Office DISLIKE LIKE Bronzeville One Light Semi-Flush Mount Bronzeville brings a…" at bounding box center [309, 222] width 489 height 260
click at [317, 332] on button "See More" at bounding box center [309, 335] width 61 height 12
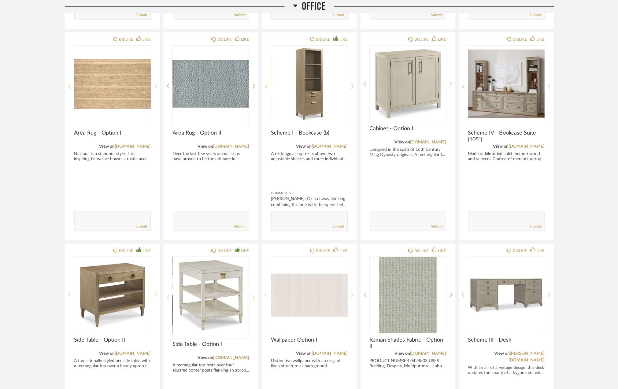
scroll to position [407, 0]
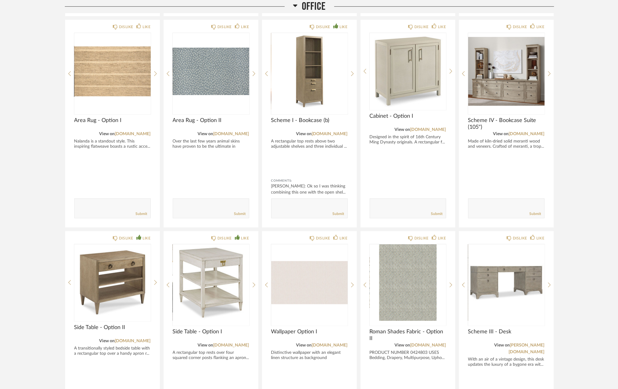
click at [582, 234] on div "Thumbnail View Full View [PERSON_NAME] (Repeat) Office redo + Upstais Filter It…" at bounding box center [309, 265] width 618 height 1294
